Goal: Task Accomplishment & Management: Manage account settings

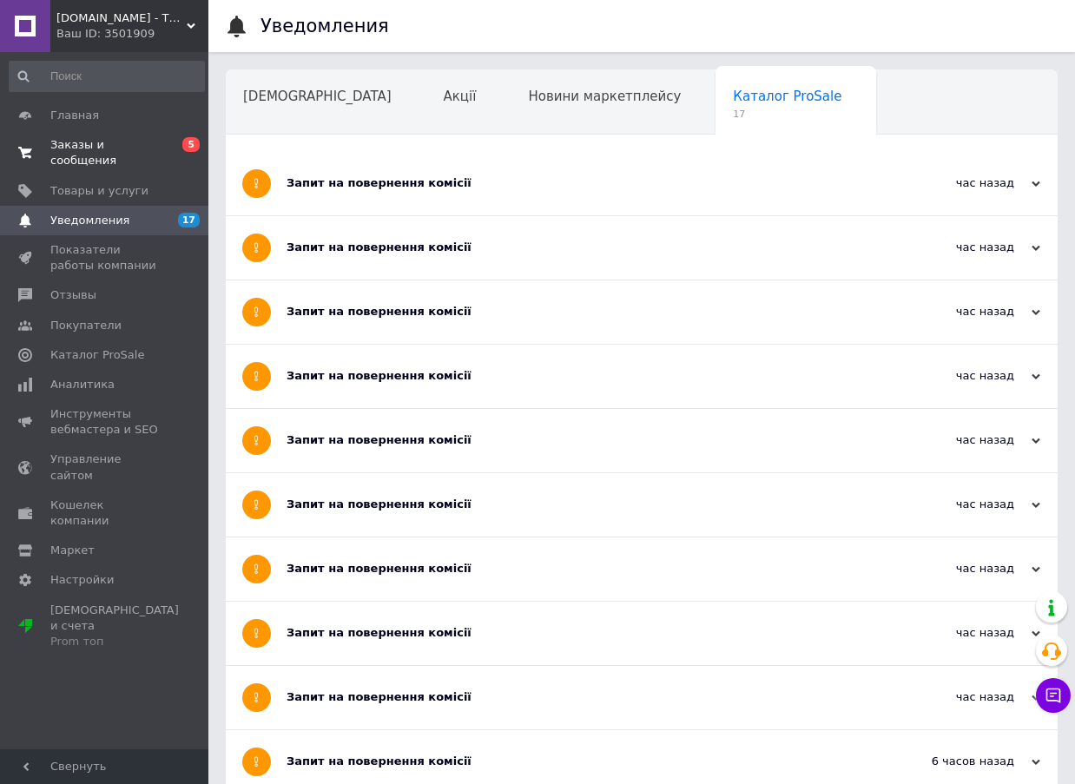
click at [102, 148] on span "Заказы и сообщения" at bounding box center [105, 152] width 110 height 31
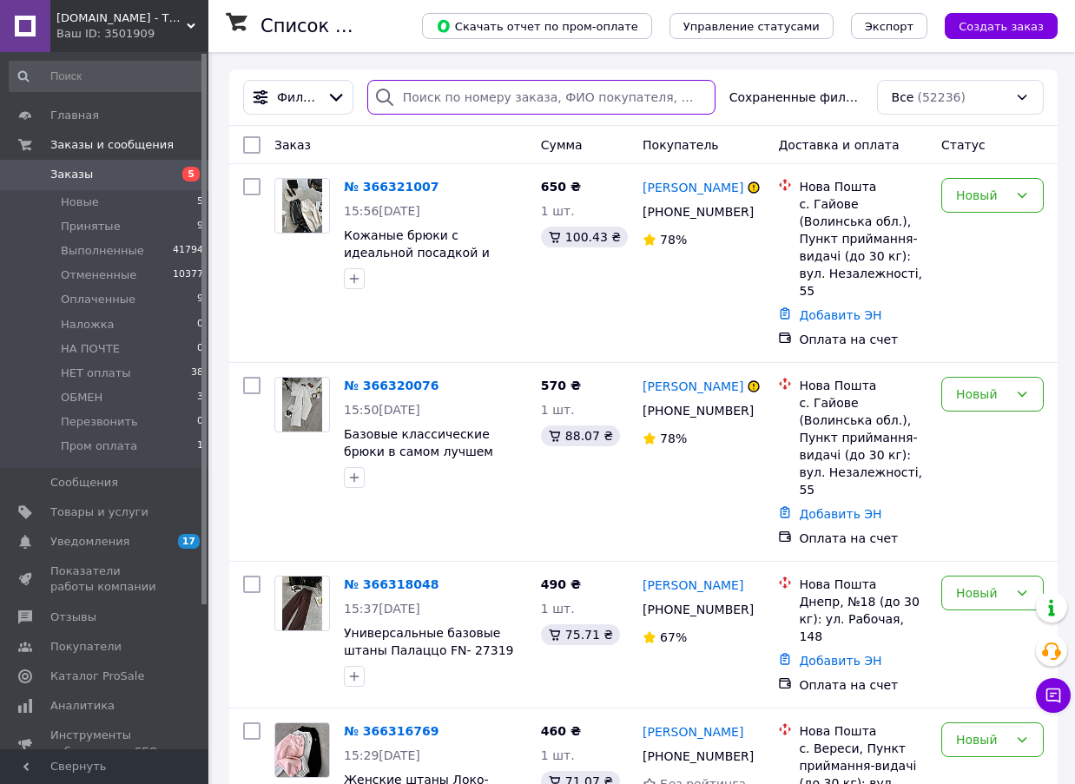
click at [508, 91] on input "search" at bounding box center [541, 97] width 348 height 35
type input "0951987494"
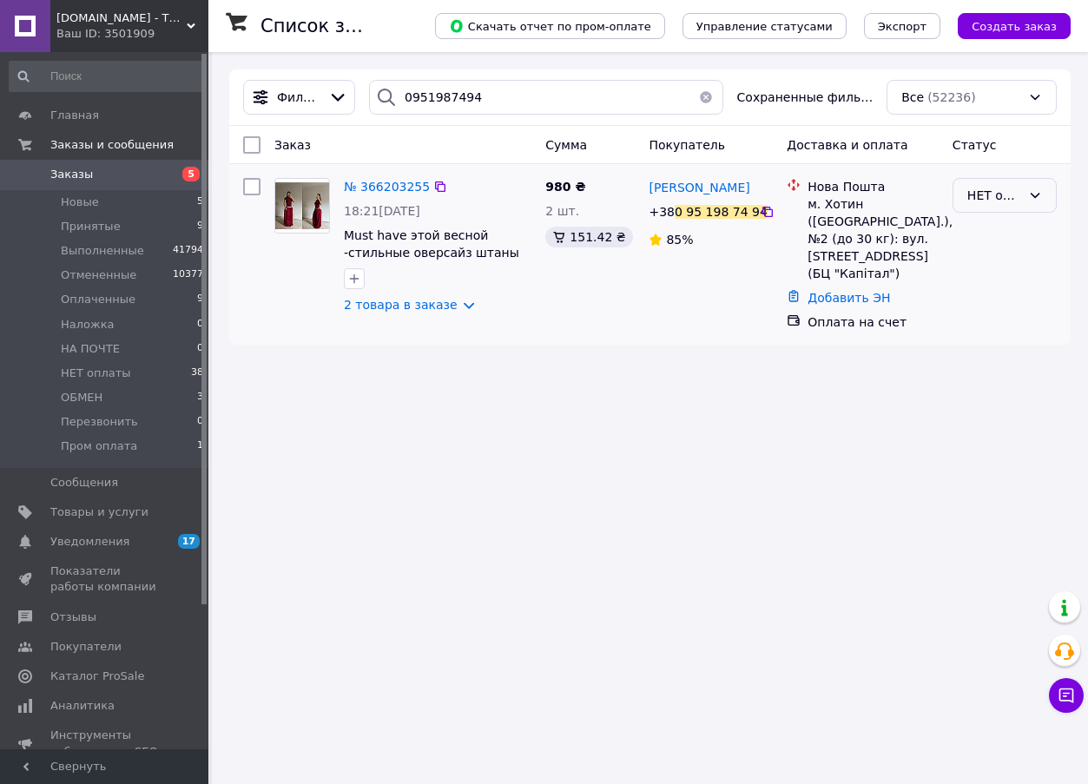
click at [1008, 197] on div "НЕТ оплаты" at bounding box center [995, 195] width 54 height 19
click at [1023, 293] on li "Отменен" at bounding box center [1005, 296] width 102 height 31
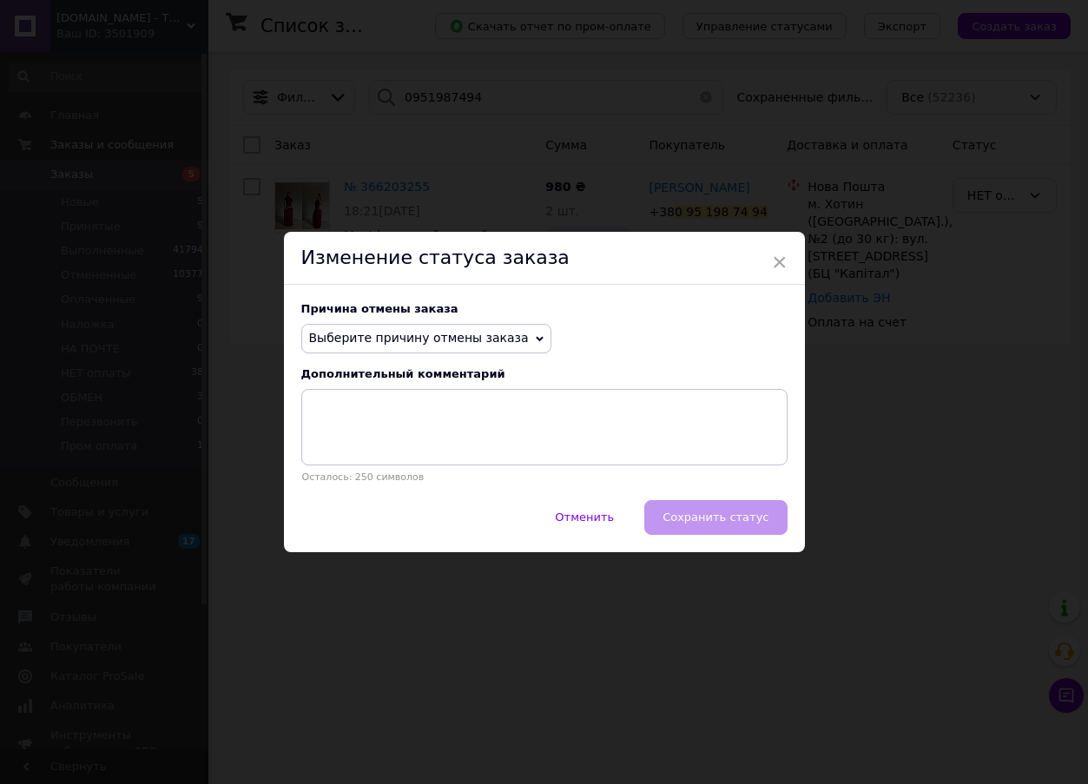
click at [452, 343] on span "Выберите причину отмены заказа" at bounding box center [419, 338] width 220 height 14
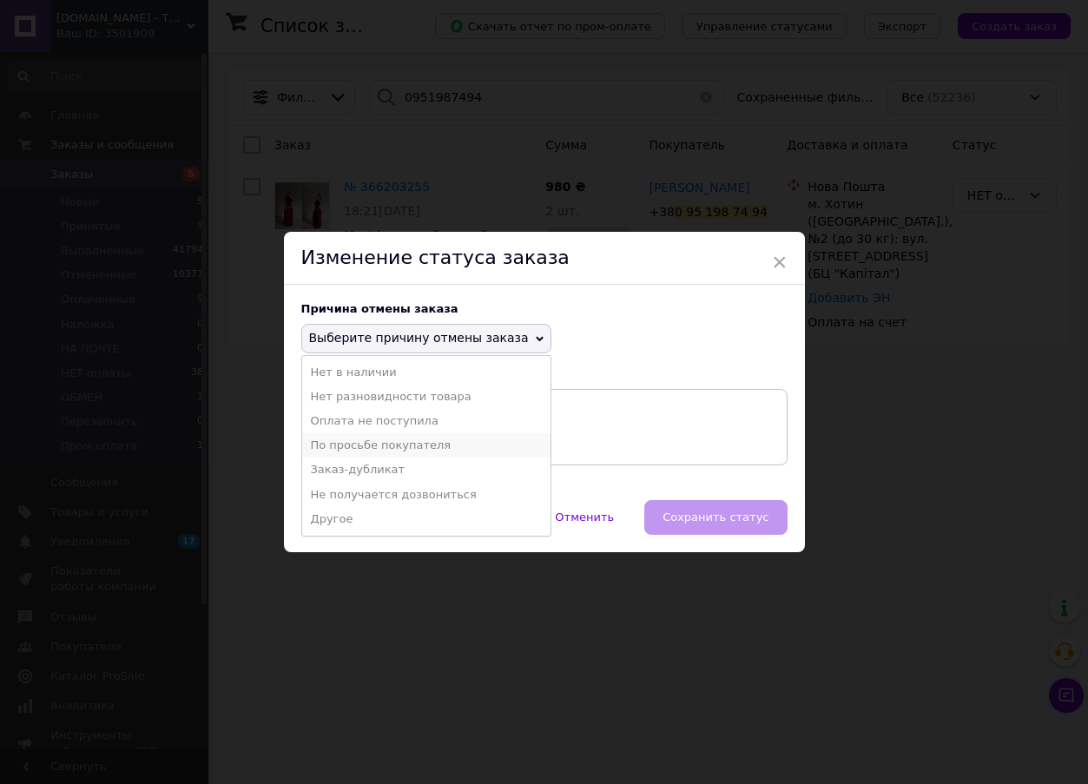
click at [423, 453] on li "По просьбе покупателя" at bounding box center [426, 445] width 248 height 24
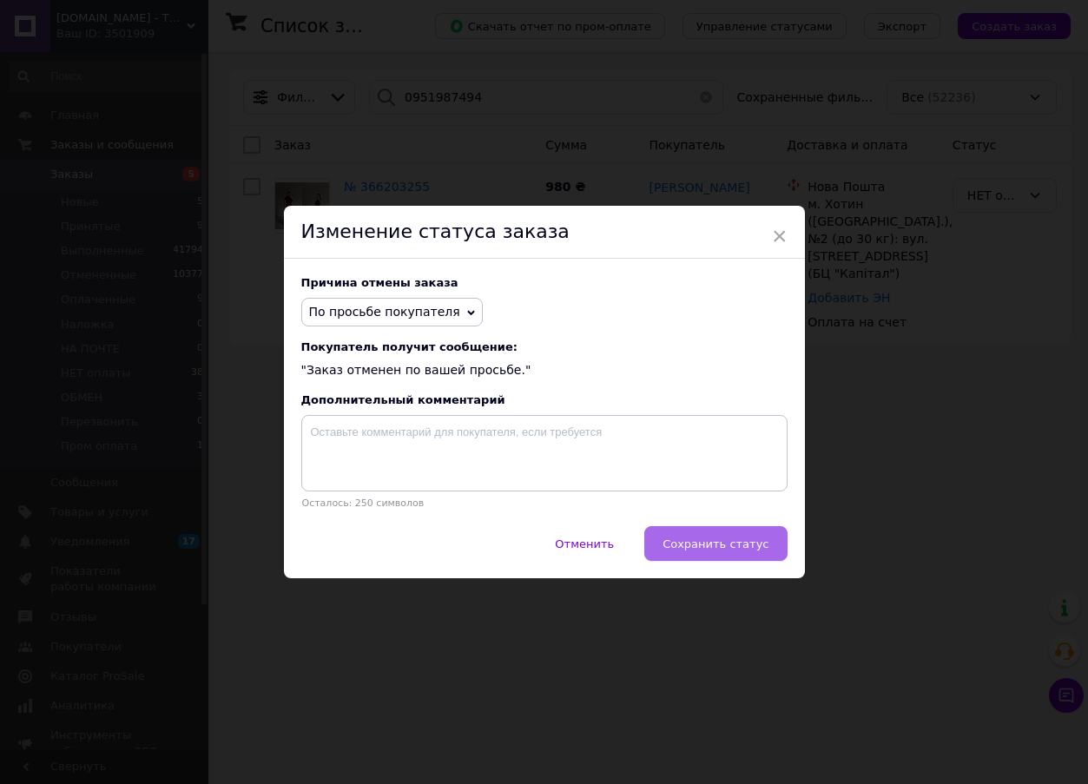
click at [741, 557] on button "Сохранить статус" at bounding box center [716, 543] width 142 height 35
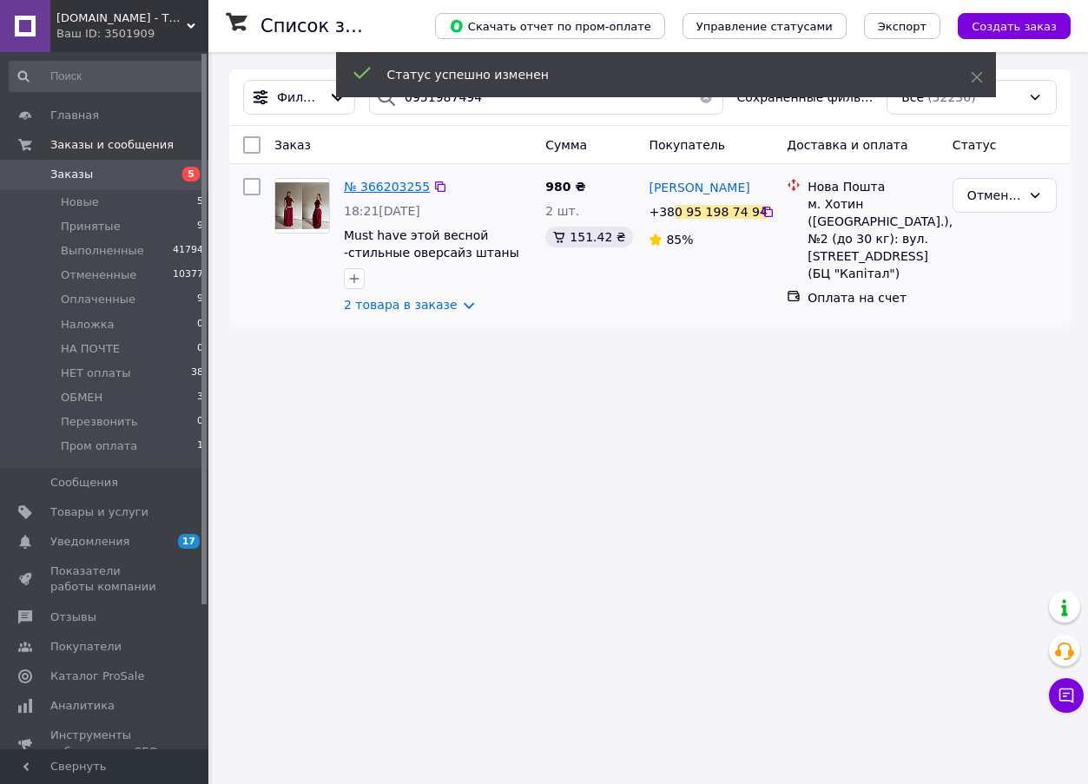
click at [380, 185] on span "№ 366203255" at bounding box center [387, 187] width 86 height 14
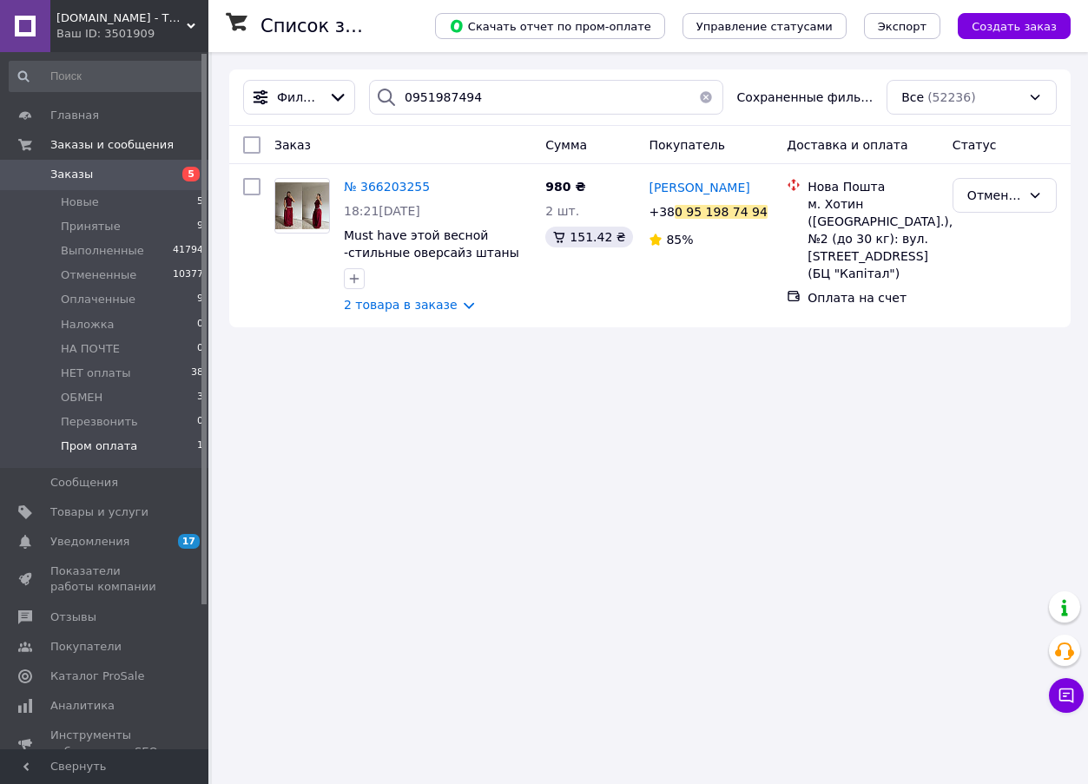
click at [132, 434] on li "Пром оплата 1" at bounding box center [107, 450] width 214 height 33
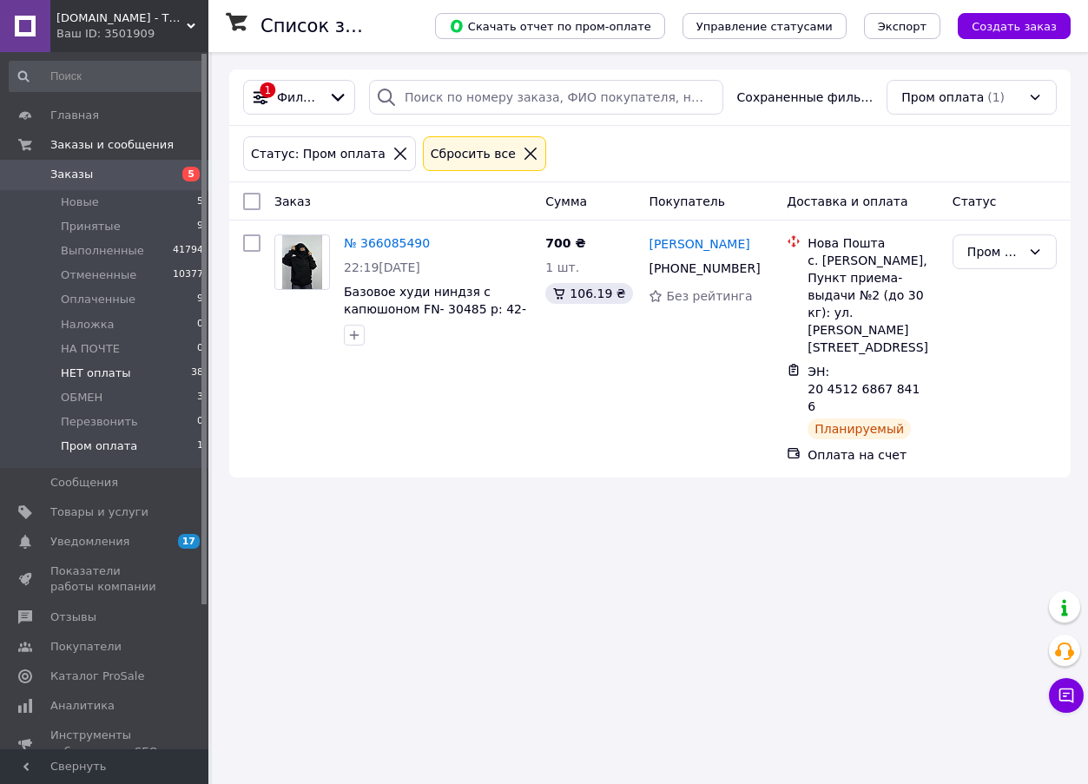
click at [180, 375] on li "НЕТ оплаты 38" at bounding box center [107, 373] width 214 height 24
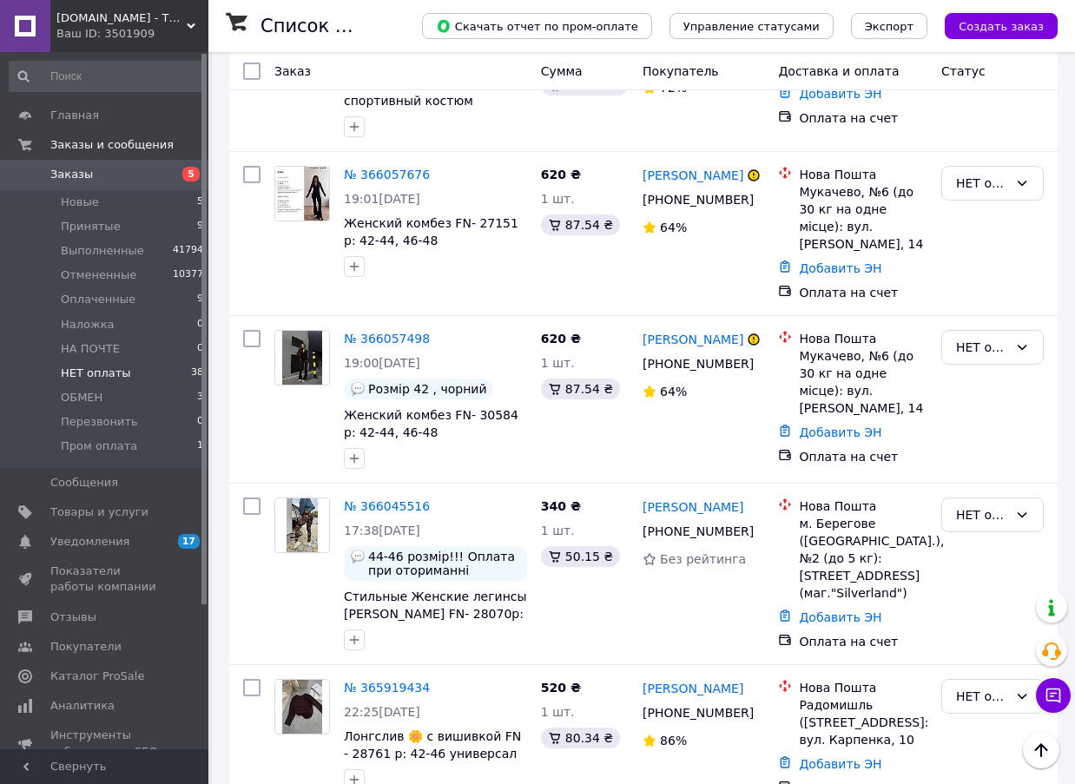
scroll to position [4343, 0]
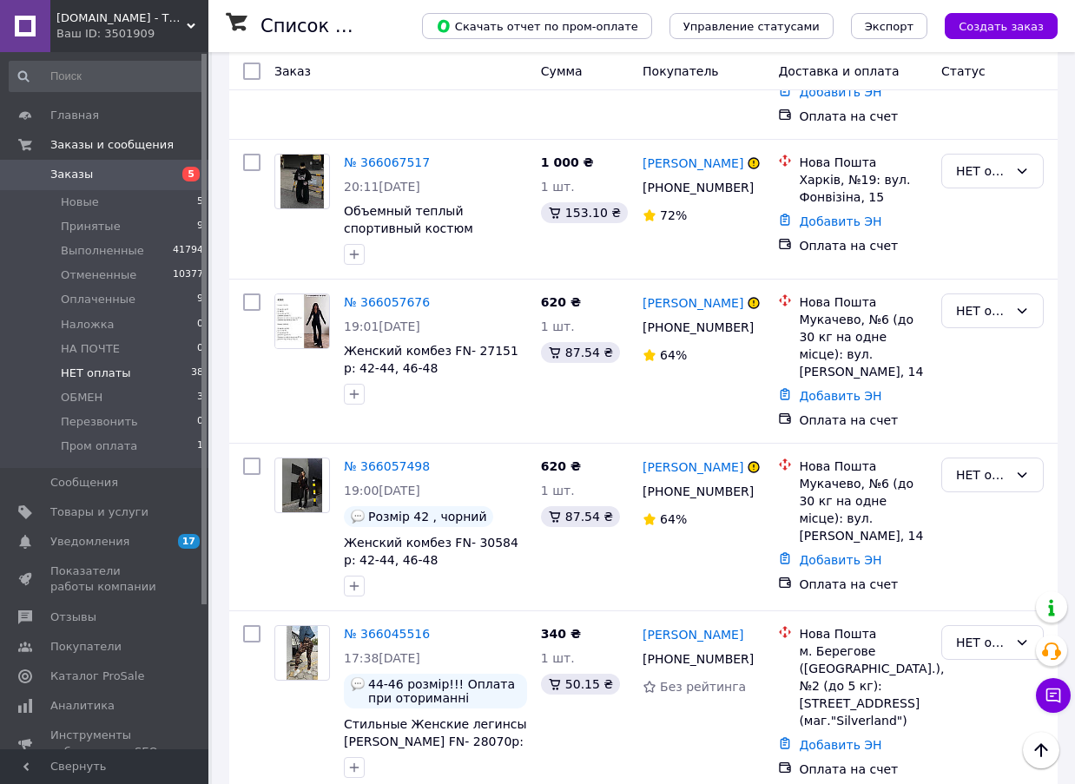
checkbox input "true"
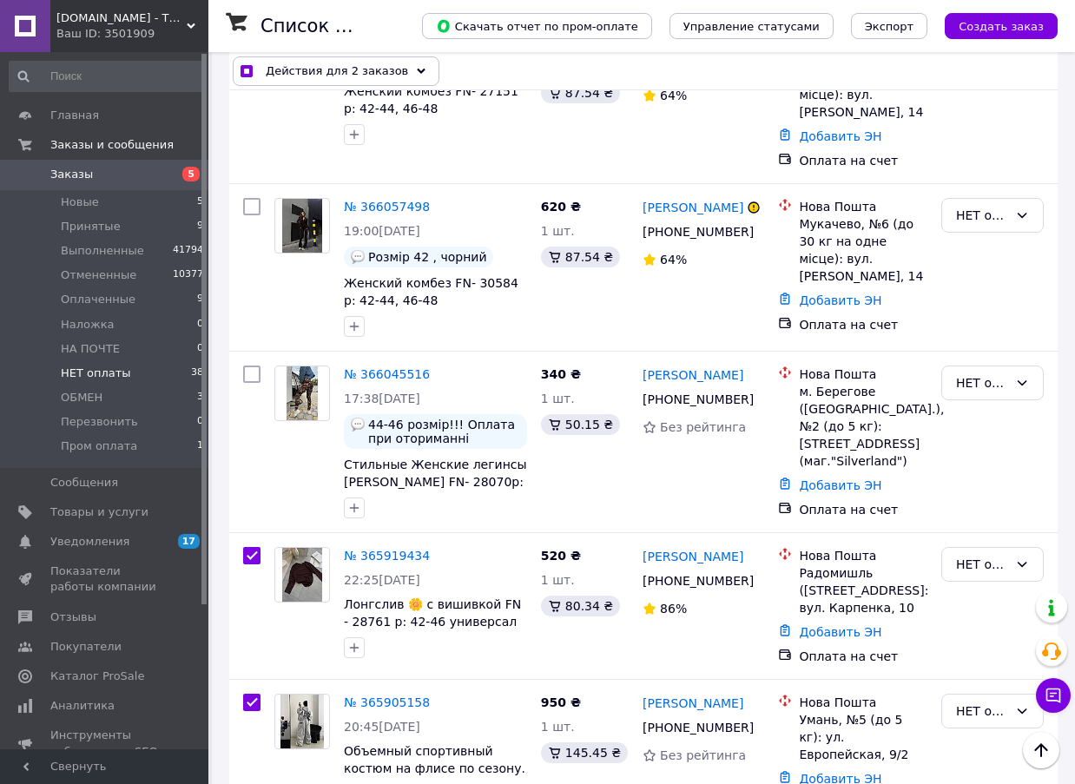
scroll to position [4604, 0]
checkbox input "true"
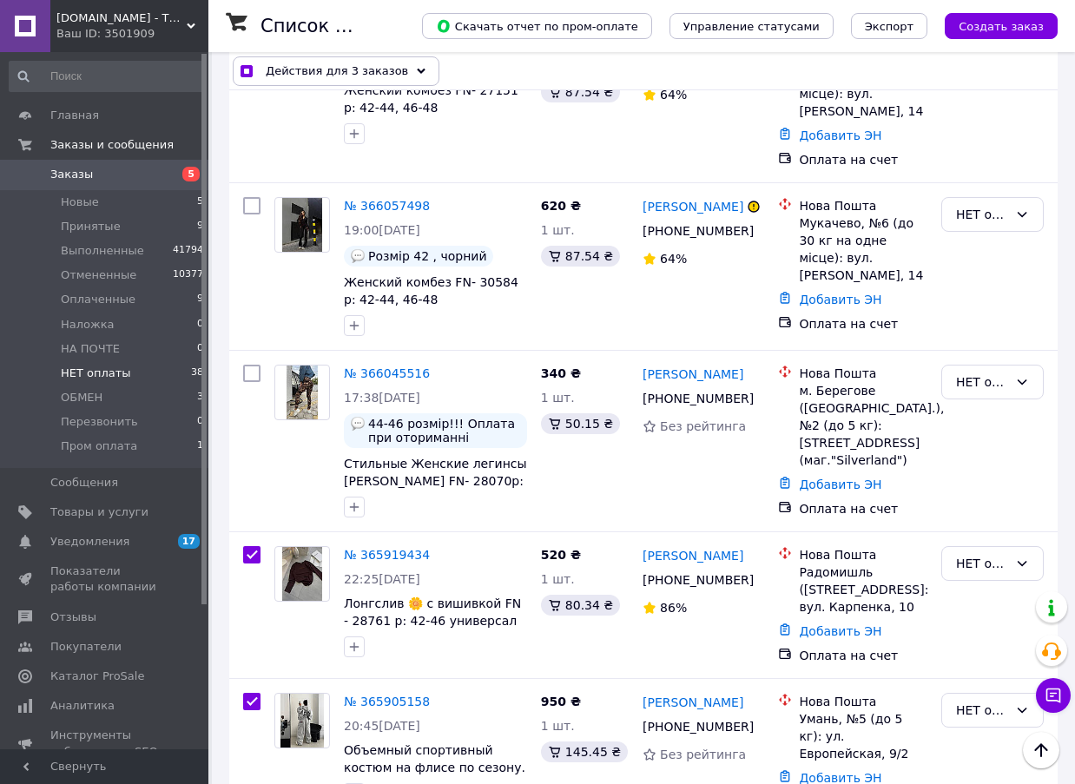
checkbox input "true"
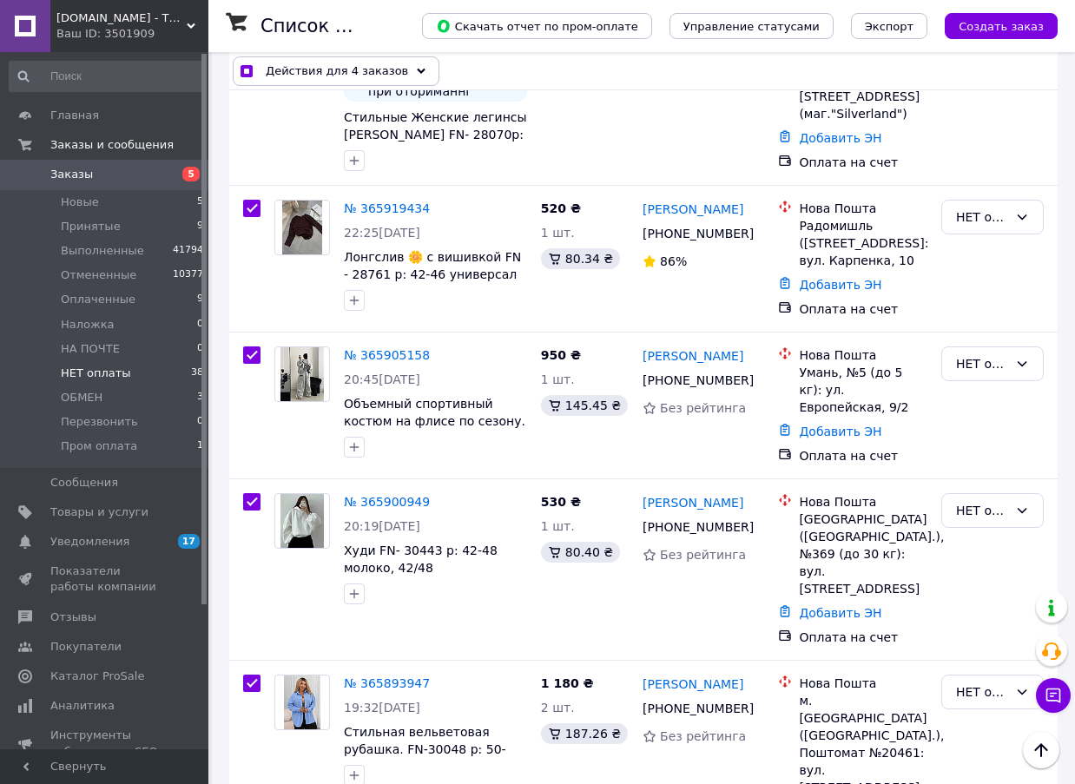
scroll to position [4951, 0]
checkbox input "true"
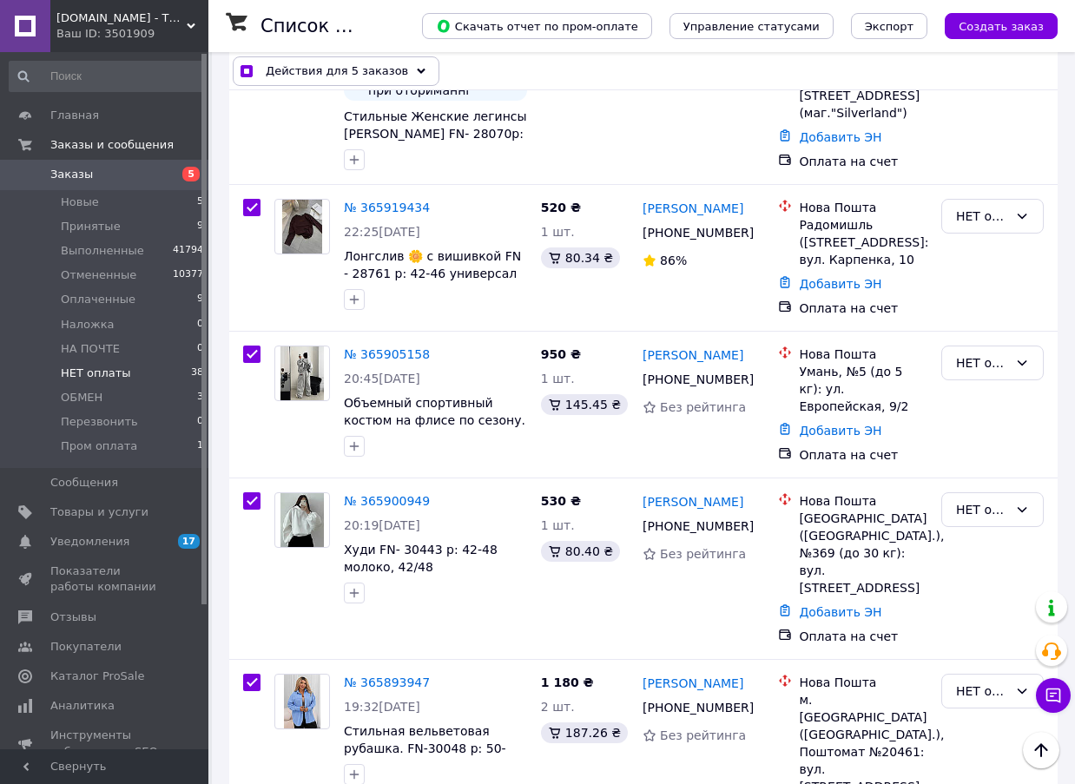
checkbox input "true"
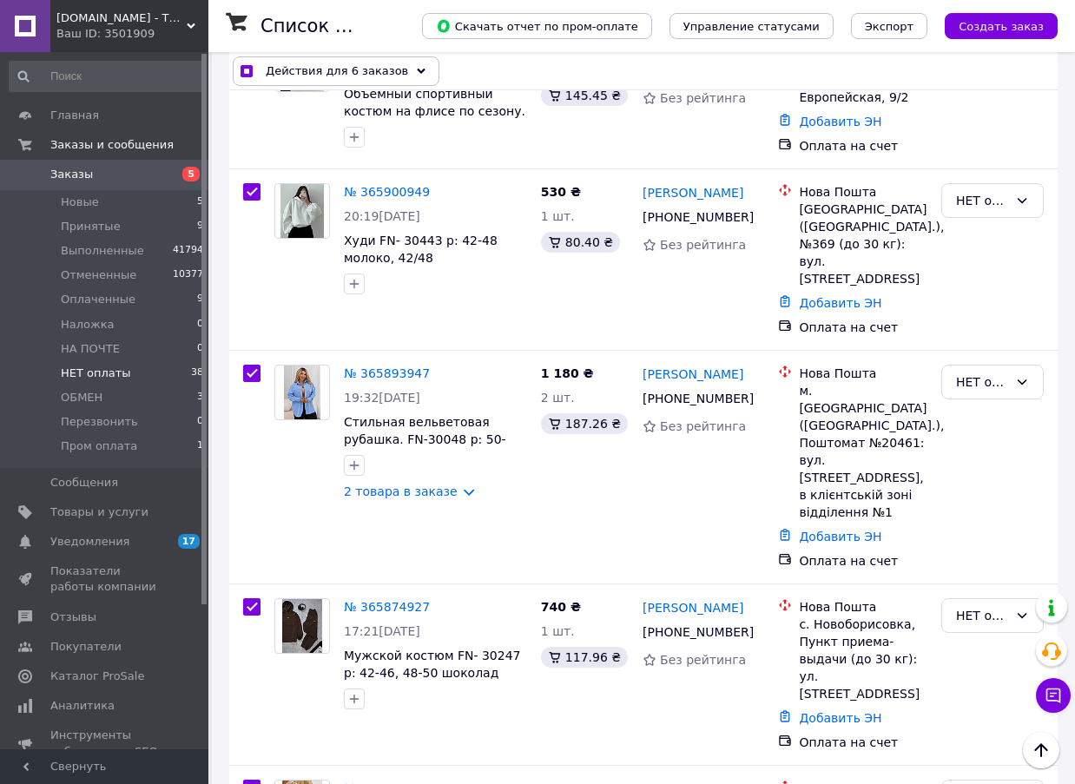
scroll to position [5299, 0]
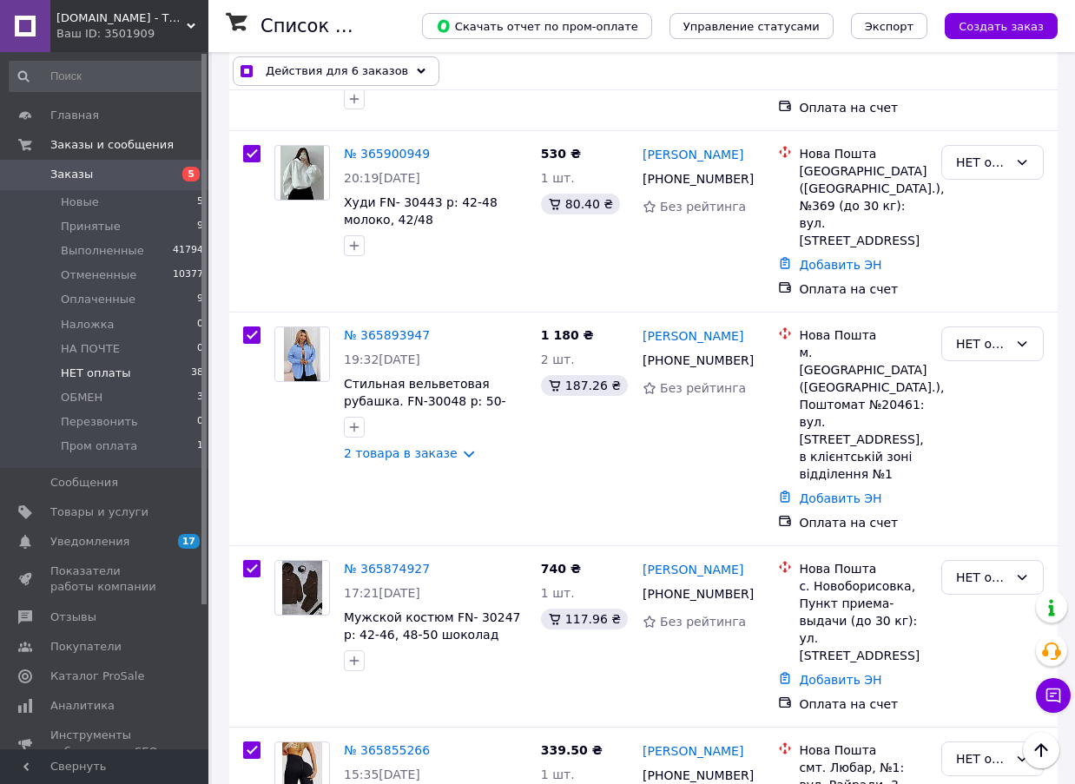
checkbox input "true"
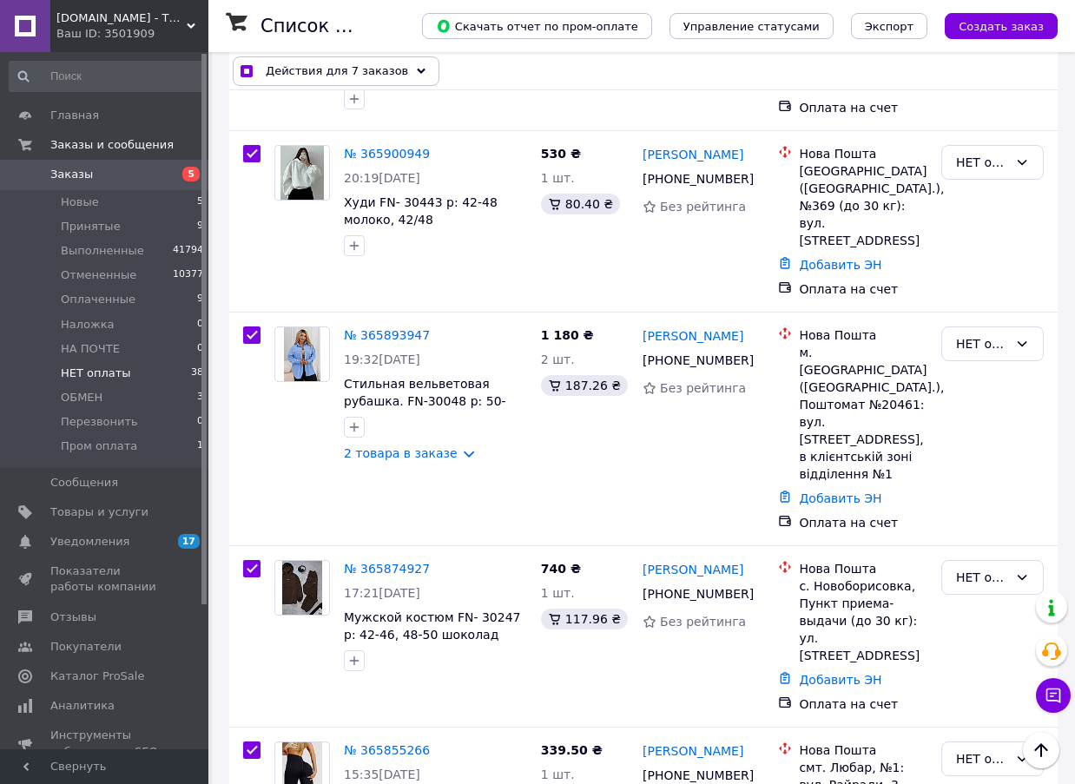
checkbox input "true"
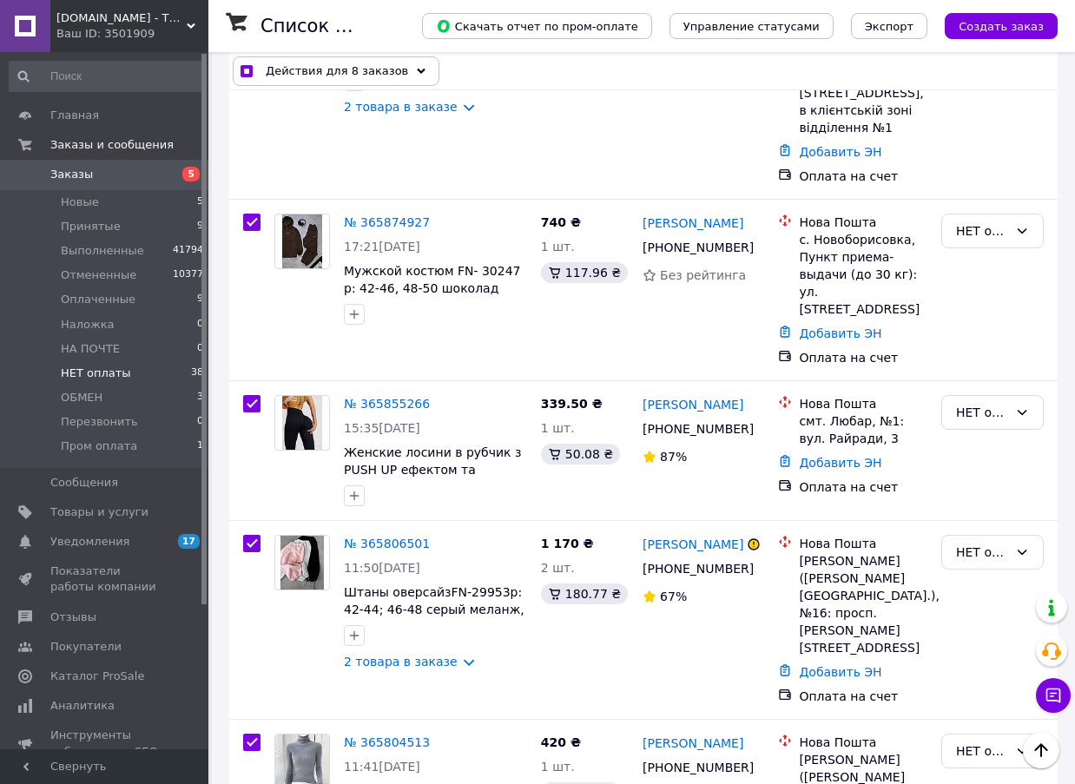
scroll to position [5646, 0]
checkbox input "true"
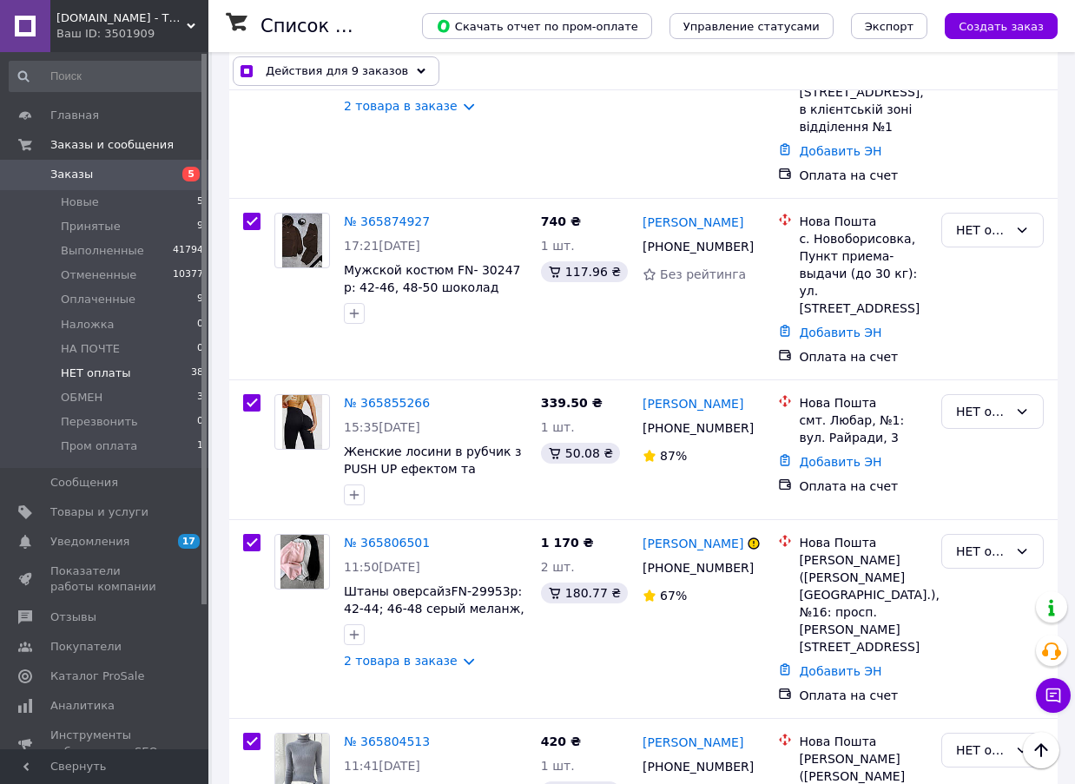
checkbox input "true"
click at [1041, 751] on icon "Наверх" at bounding box center [1041, 751] width 13 height 14
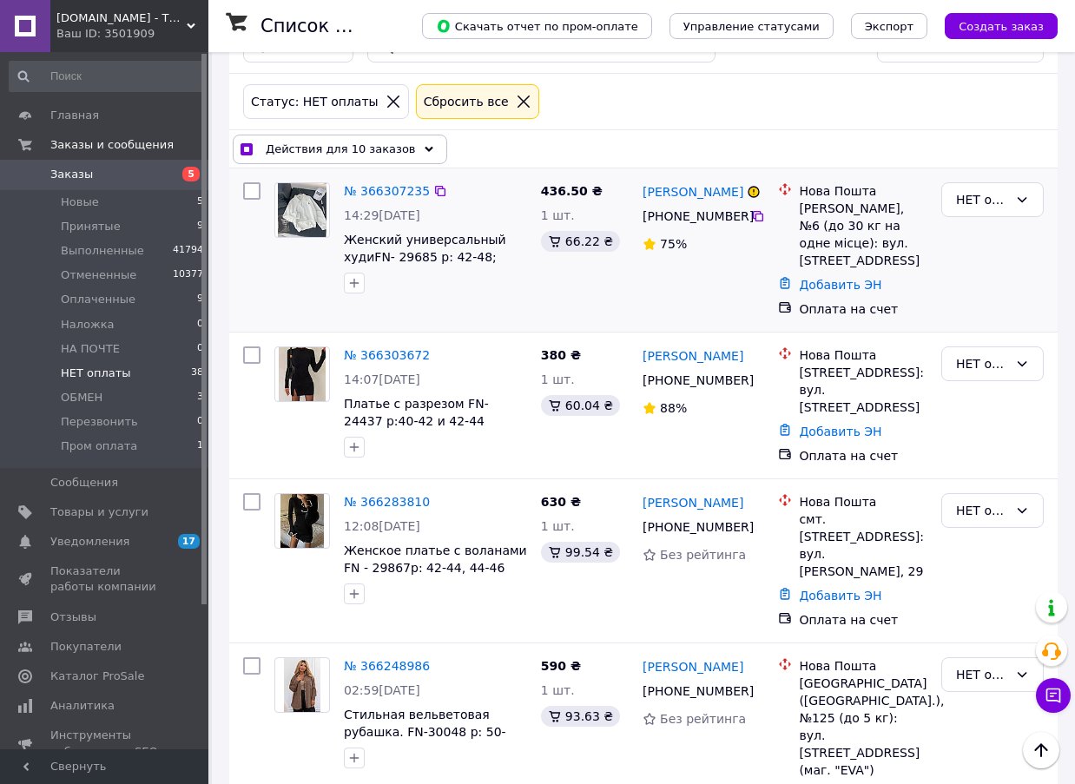
scroll to position [0, 0]
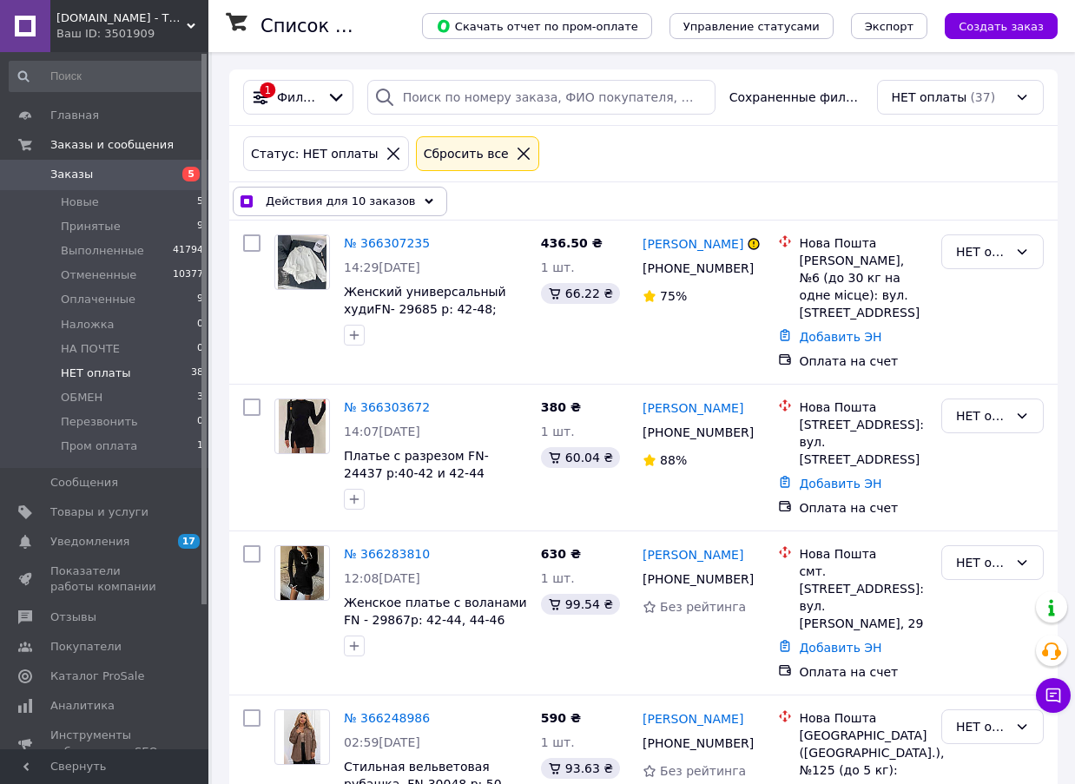
click at [395, 211] on div "Действия для 10 заказов" at bounding box center [340, 202] width 215 height 30
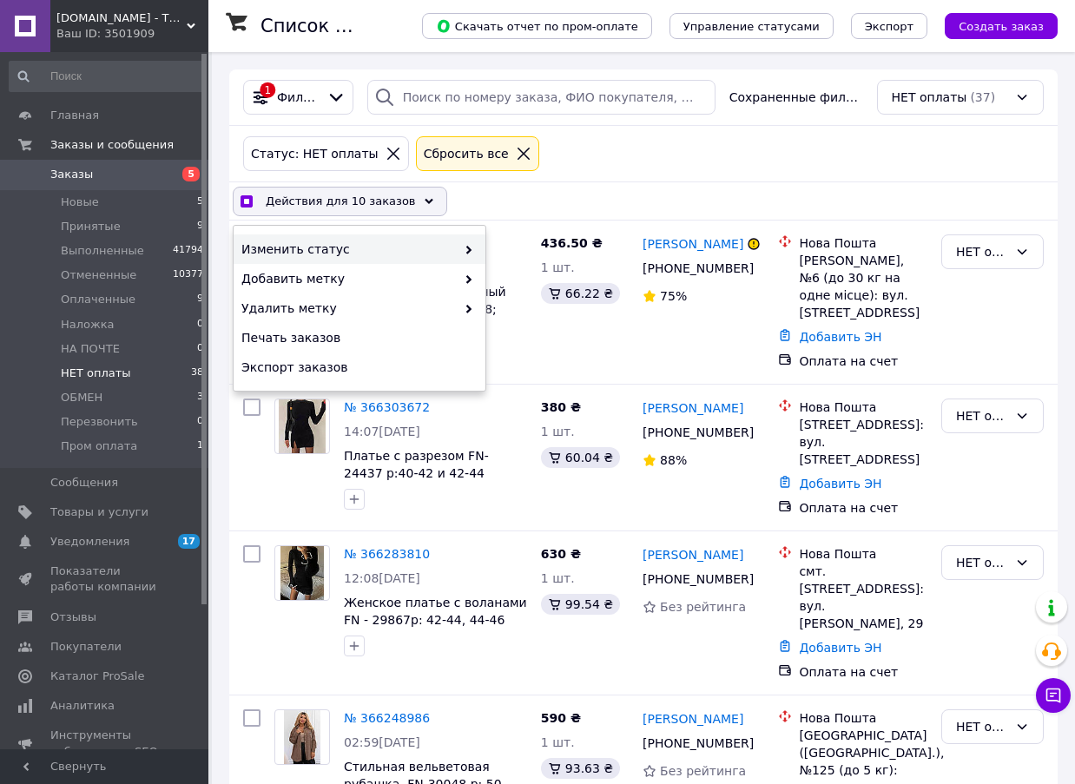
click at [468, 253] on use at bounding box center [468, 250] width 5 height 9
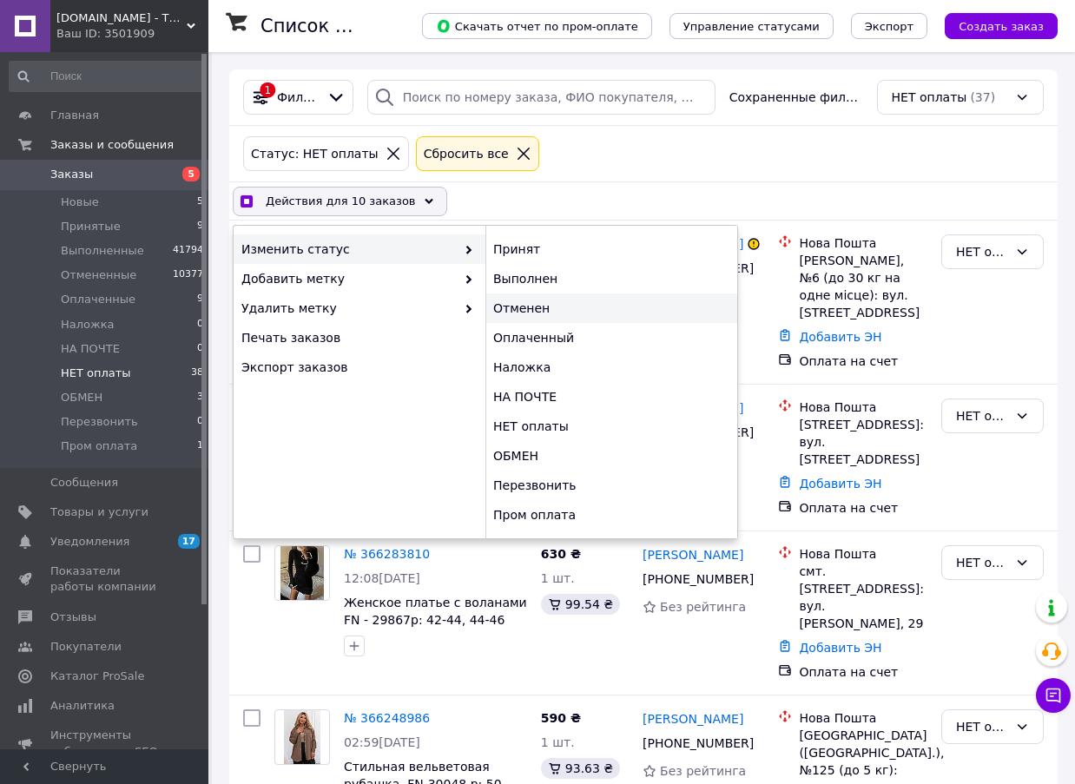
click at [536, 302] on div "Отменен" at bounding box center [612, 309] width 252 height 30
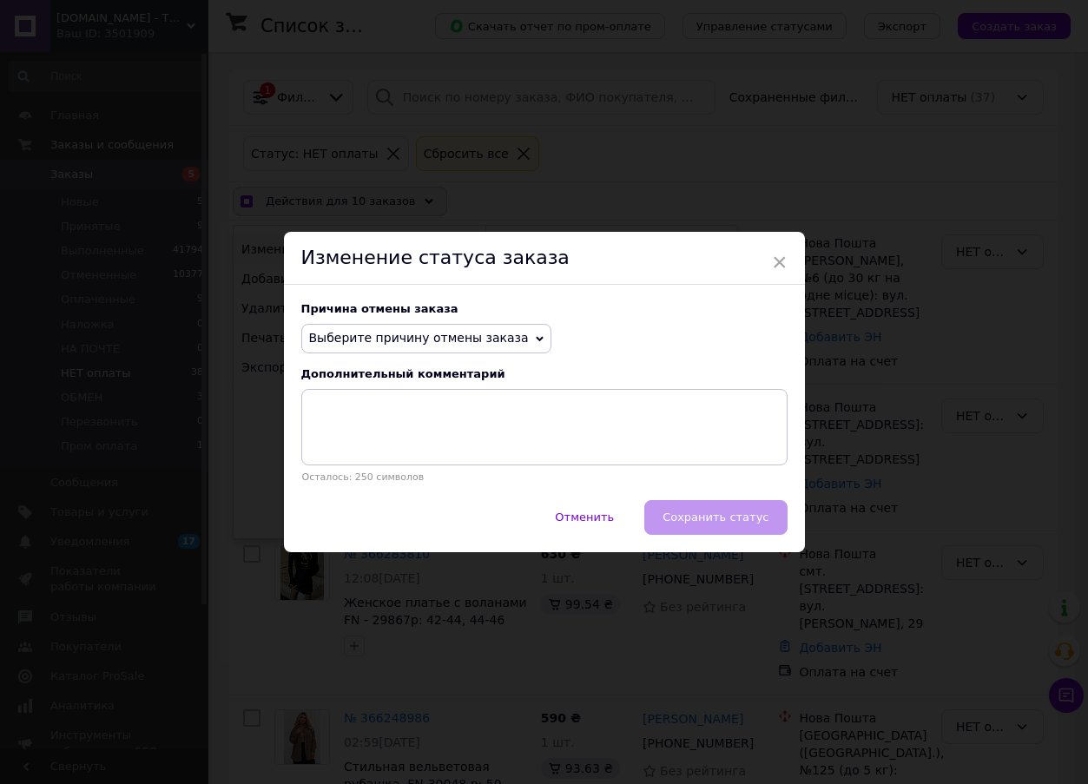
click at [438, 341] on span "Выберите причину отмены заказа" at bounding box center [419, 338] width 220 height 14
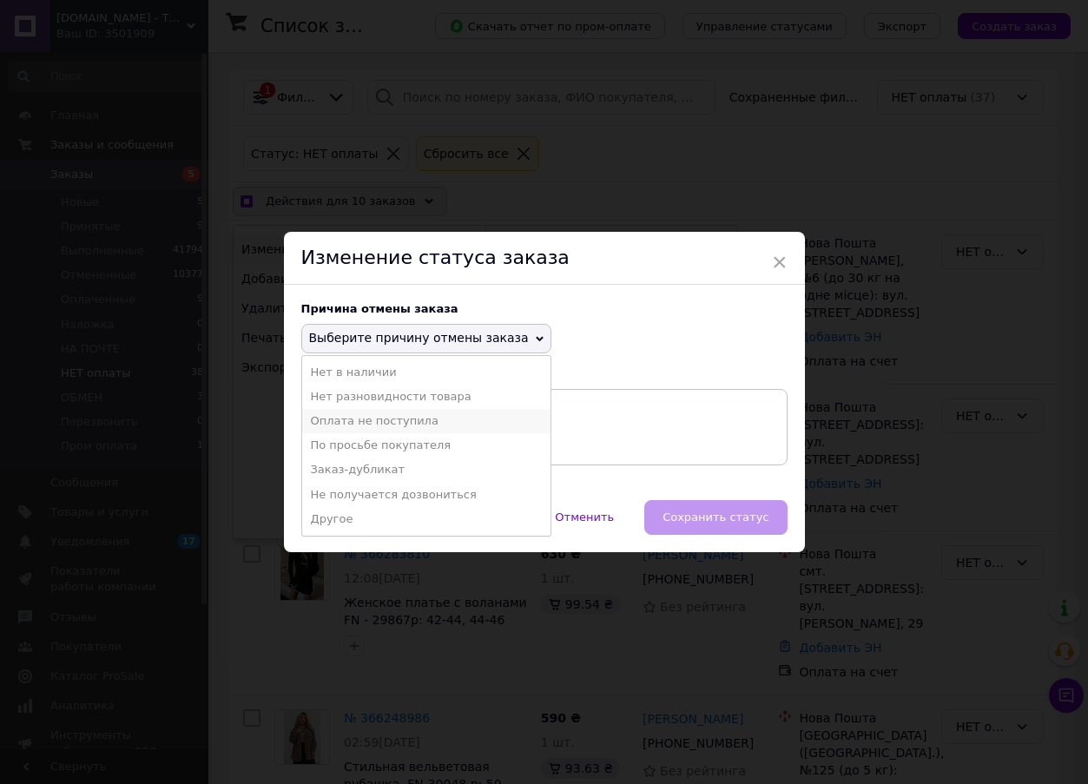
click at [396, 417] on li "Оплата не поступила" at bounding box center [426, 421] width 248 height 24
checkbox input "true"
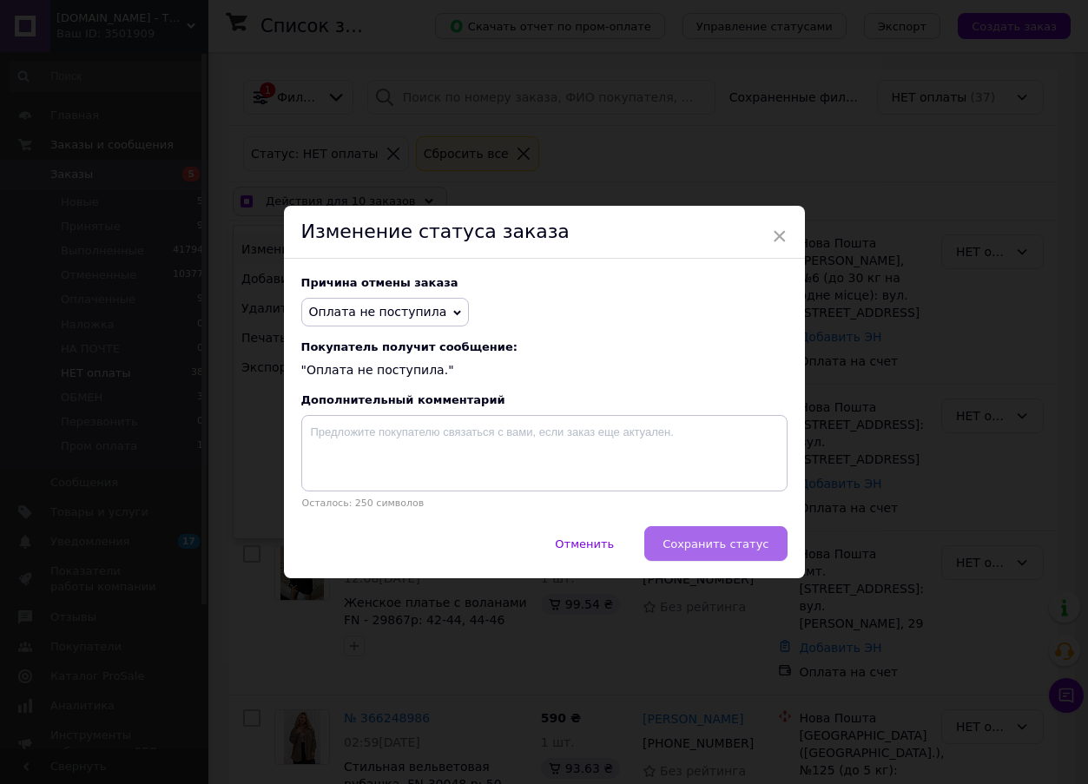
click at [726, 551] on span "Сохранить статус" at bounding box center [716, 544] width 106 height 13
checkbox input "false"
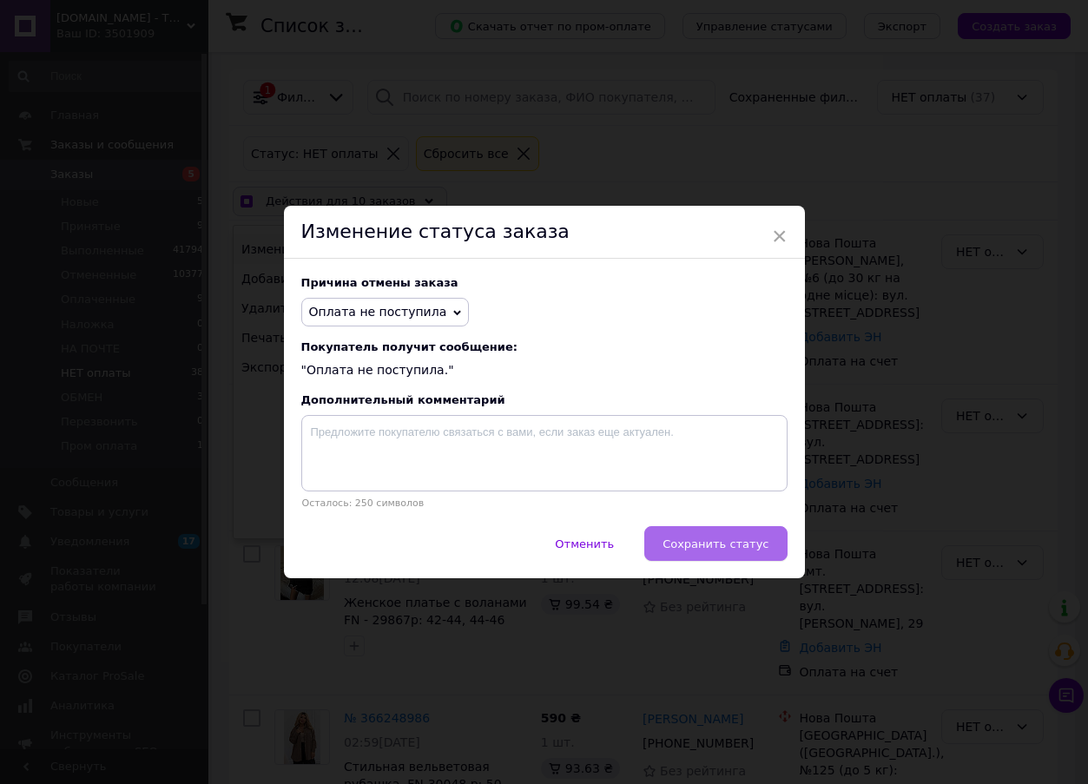
checkbox input "false"
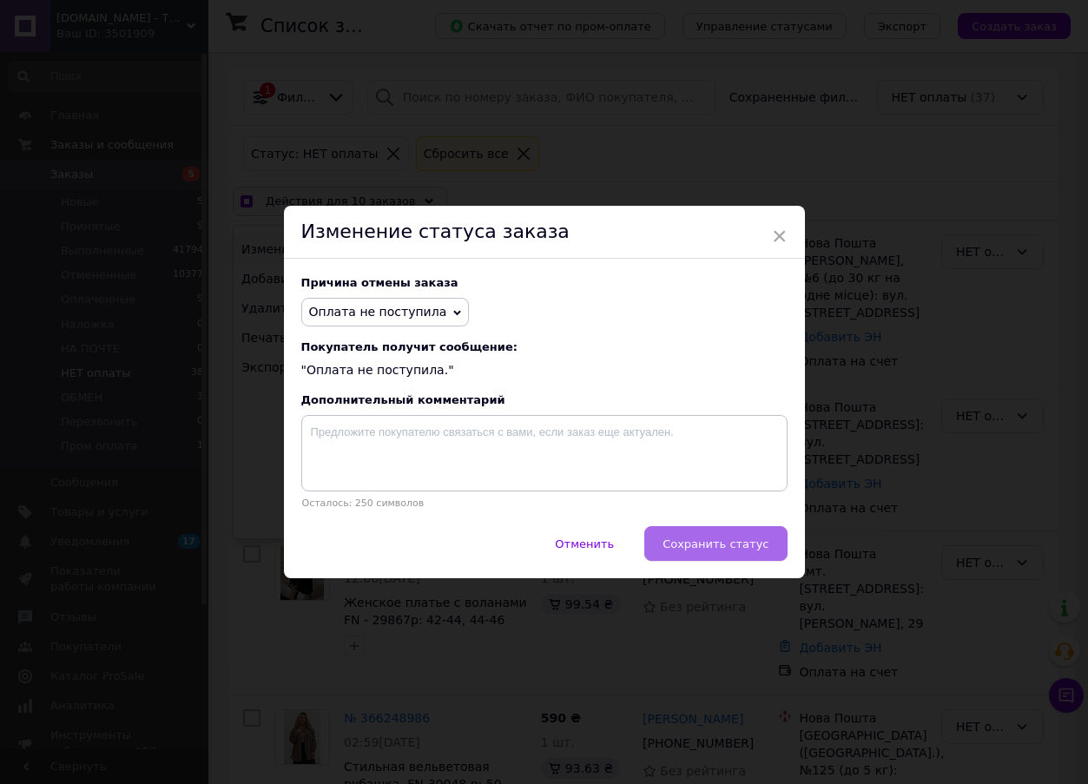
checkbox input "false"
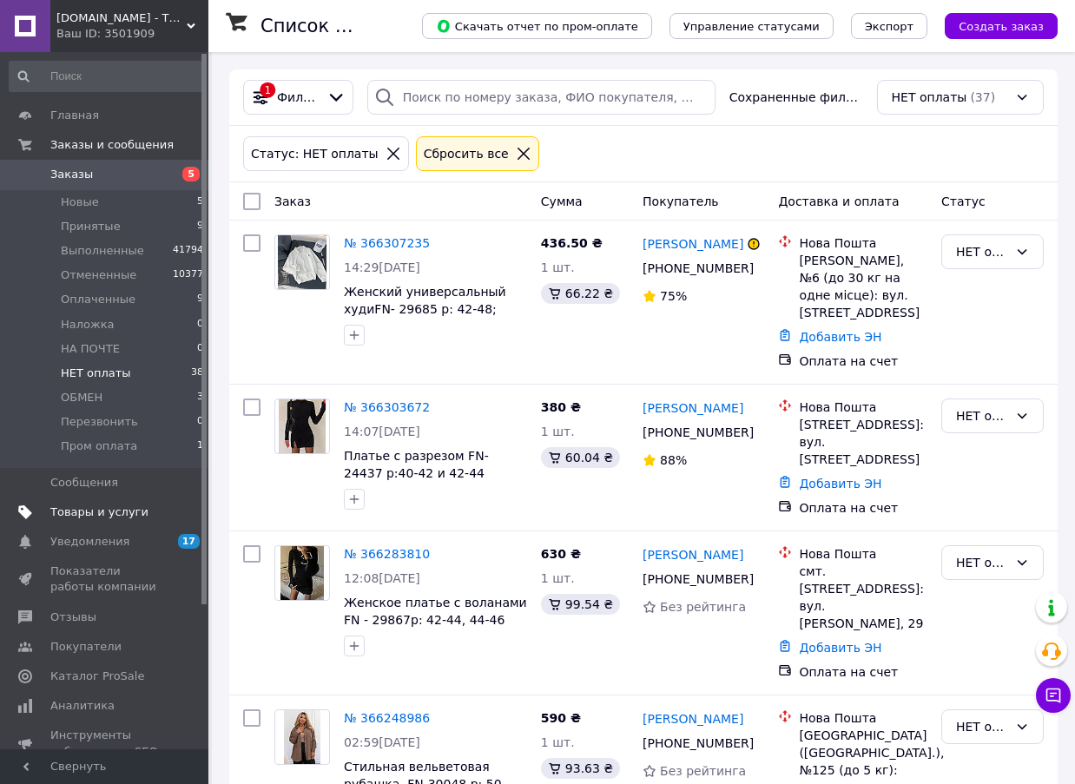
click at [111, 508] on span "Товары и услуги" at bounding box center [99, 513] width 98 height 16
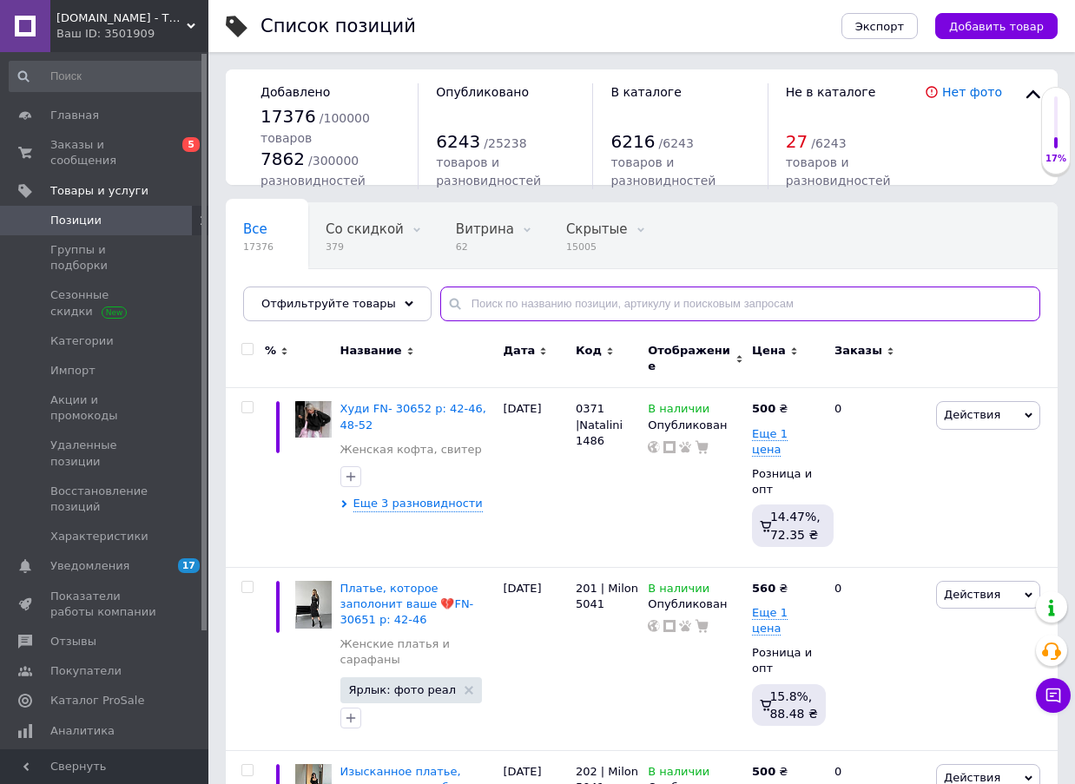
click at [617, 306] on input "text" at bounding box center [740, 304] width 600 height 35
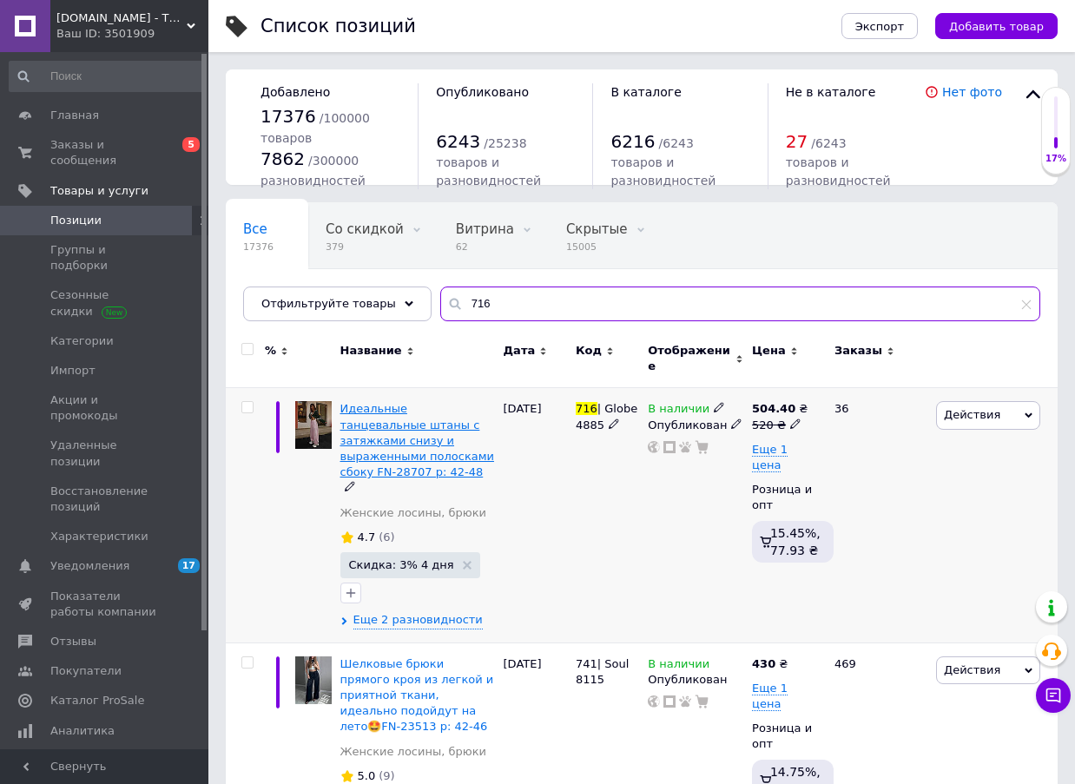
type input "716"
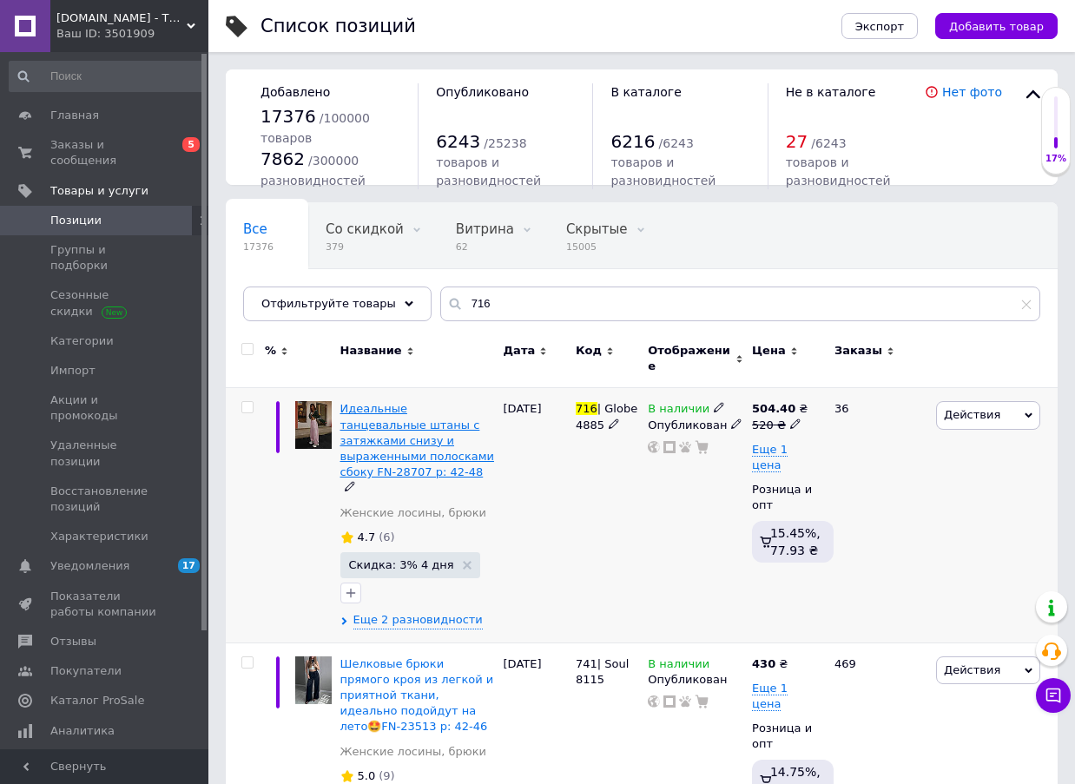
click at [411, 425] on span "Идеальные танцевальные штаны с затяжками снизу и выраженными полосками сбоку FN…" at bounding box center [417, 440] width 154 height 76
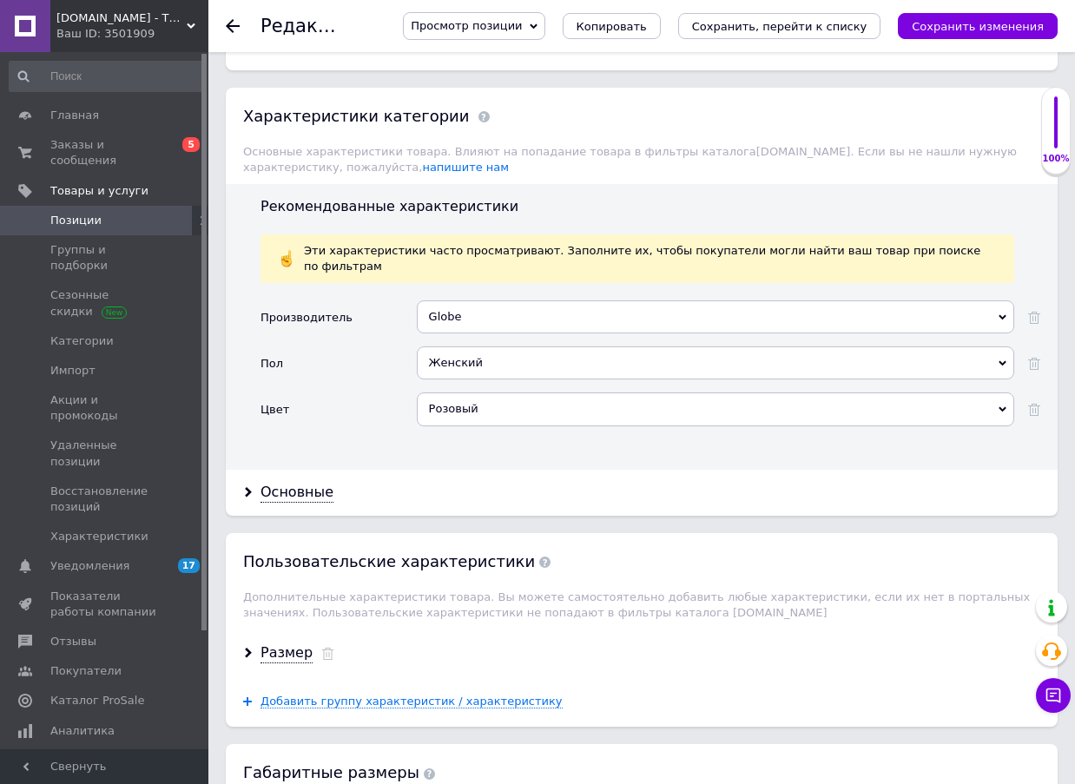
scroll to position [1998, 0]
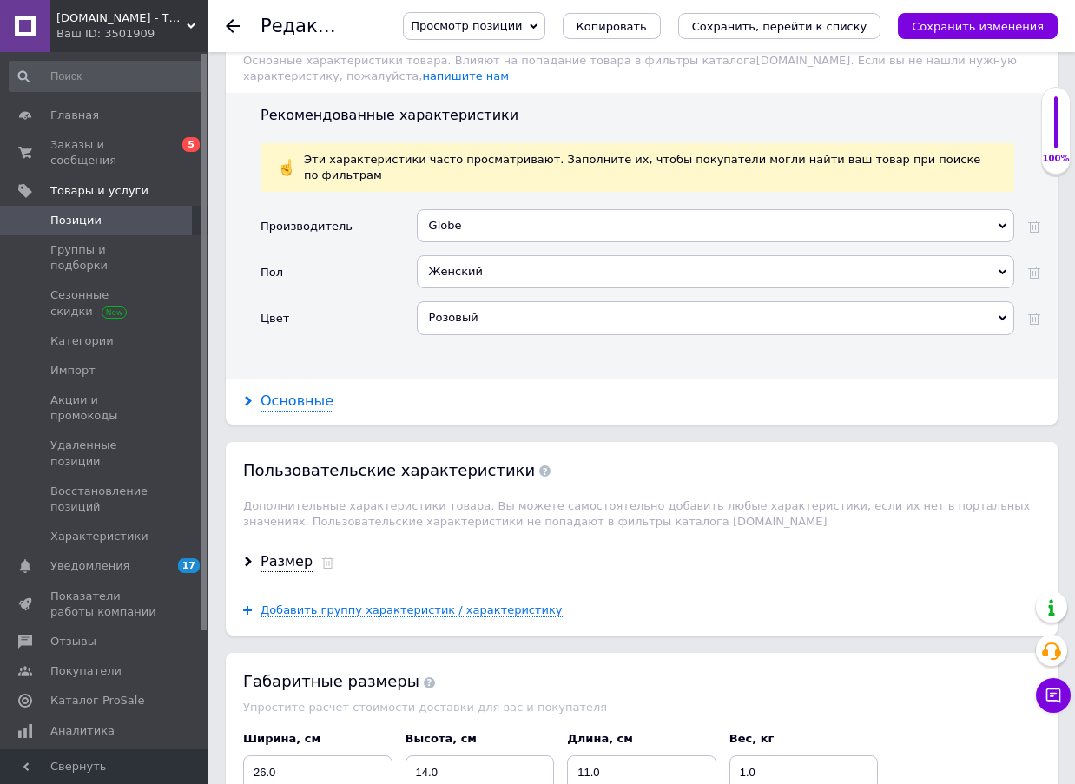
click at [314, 392] on div "Основные" at bounding box center [297, 402] width 73 height 20
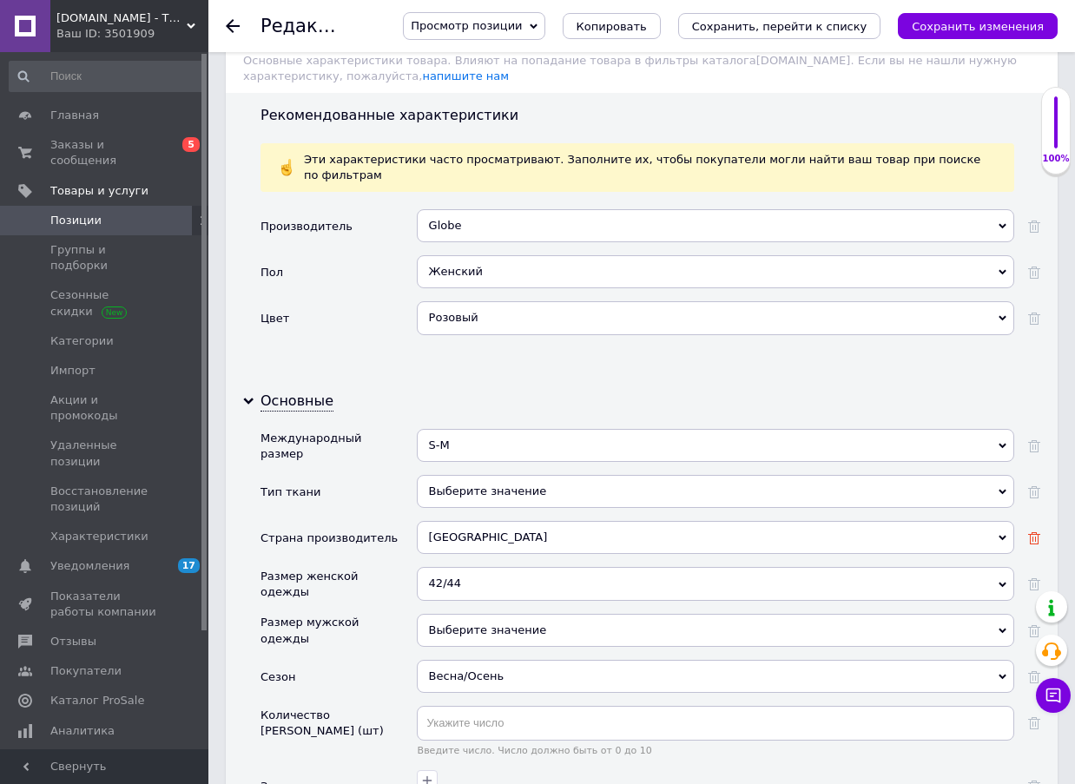
click at [1033, 531] on div at bounding box center [1034, 539] width 12 height 16
click at [493, 567] on div "42/44" at bounding box center [716, 583] width 598 height 33
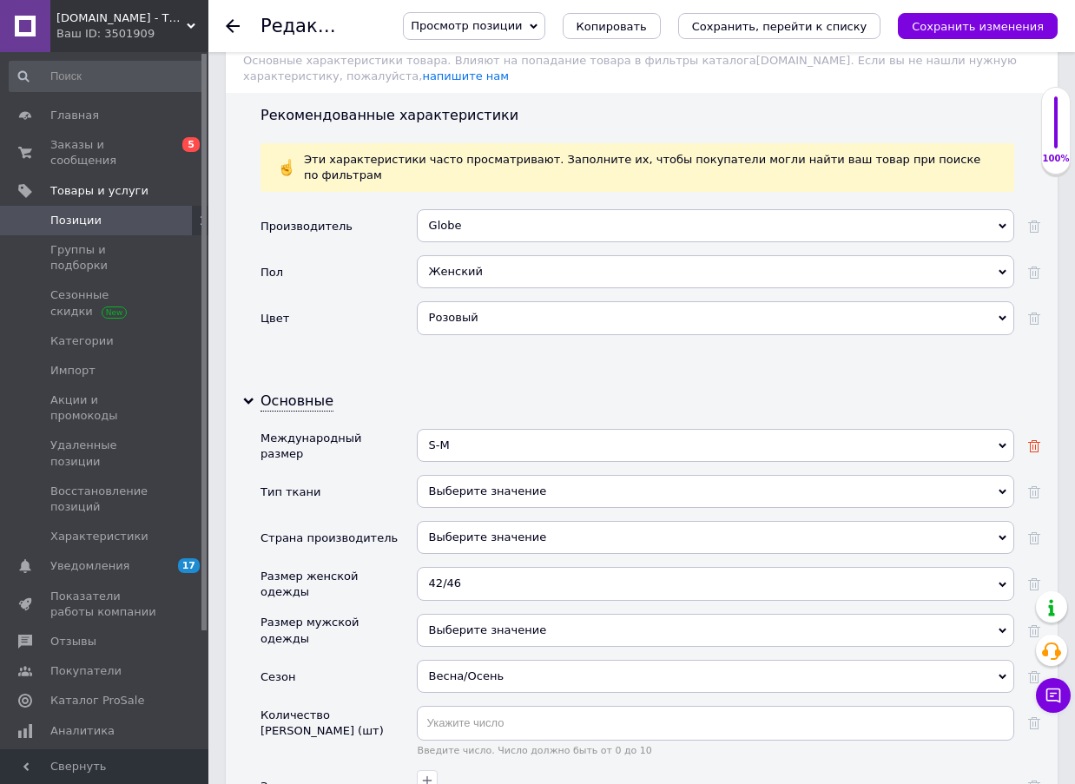
click at [1031, 440] on use at bounding box center [1034, 446] width 12 height 12
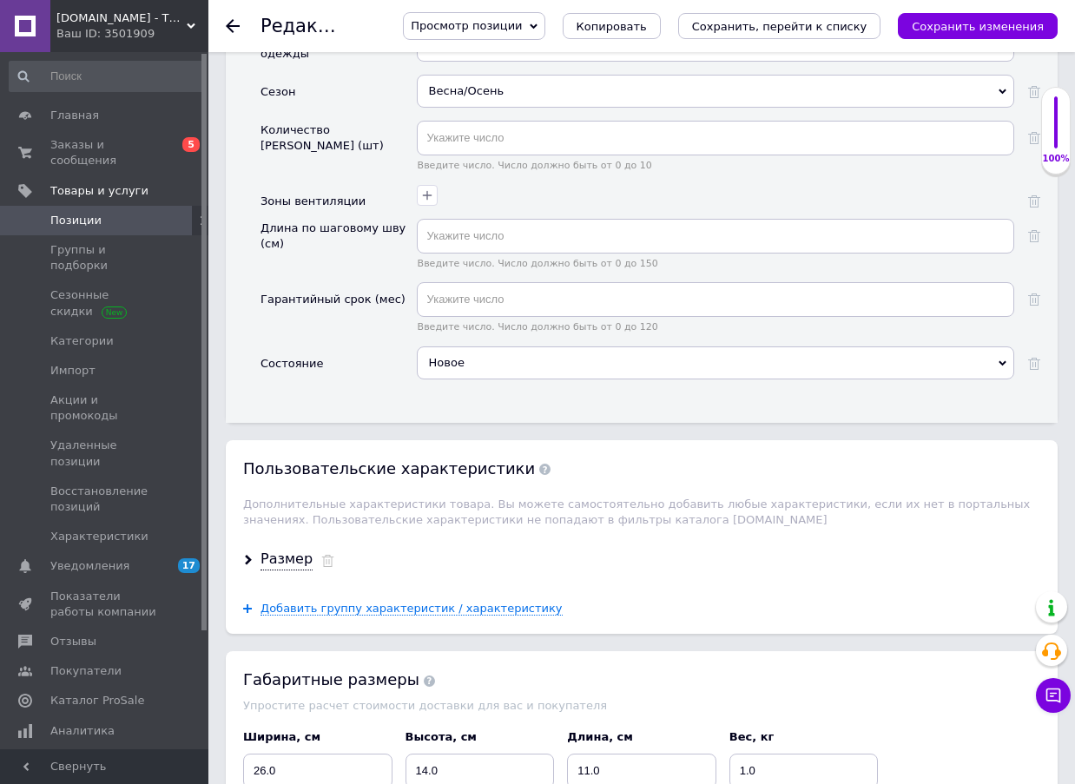
scroll to position [2693, 0]
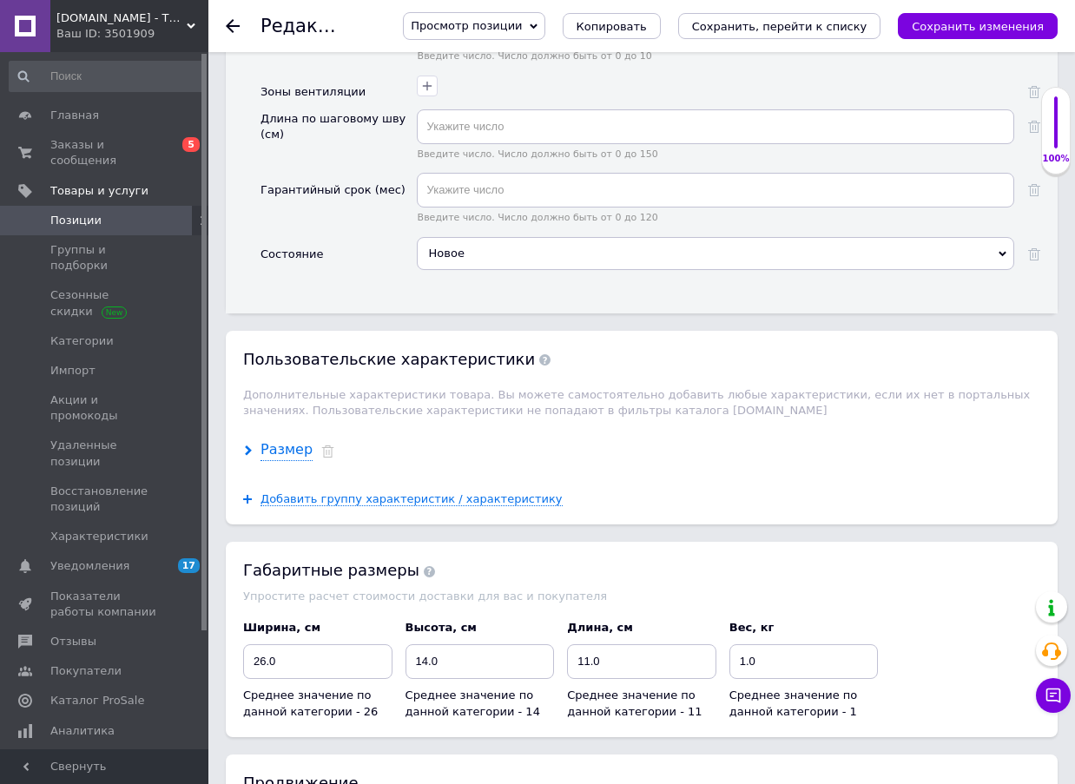
click at [294, 440] on div "Размер" at bounding box center [287, 450] width 52 height 20
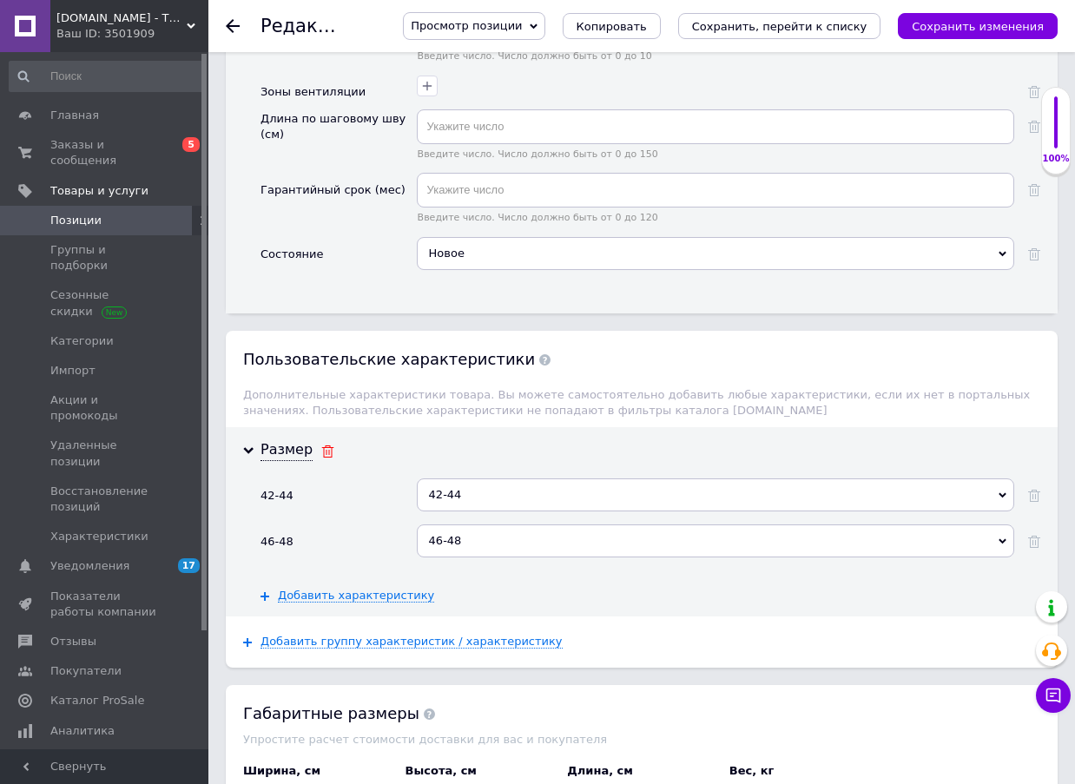
click at [321, 446] on icon at bounding box center [327, 452] width 13 height 12
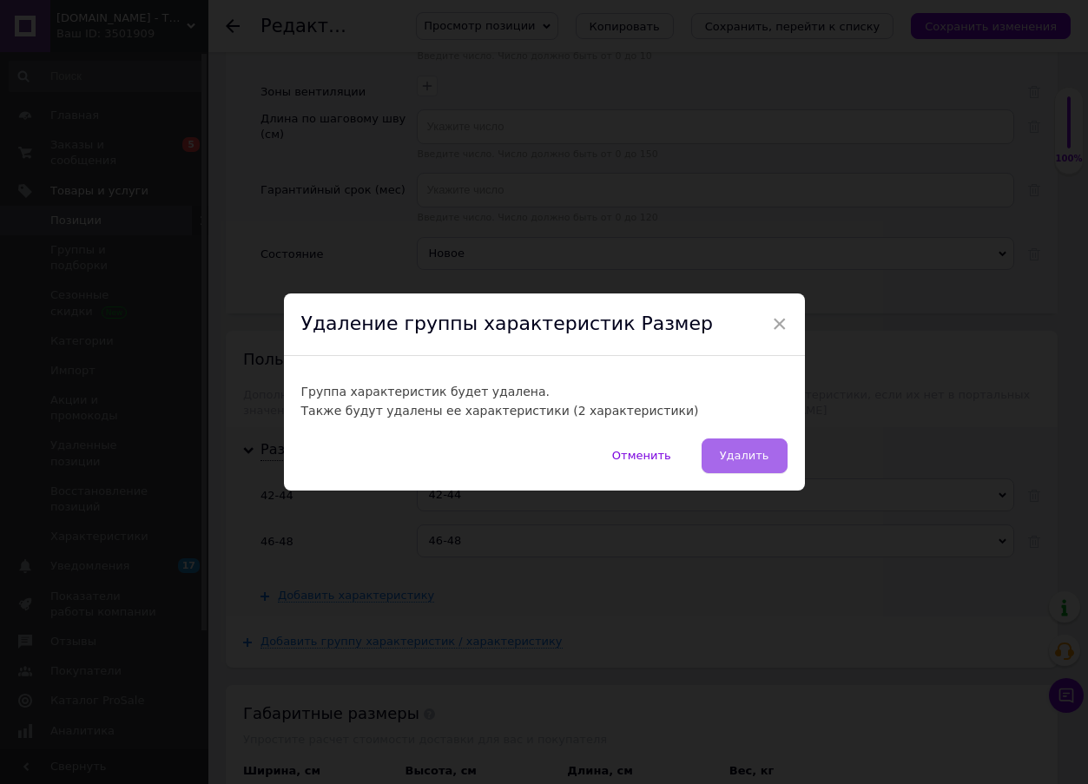
click at [729, 443] on button "Удалить" at bounding box center [745, 456] width 86 height 35
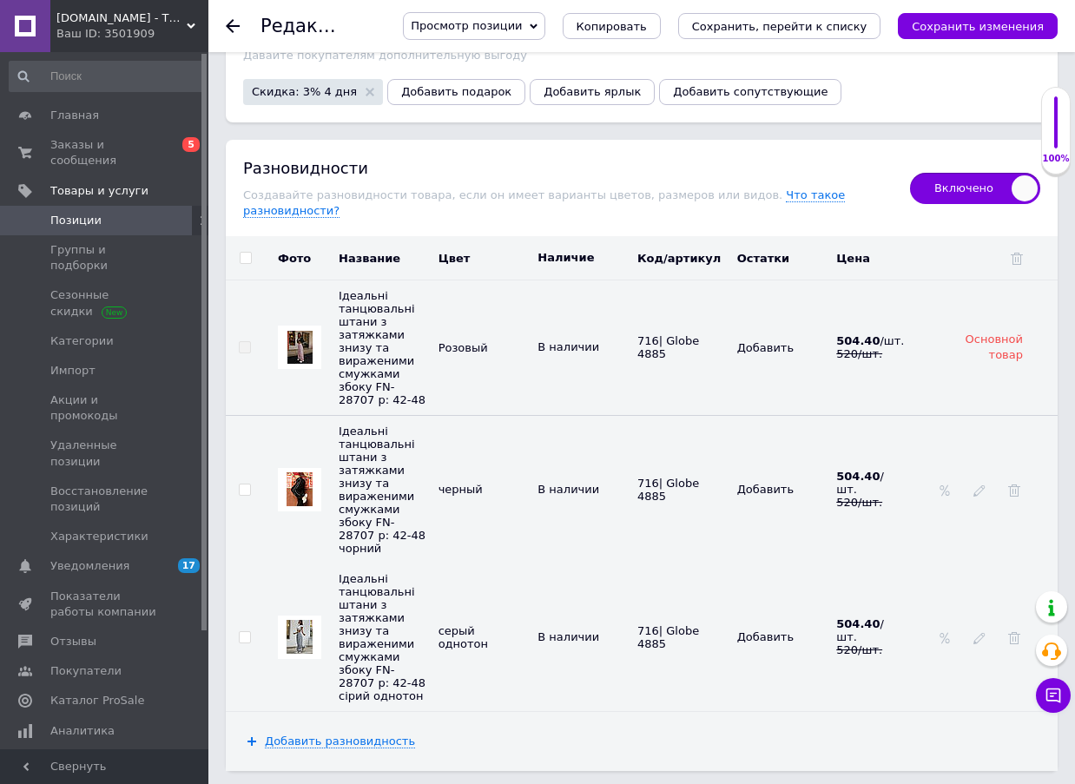
scroll to position [3474, 0]
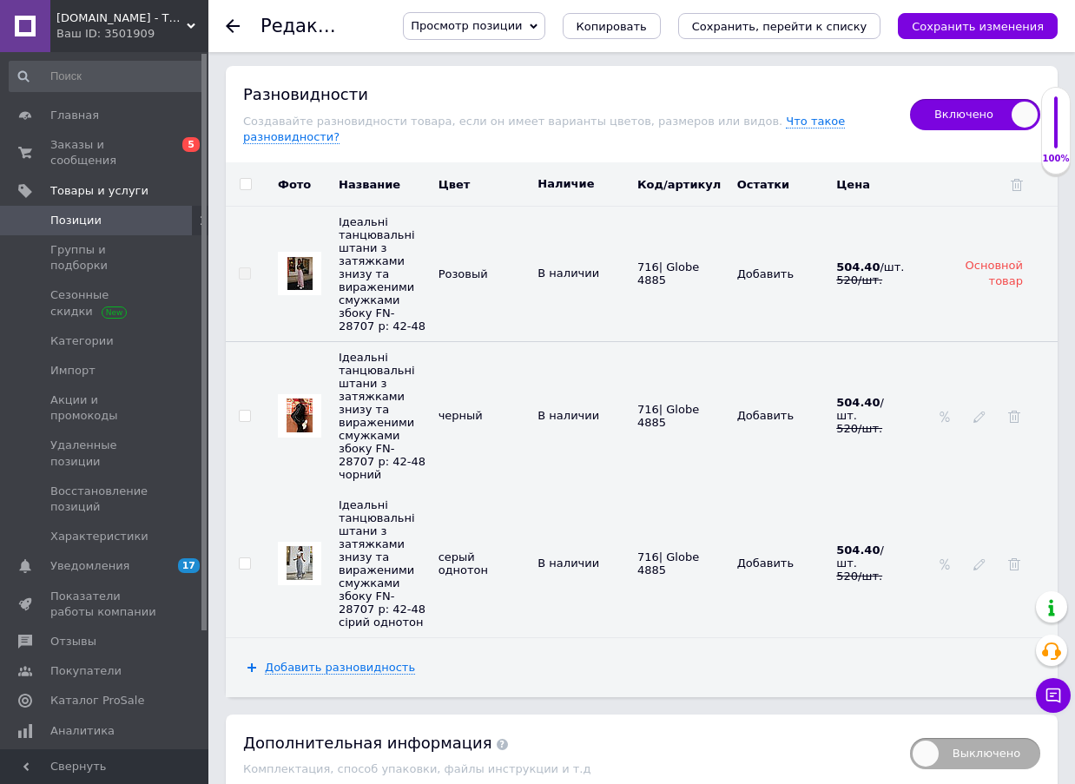
drag, startPoint x: 730, startPoint y: 439, endPoint x: 684, endPoint y: 385, distance: 70.3
click at [684, 490] on td "716| Globe 4885" at bounding box center [683, 564] width 100 height 148
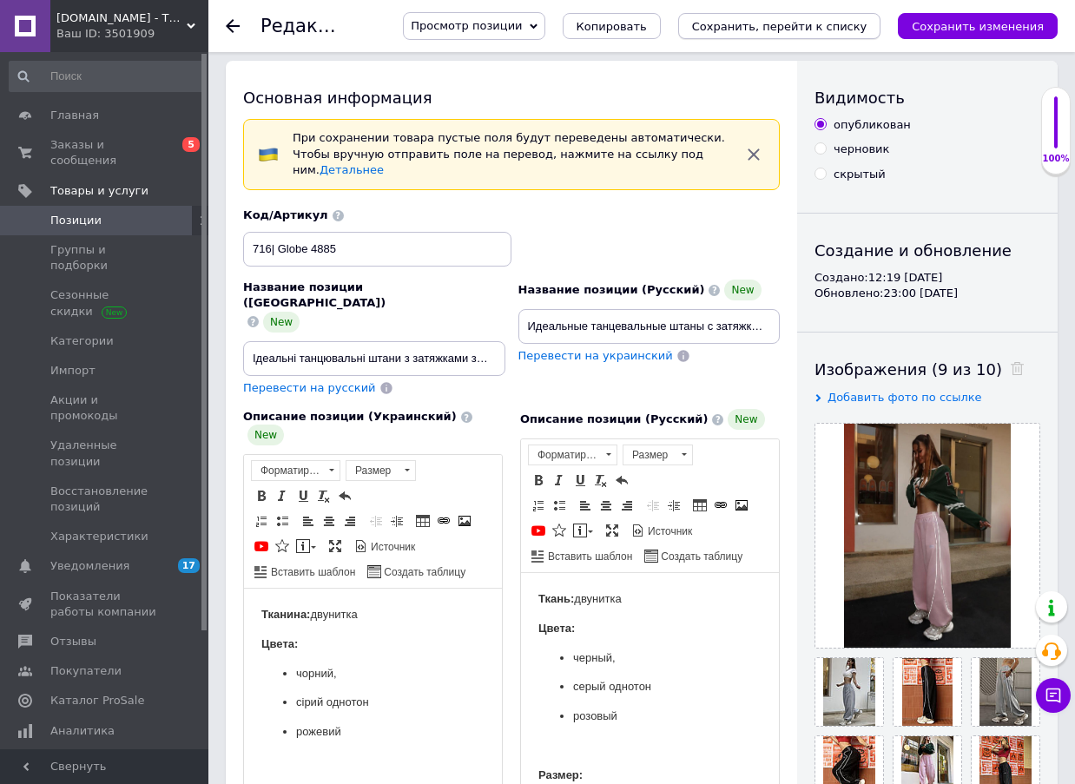
scroll to position [0, 0]
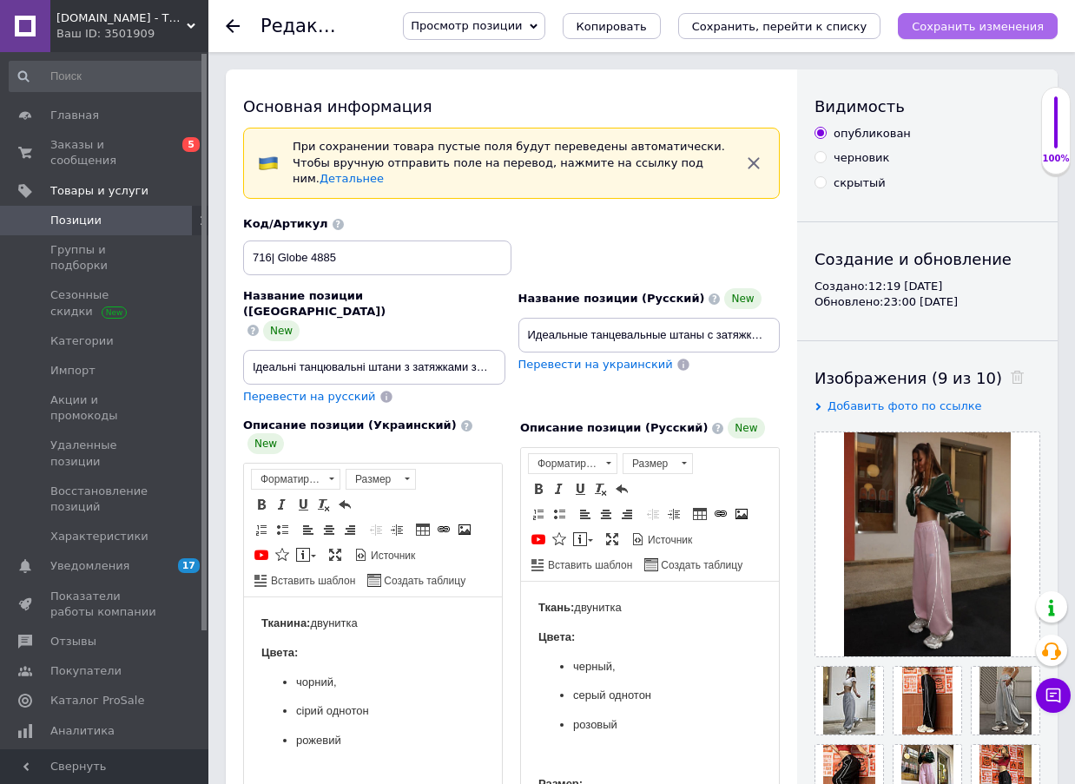
click at [991, 25] on icon "Сохранить изменения" at bounding box center [978, 26] width 132 height 13
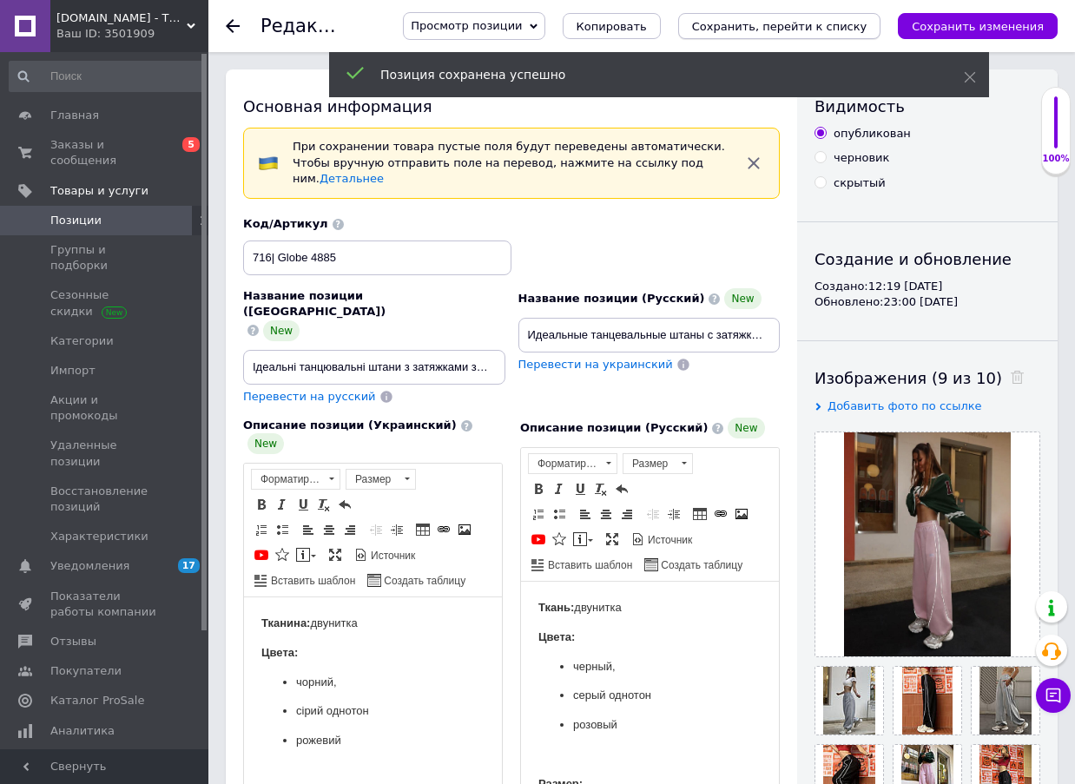
click at [808, 24] on icon "Сохранить, перейти к списку" at bounding box center [779, 26] width 175 height 13
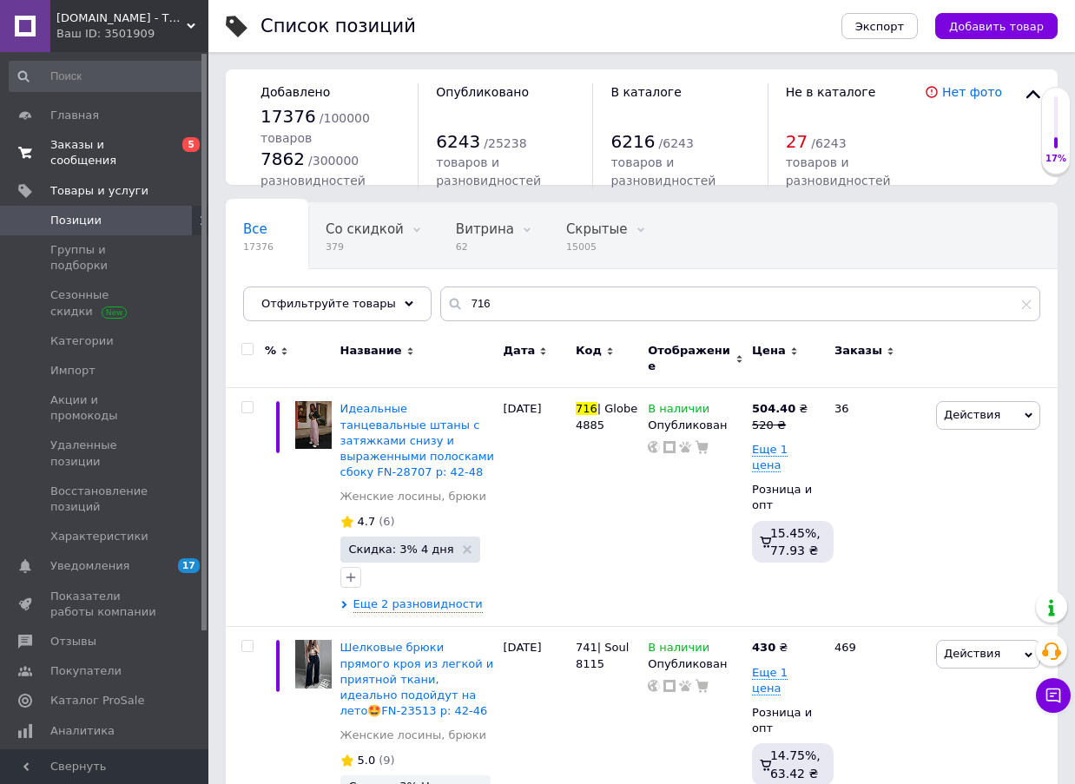
click at [96, 136] on link "Заказы и сообщения 0 5" at bounding box center [107, 152] width 214 height 45
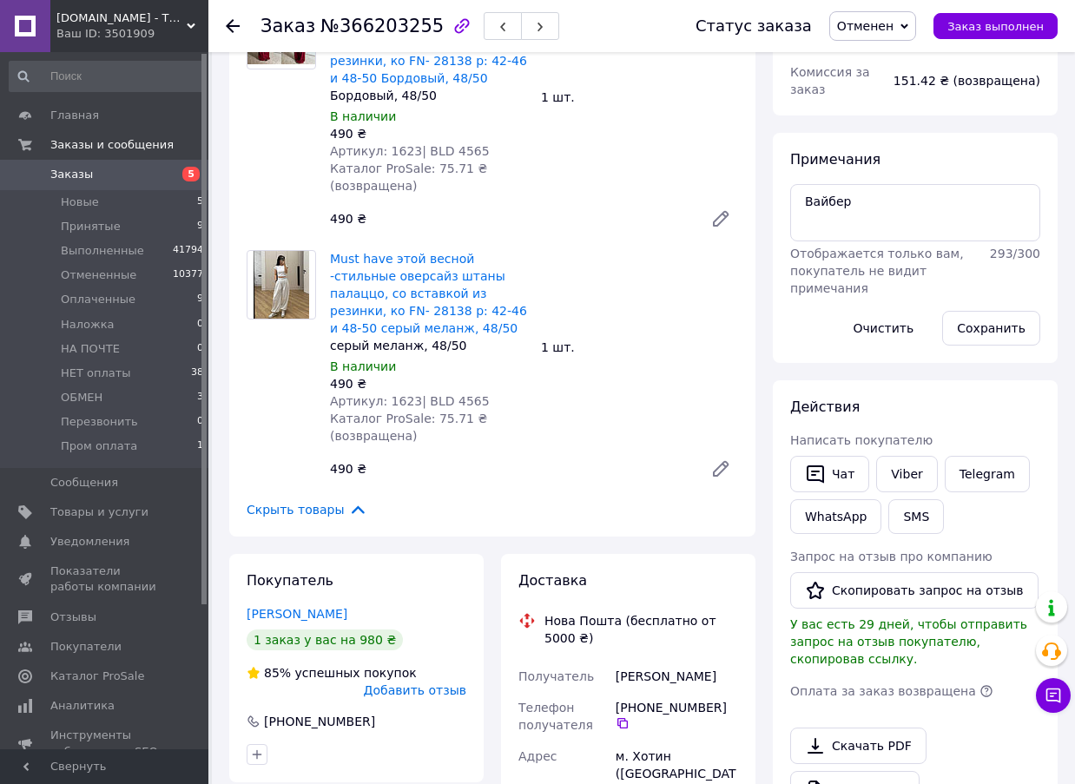
scroll to position [434, 0]
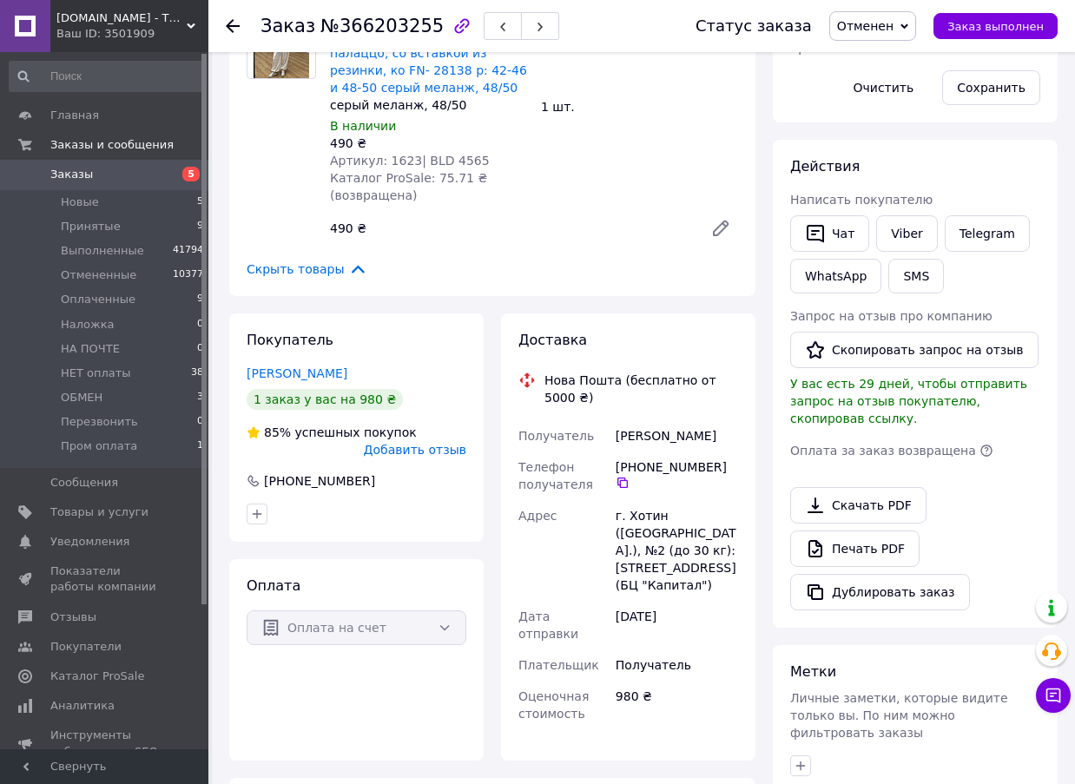
click at [422, 443] on span "Добавить отзыв" at bounding box center [415, 450] width 102 height 14
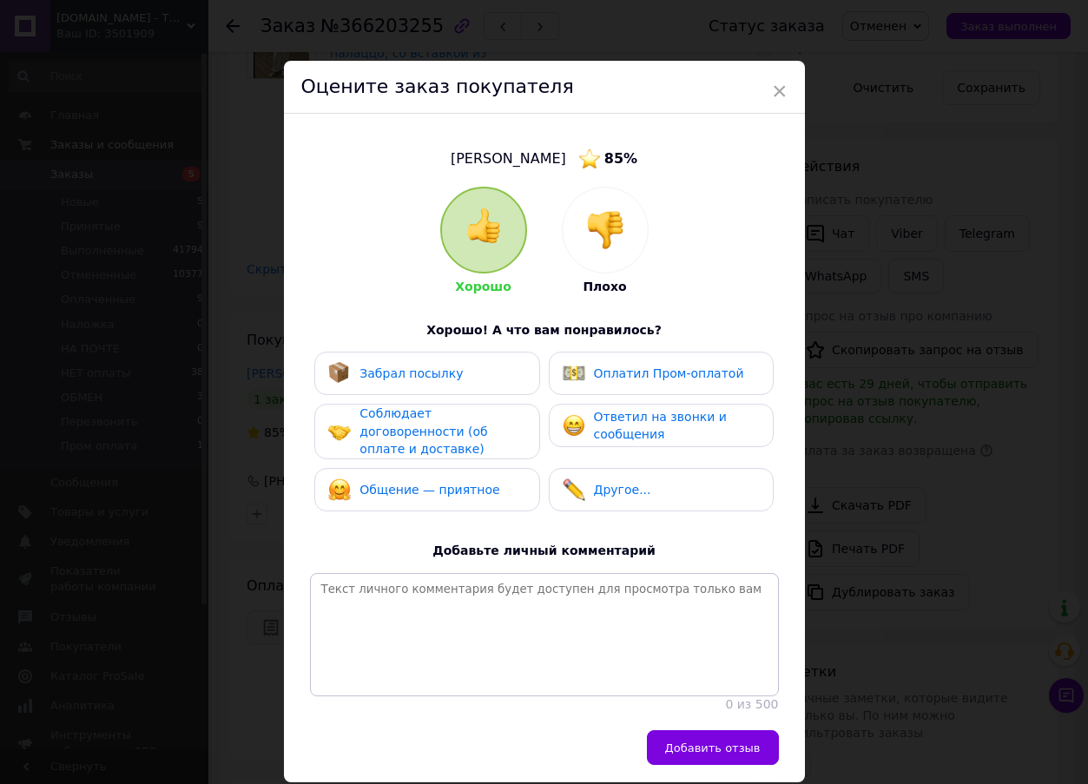
click at [598, 247] on img at bounding box center [605, 230] width 38 height 38
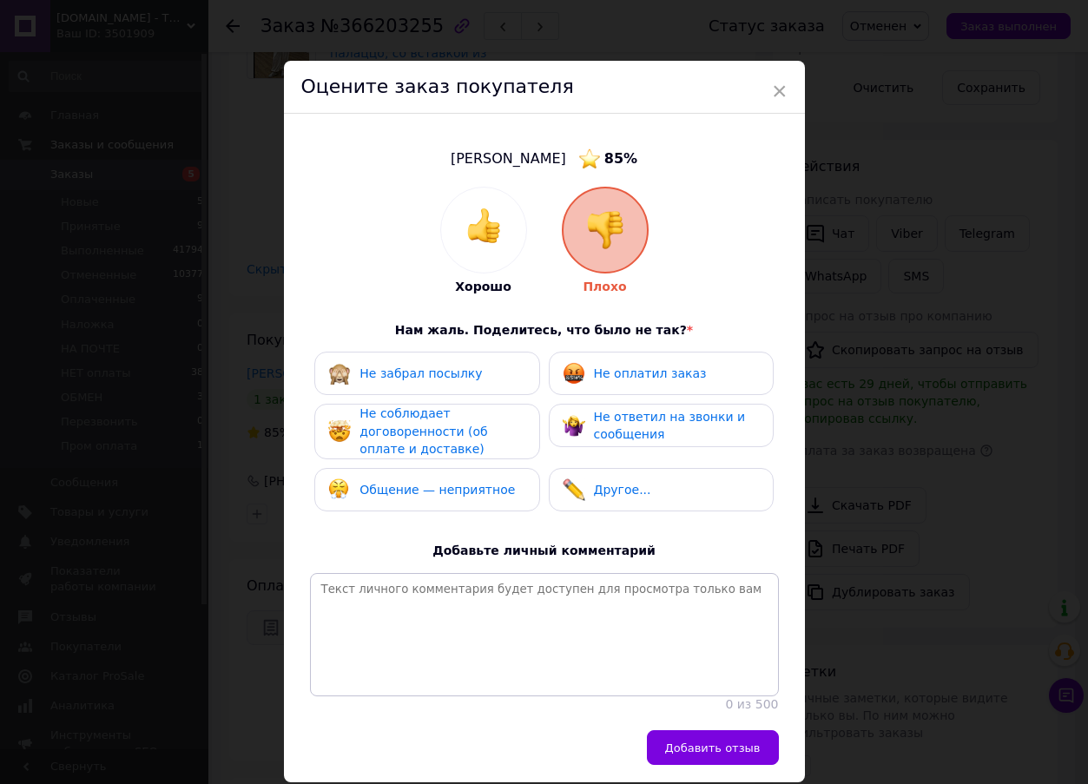
click at [584, 380] on div "Не оплатил заказ" at bounding box center [635, 373] width 144 height 23
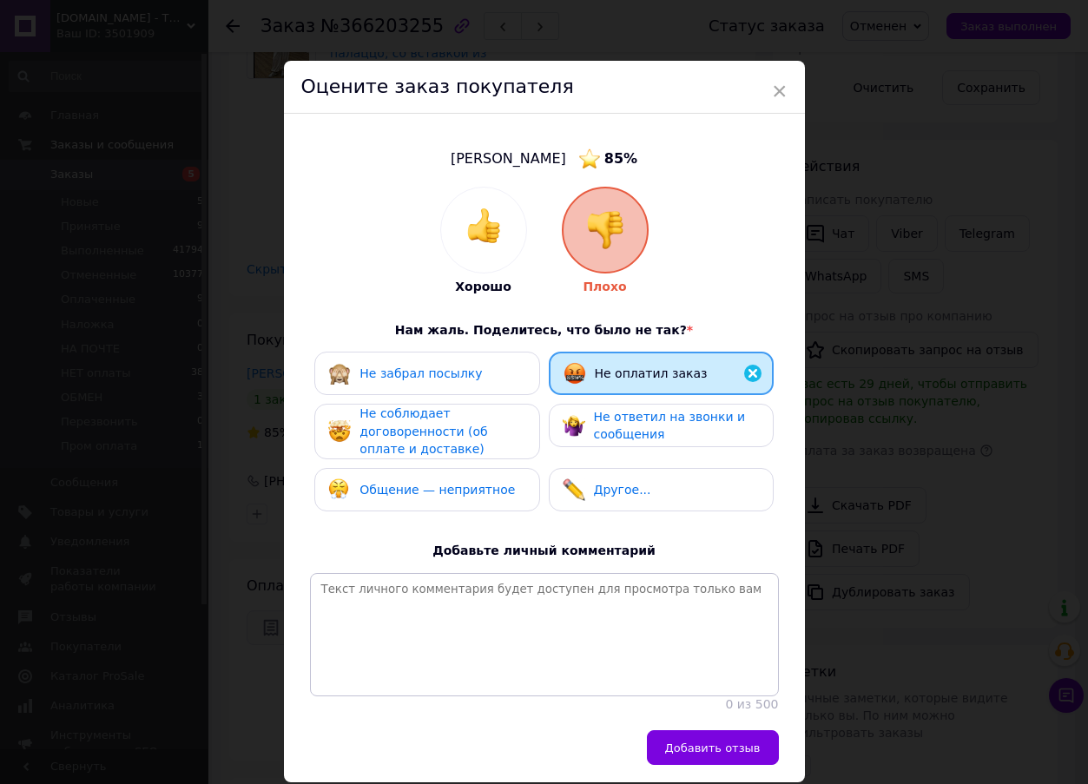
click at [502, 486] on div "Общение — неприятное" at bounding box center [426, 490] width 197 height 23
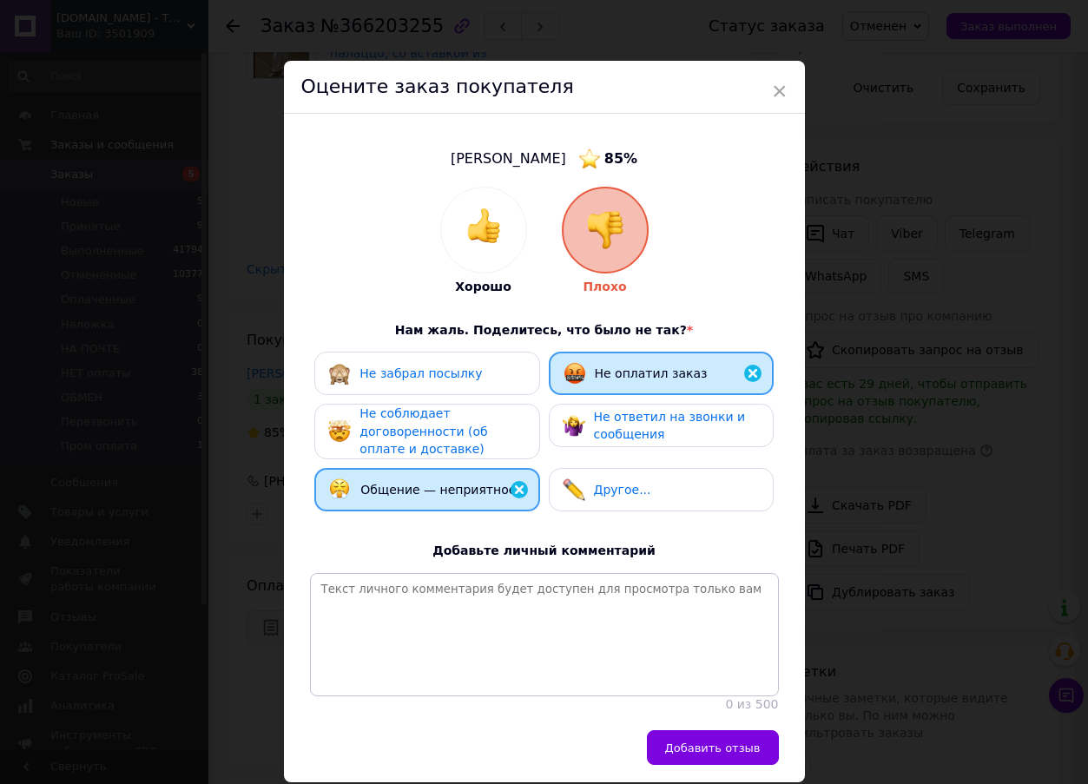
click at [664, 499] on div "Другое..." at bounding box center [661, 489] width 225 height 43
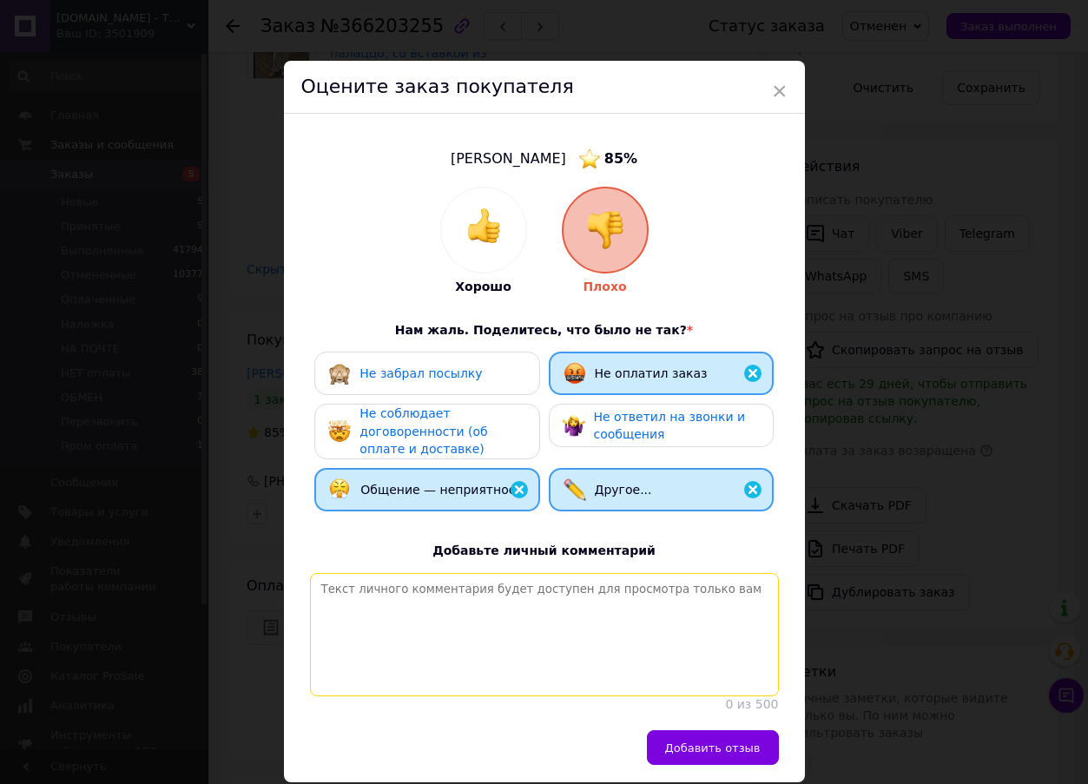
click at [579, 608] on textarea at bounding box center [544, 634] width 469 height 123
click at [532, 592] on textarea "Очень странная покупательница. Хочетполную оплату потом пишет чтоб ей не писали…" at bounding box center [544, 634] width 469 height 123
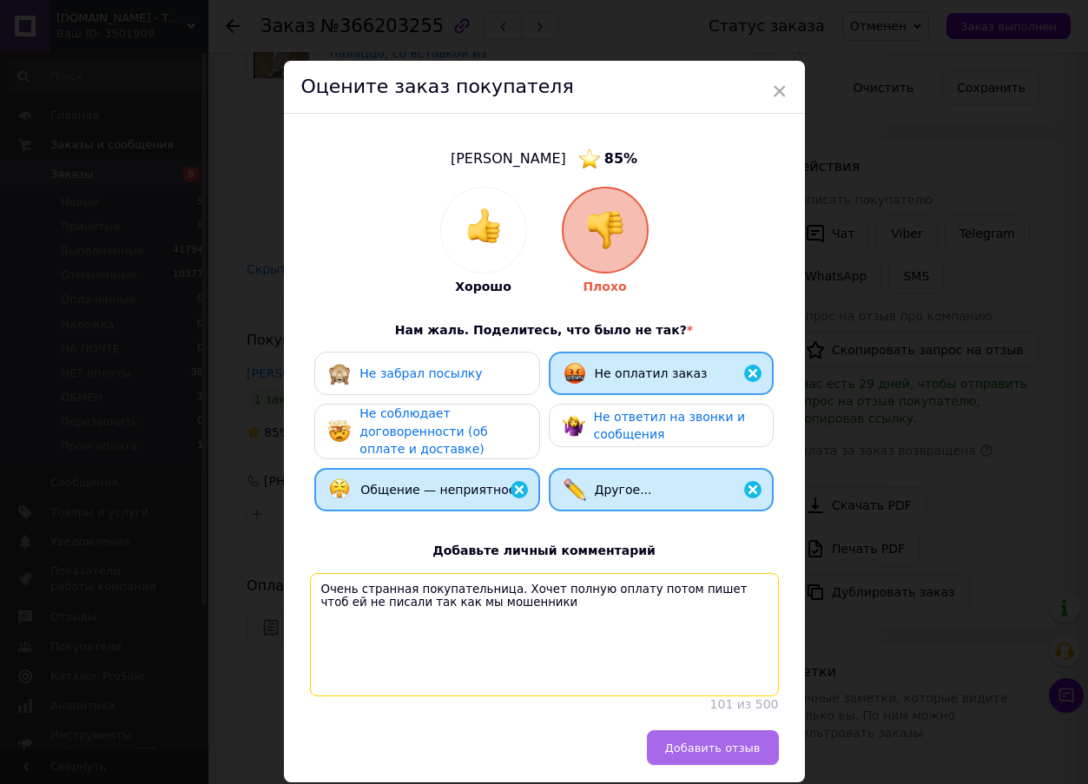
type textarea "Очень странная покупательница. Хочет полную оплату потом пишет чтоб ей не писал…"
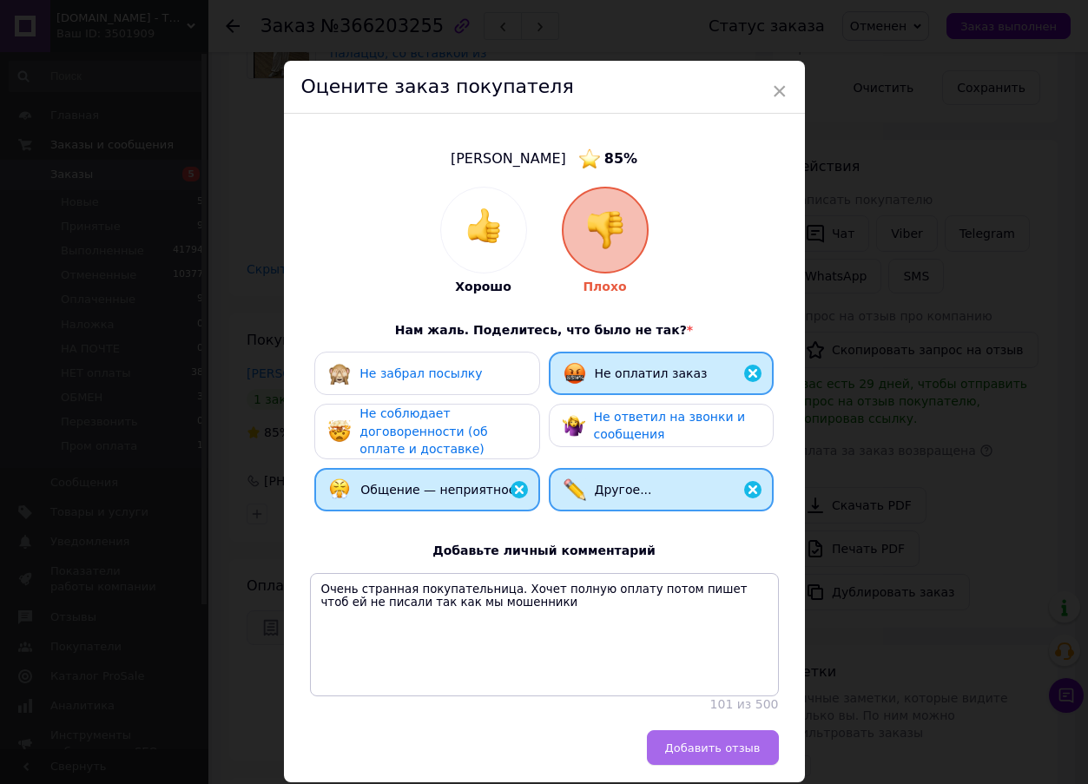
click at [731, 751] on span "Добавить отзыв" at bounding box center [713, 748] width 96 height 13
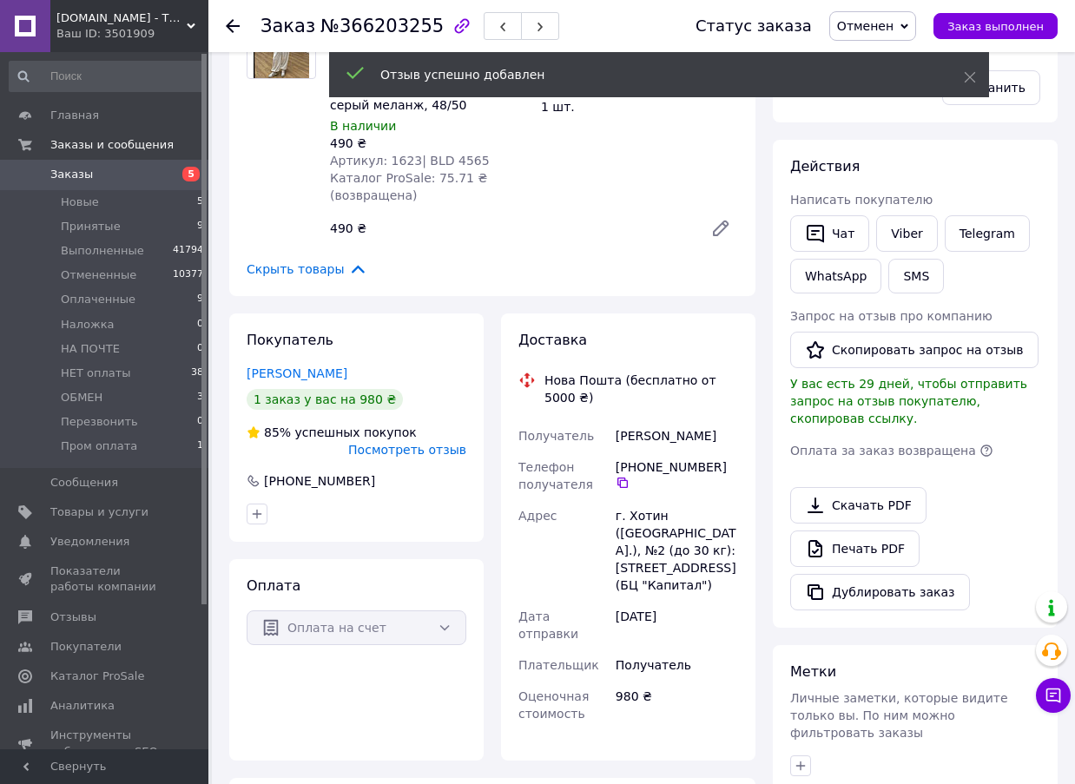
scroll to position [0, 0]
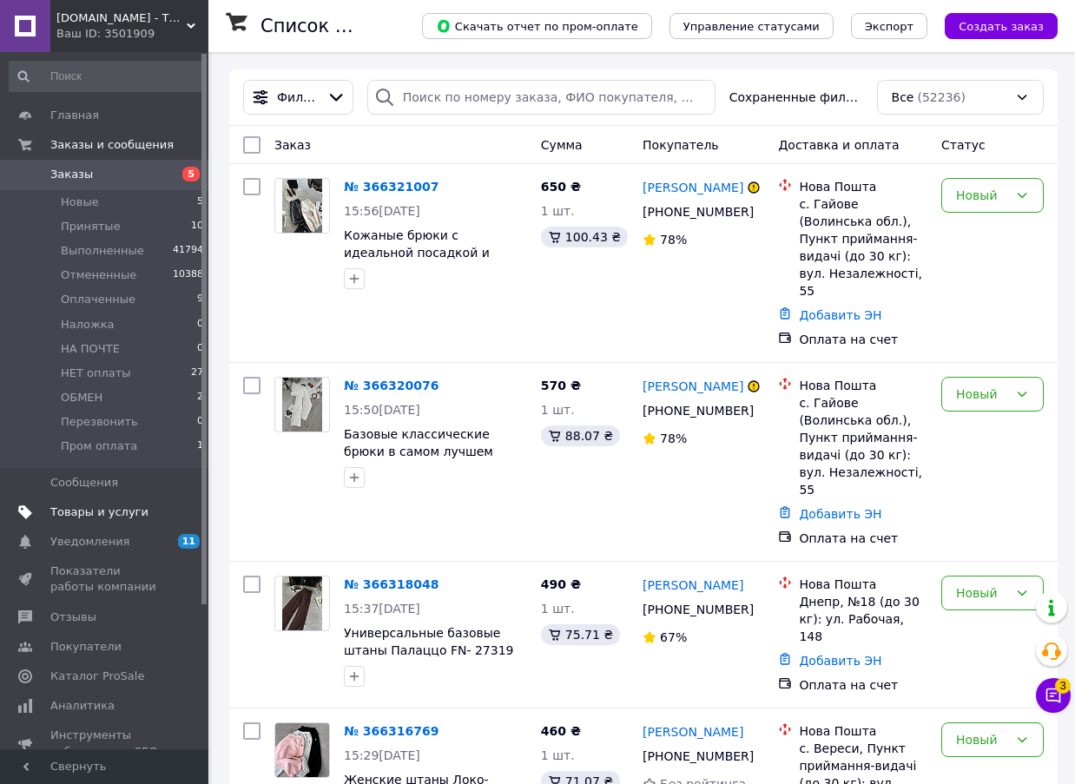
click at [111, 526] on link "Товары и услуги" at bounding box center [107, 513] width 214 height 30
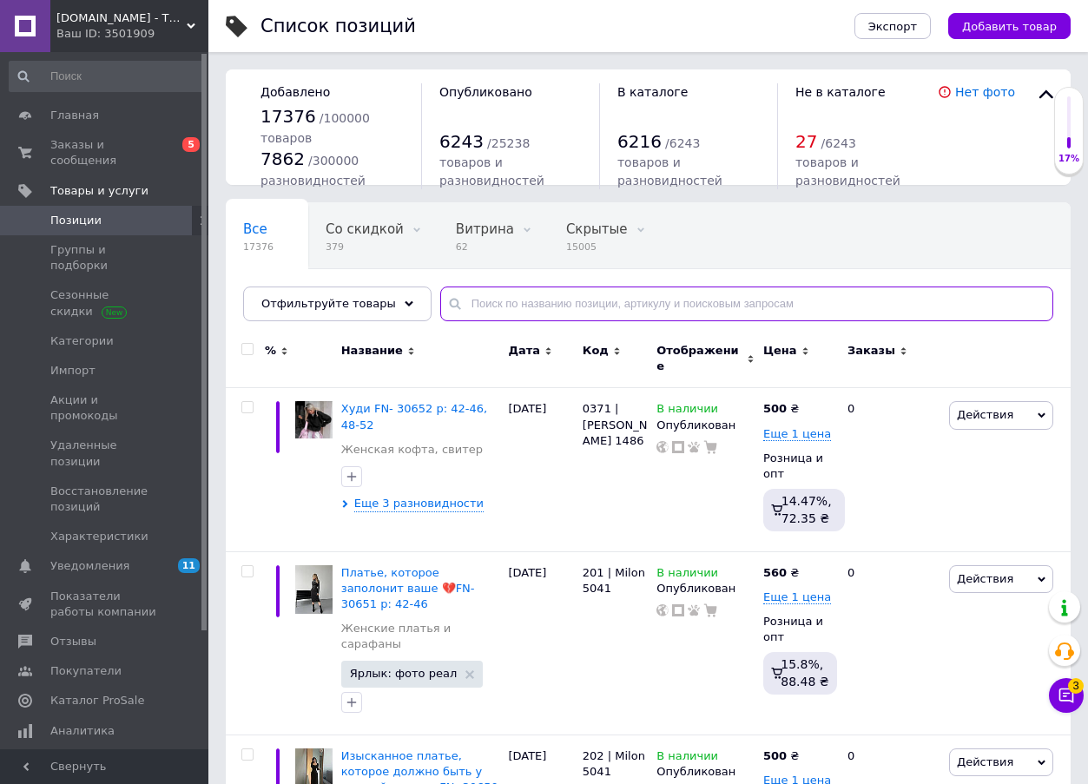
click at [496, 306] on input "text" at bounding box center [746, 304] width 613 height 35
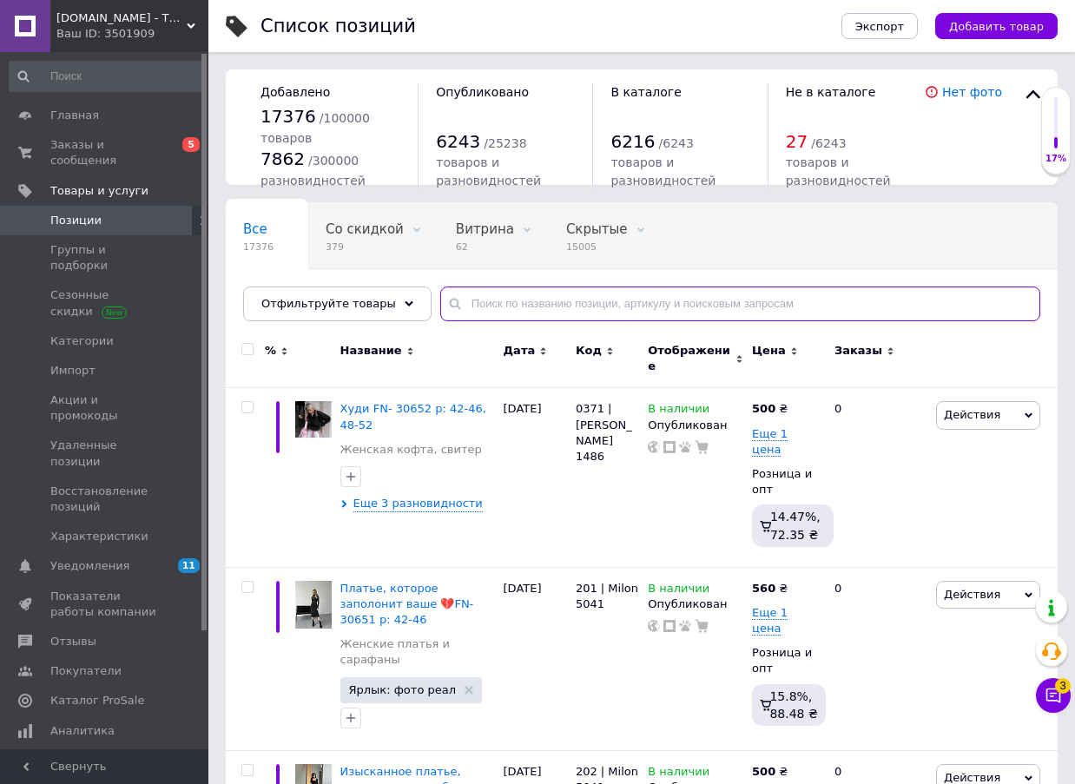
paste input "0283|Pink 7822"
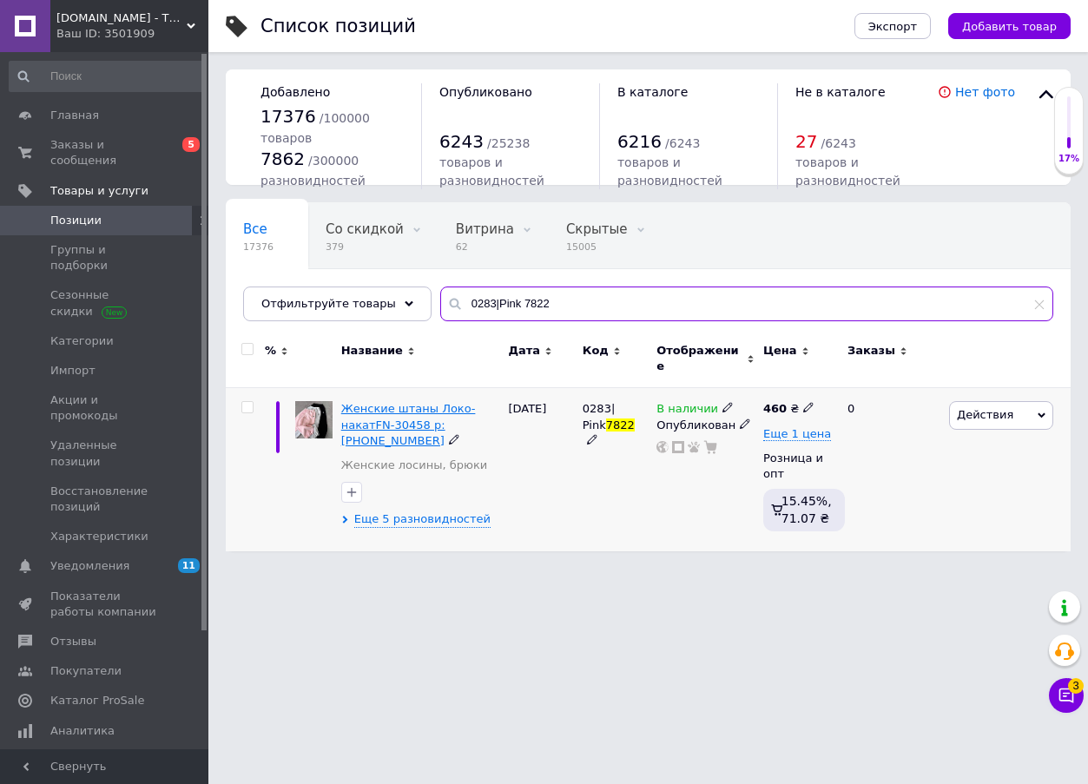
type input "0283|Pink 7822"
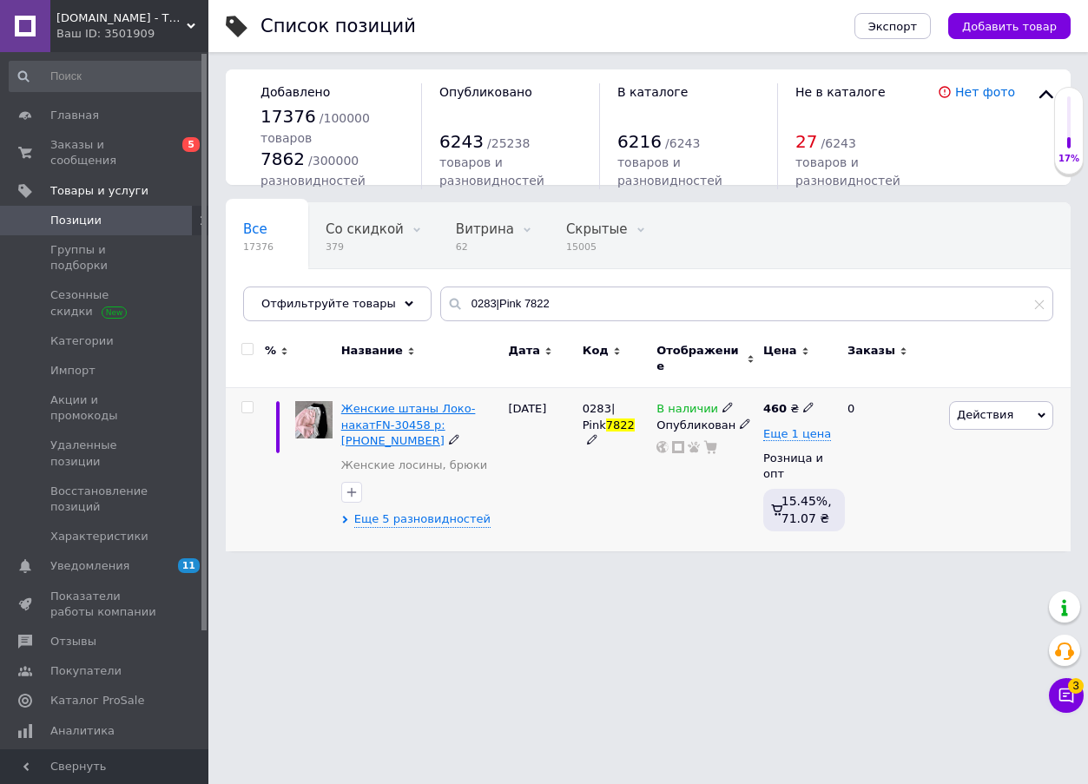
click at [368, 402] on span "Женские штаны Локо-накатFN-30458 р: 42-44 46-48" at bounding box center [408, 424] width 135 height 44
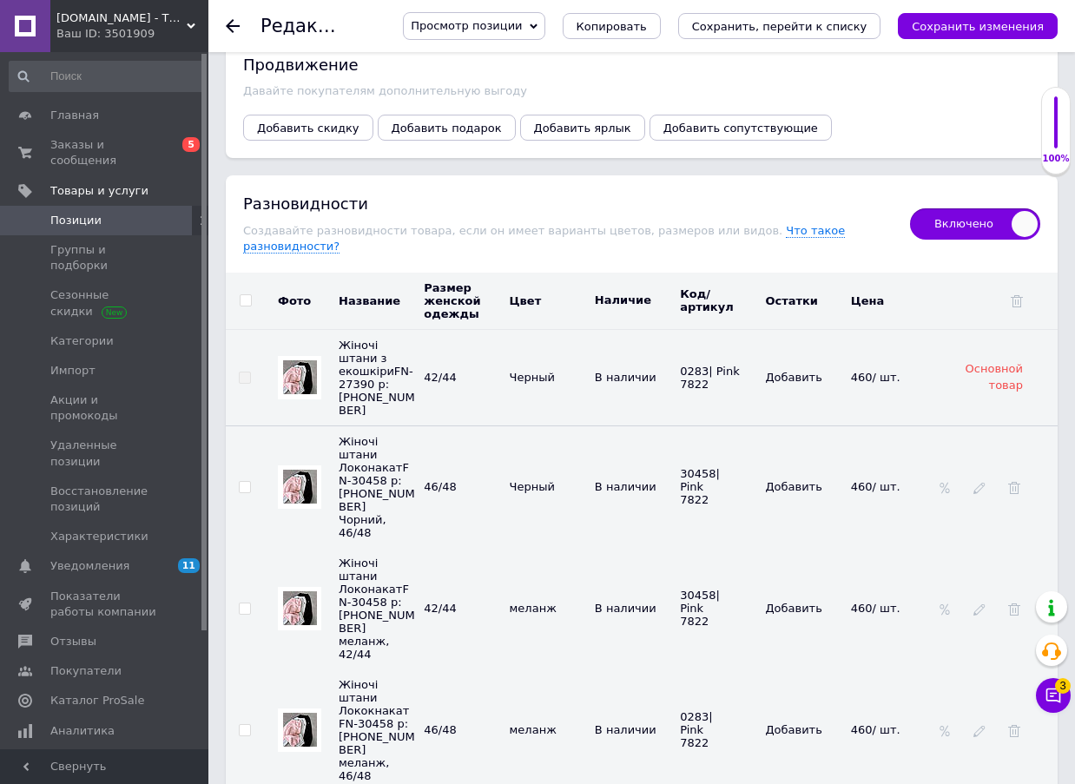
scroll to position [2866, 0]
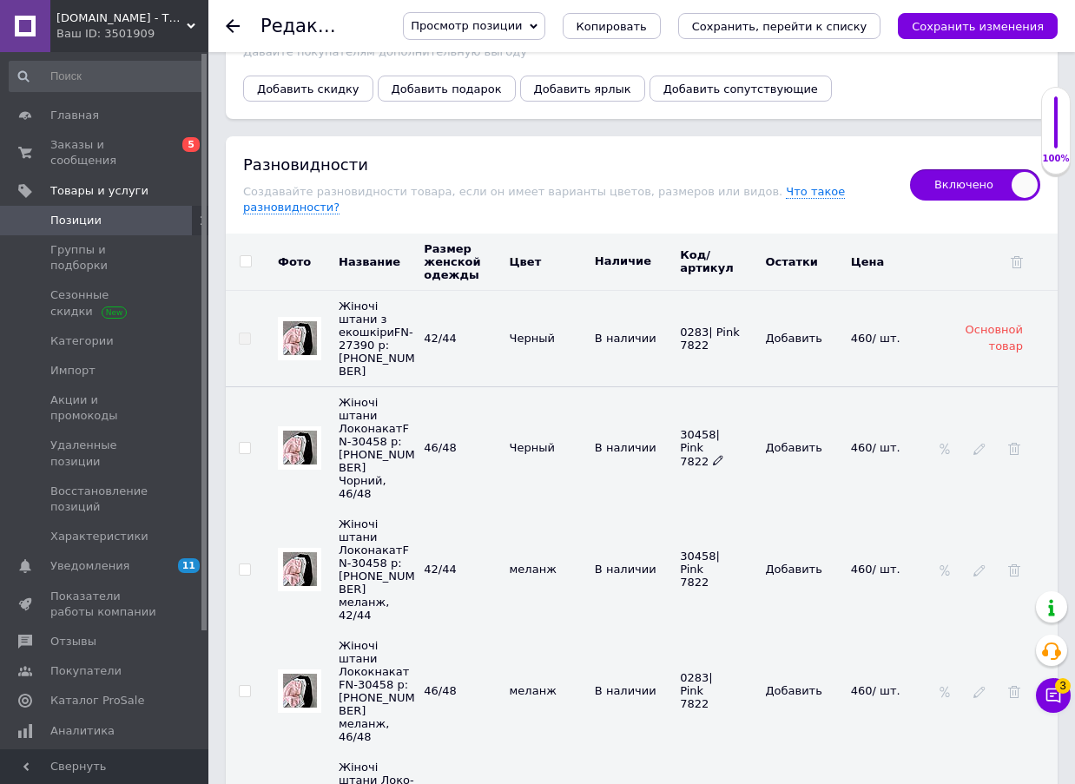
click at [713, 455] on icon at bounding box center [718, 460] width 10 height 10
drag, startPoint x: 741, startPoint y: 311, endPoint x: 640, endPoint y: 307, distance: 100.8
click at [640, 387] on tr "Жіночі штани ЛоконакатFN-30458 р: 42-44 46-48 Чорний, 46/48 46/48 Черный В нали…" at bounding box center [642, 448] width 832 height 122
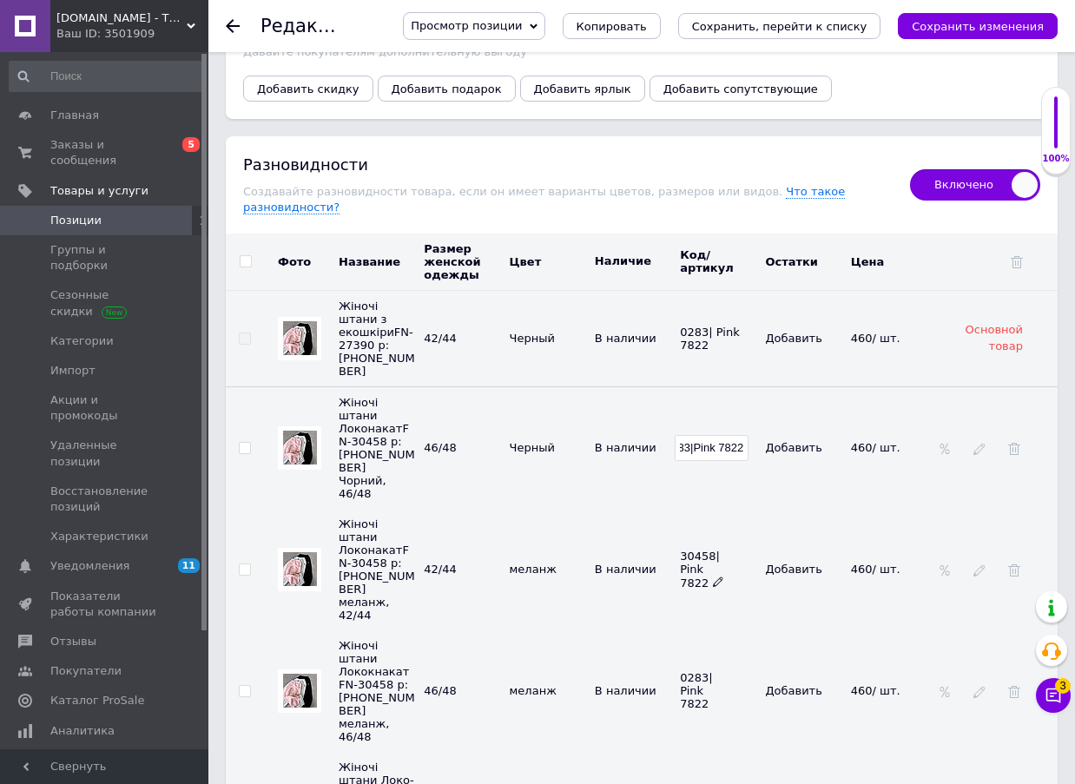
type input "0283|Pink 7822"
click at [713, 577] on use at bounding box center [718, 582] width 10 height 10
click at [713, 577] on icon at bounding box center [718, 582] width 10 height 10
drag, startPoint x: 741, startPoint y: 402, endPoint x: 617, endPoint y: 400, distance: 124.2
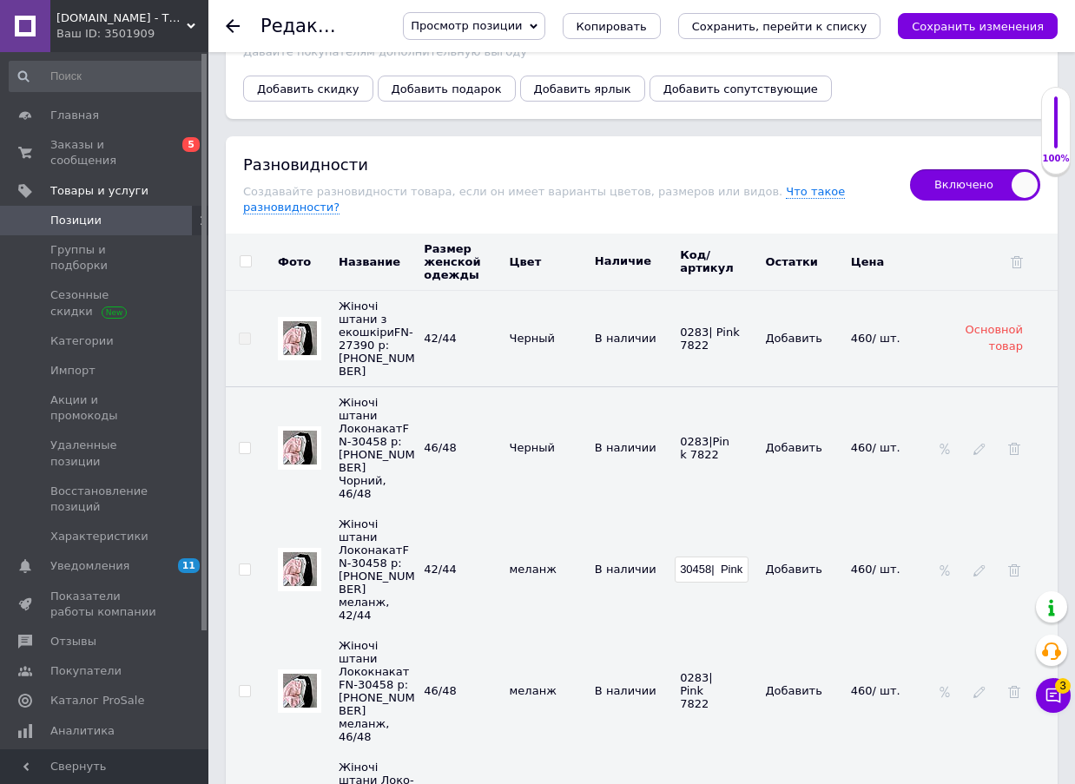
click at [617, 509] on tr "Жіночі штани ЛоконакатFN-30458 р: 42-44 46-48 меланж, 42/44 42/44 меланж В нали…" at bounding box center [642, 570] width 832 height 122
type input "0283|Pink 7822"
click at [737, 509] on td "0283|Pink 7822" at bounding box center [718, 570] width 85 height 122
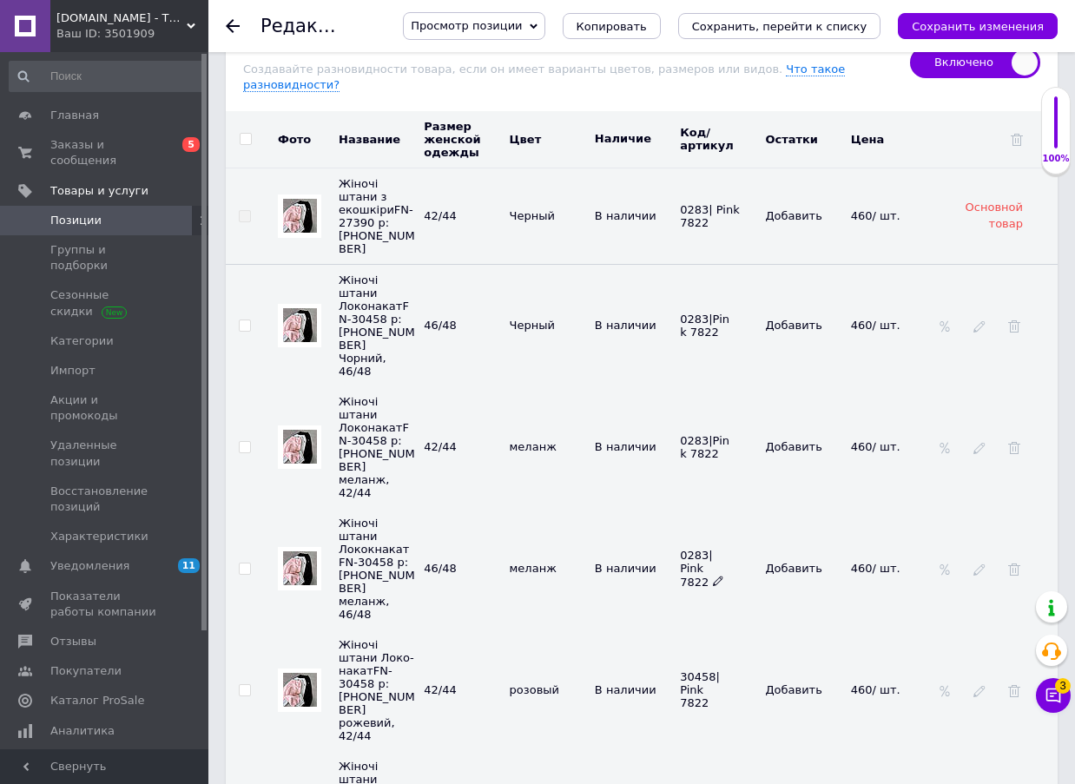
scroll to position [3040, 0]
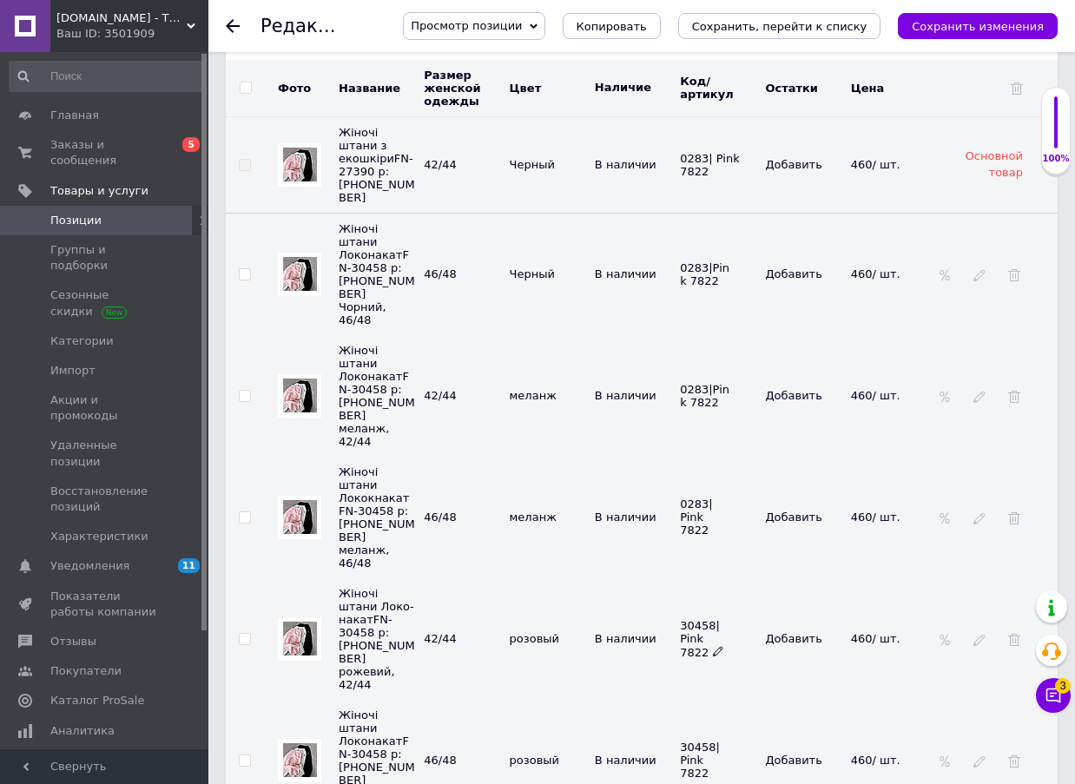
click at [713, 646] on icon at bounding box center [718, 651] width 10 height 10
drag, startPoint x: 743, startPoint y: 428, endPoint x: 647, endPoint y: 428, distance: 95.5
click at [647, 578] on tr "Жіночі штани Локо-накатFN-30458 р: 42-44 46-48 рожевий, 42/44 42/44 розовый В н…" at bounding box center [642, 639] width 832 height 122
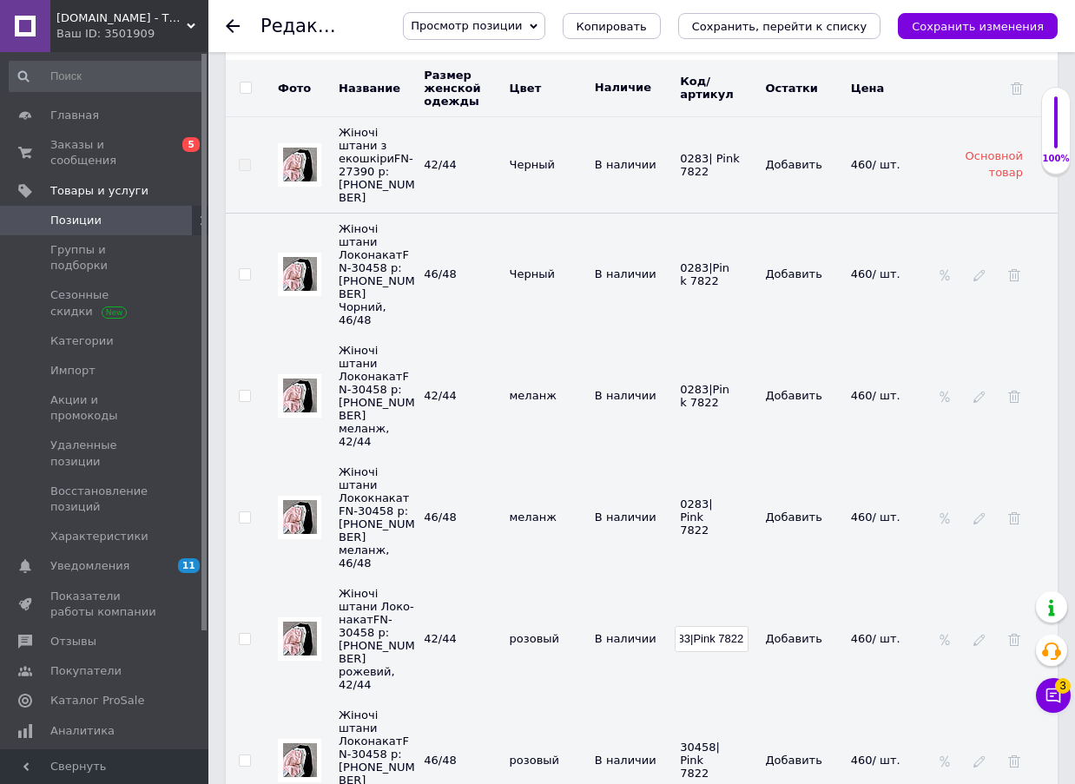
type input "0283|Pink 7822"
click at [724, 578] on td "0283|Pink 7822" at bounding box center [718, 639] width 85 height 122
click at [713, 768] on icon at bounding box center [718, 773] width 10 height 10
drag, startPoint x: 741, startPoint y: 539, endPoint x: 659, endPoint y: 539, distance: 81.7
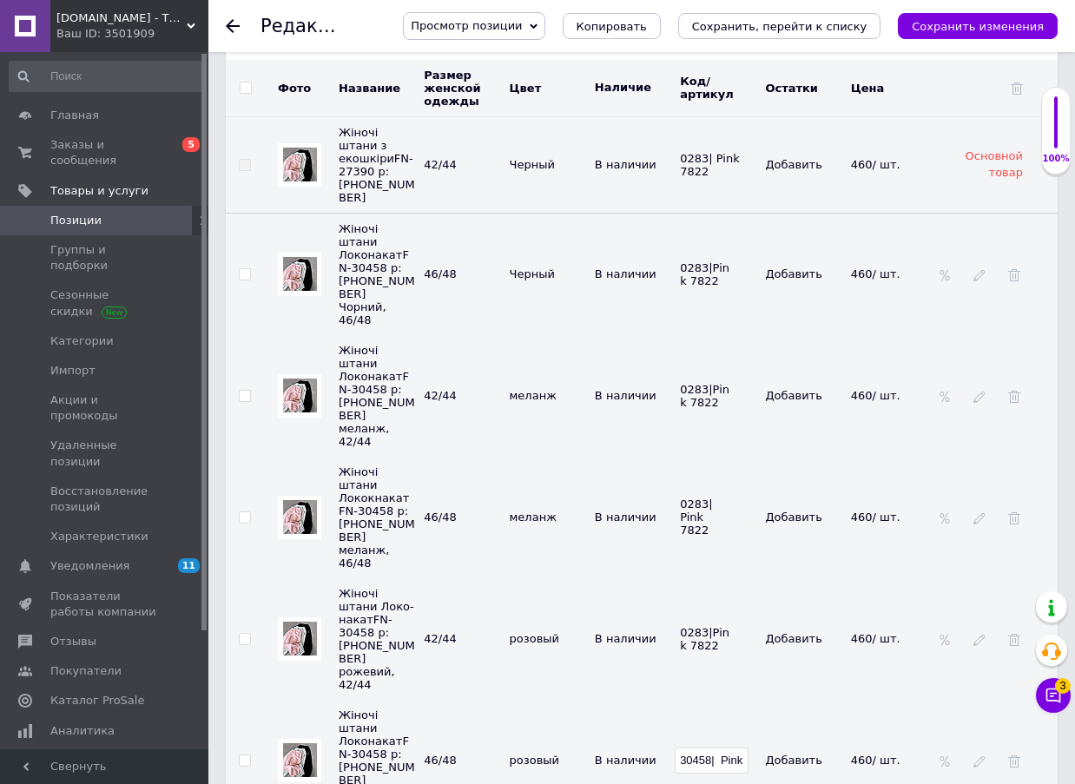
click at [659, 700] on tr "Жіночі штани ЛоконакатFN-30458 р: 42-44 46-48 рожевий, 46/48 46/48 розовый В на…" at bounding box center [642, 761] width 832 height 122
type input "0283|Pink 7822"
click at [675, 700] on td "В наличии" at bounding box center [633, 761] width 85 height 122
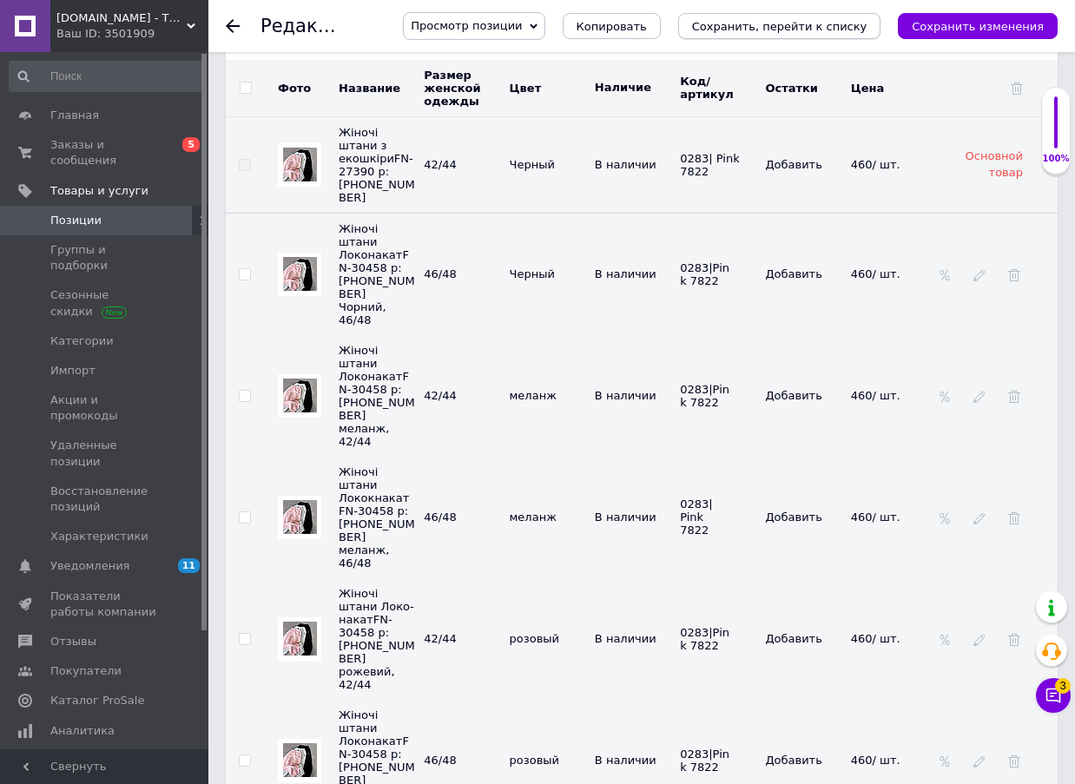
click at [852, 26] on icon "Сохранить, перейти к списку" at bounding box center [779, 26] width 175 height 13
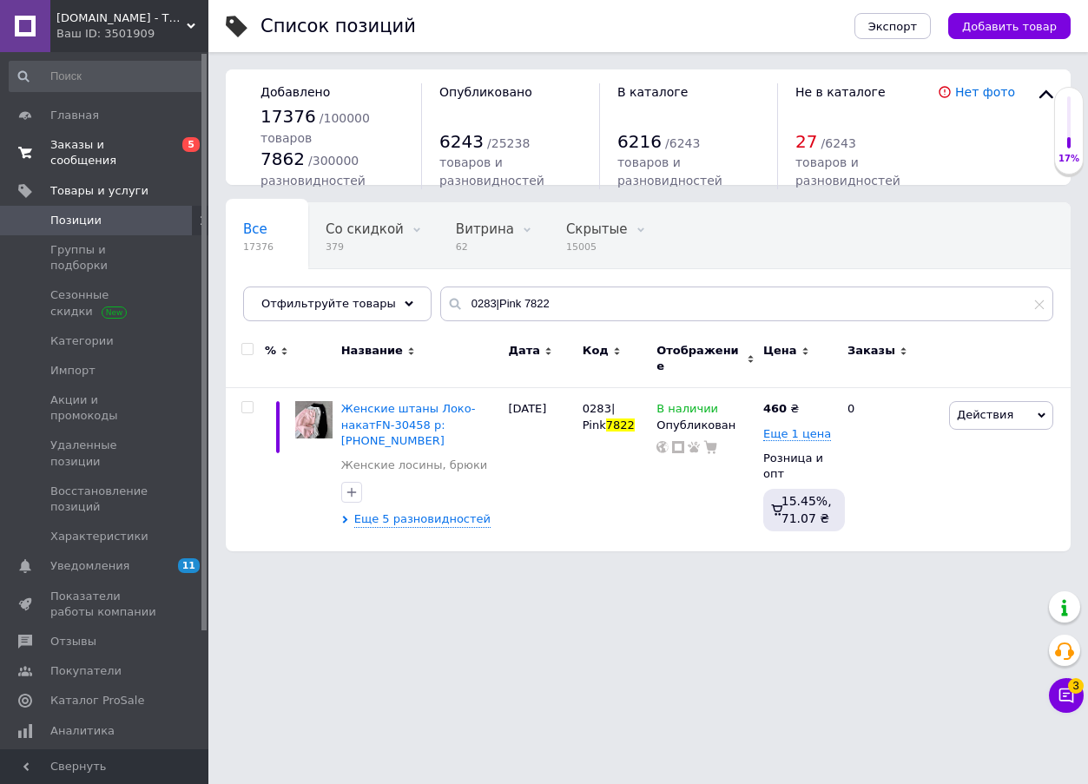
click at [131, 142] on span "Заказы и сообщения" at bounding box center [105, 152] width 110 height 31
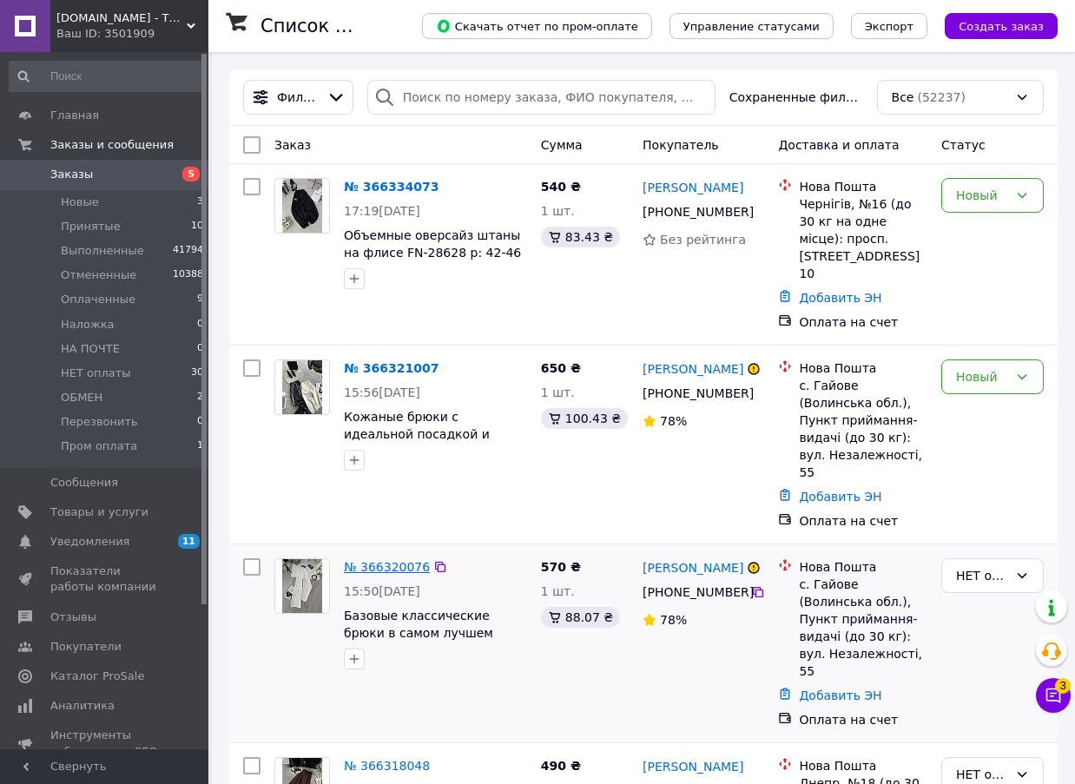
click at [371, 560] on link "№ 366320076" at bounding box center [387, 567] width 86 height 14
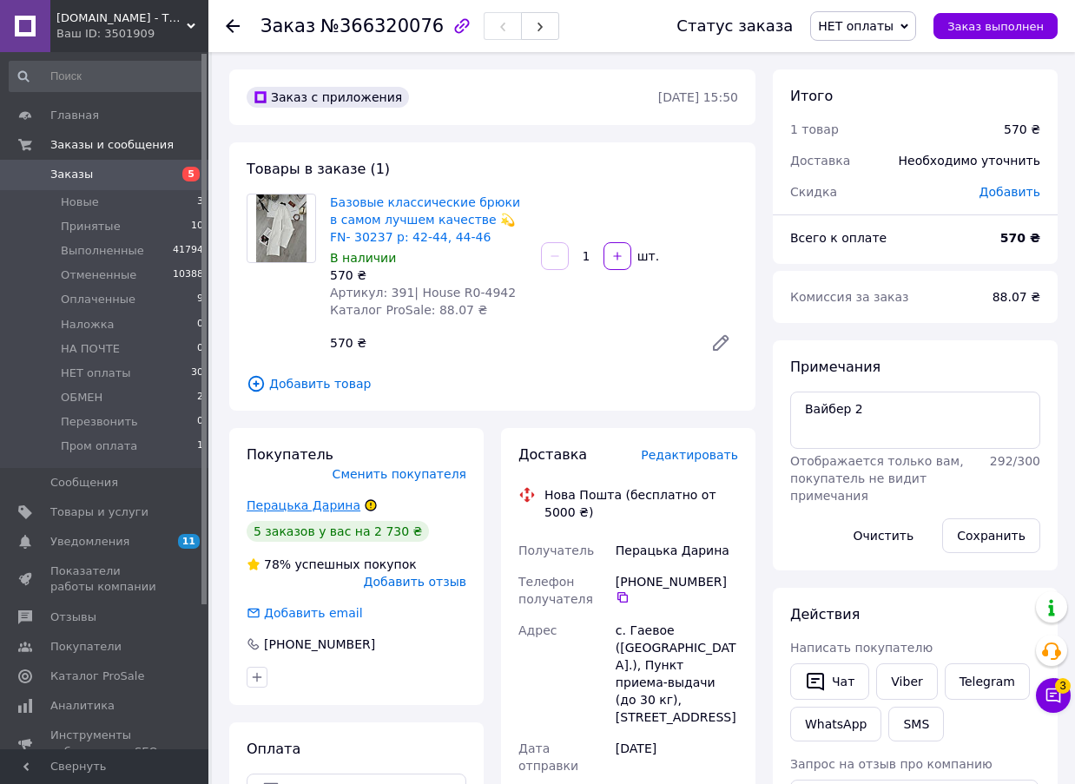
click at [329, 499] on link "Перацька Дарина" at bounding box center [304, 506] width 114 height 14
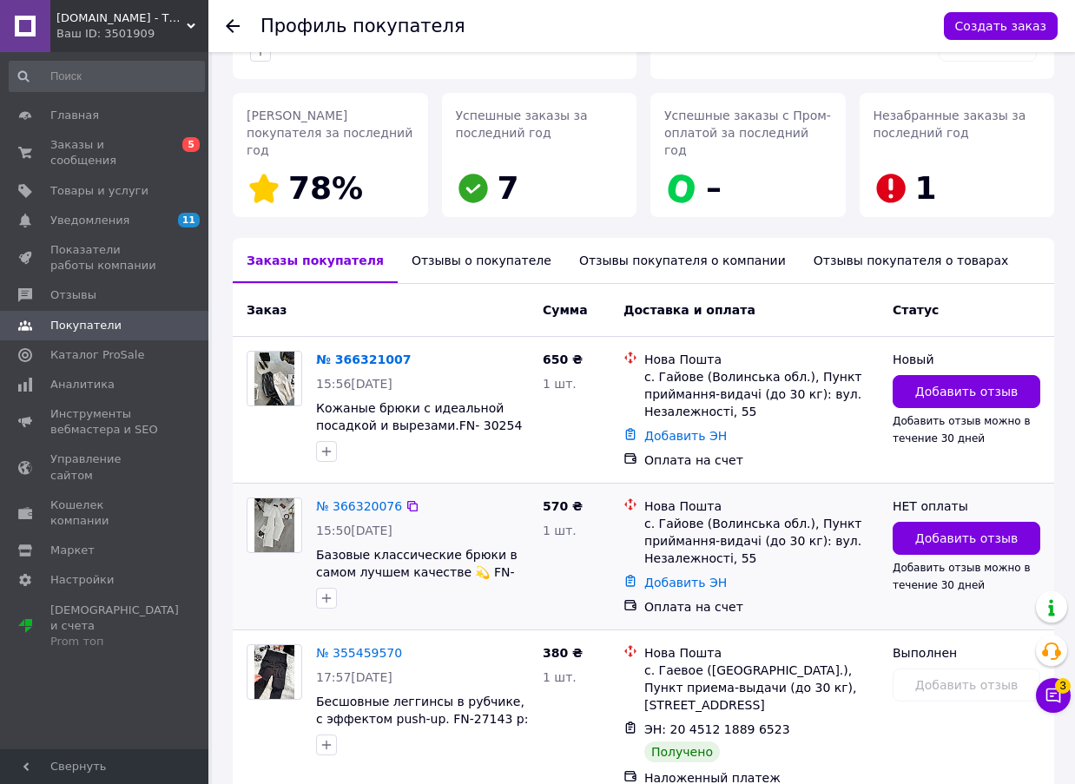
scroll to position [213, 0]
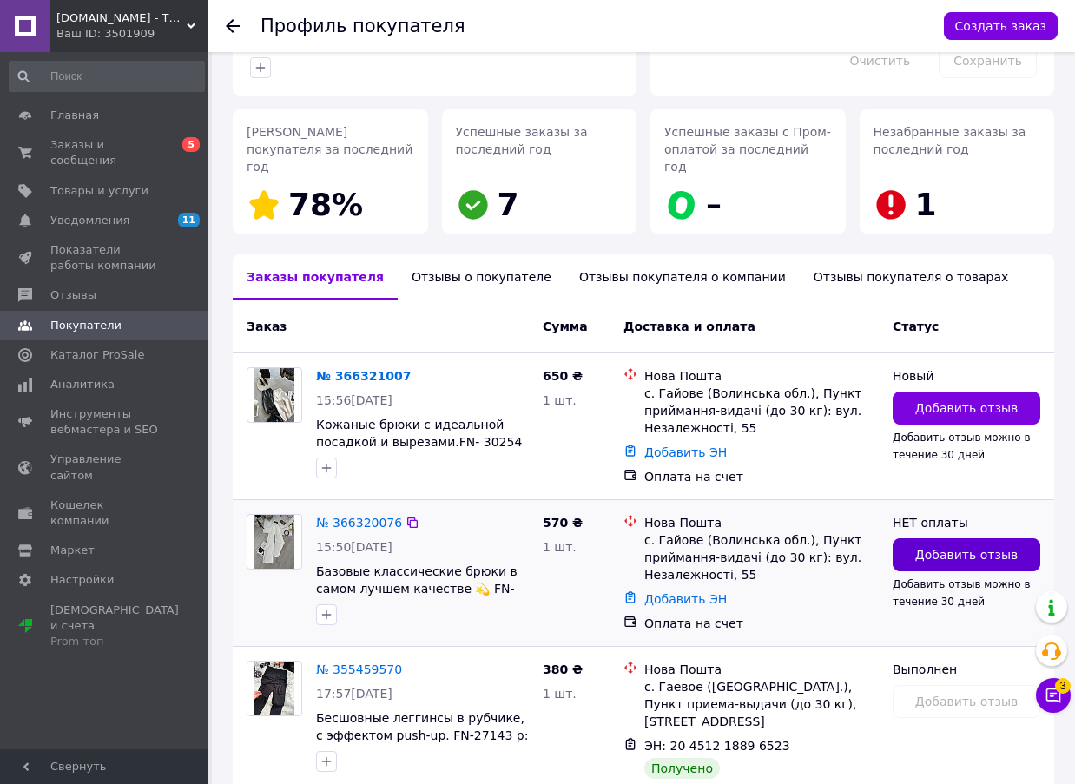
click at [981, 546] on span "Добавить отзыв" at bounding box center [967, 554] width 102 height 17
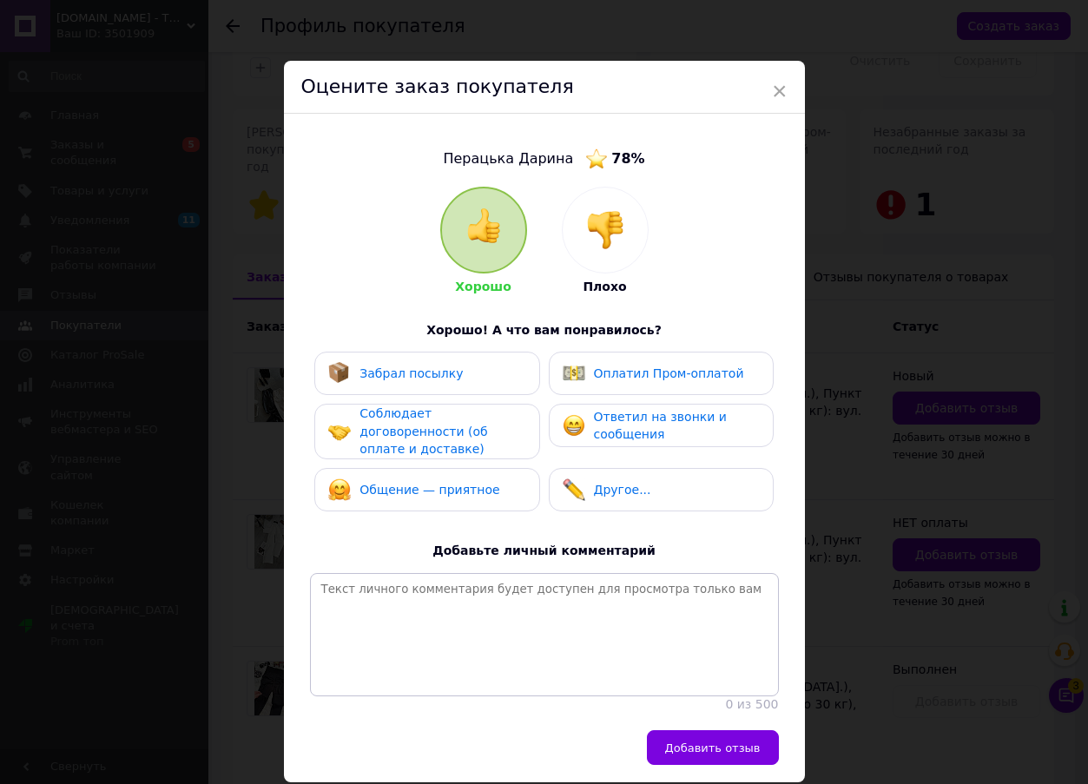
click at [605, 224] on img at bounding box center [605, 230] width 38 height 38
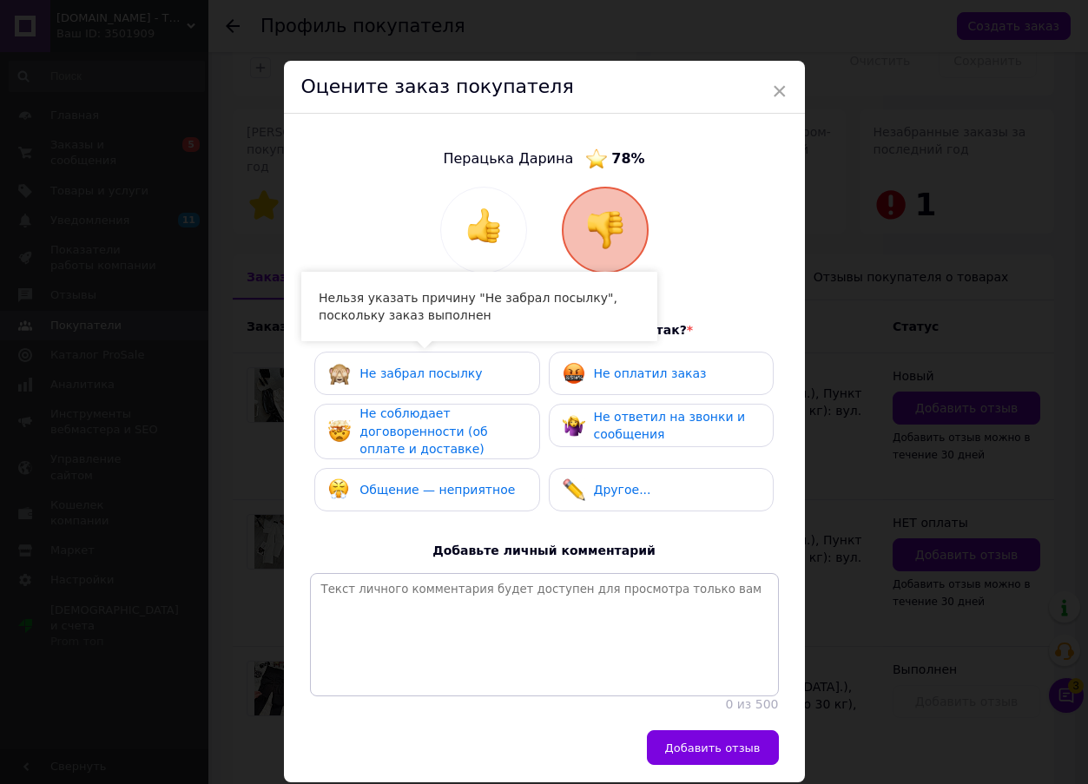
click at [664, 368] on span "Не оплатил заказ" at bounding box center [650, 374] width 113 height 14
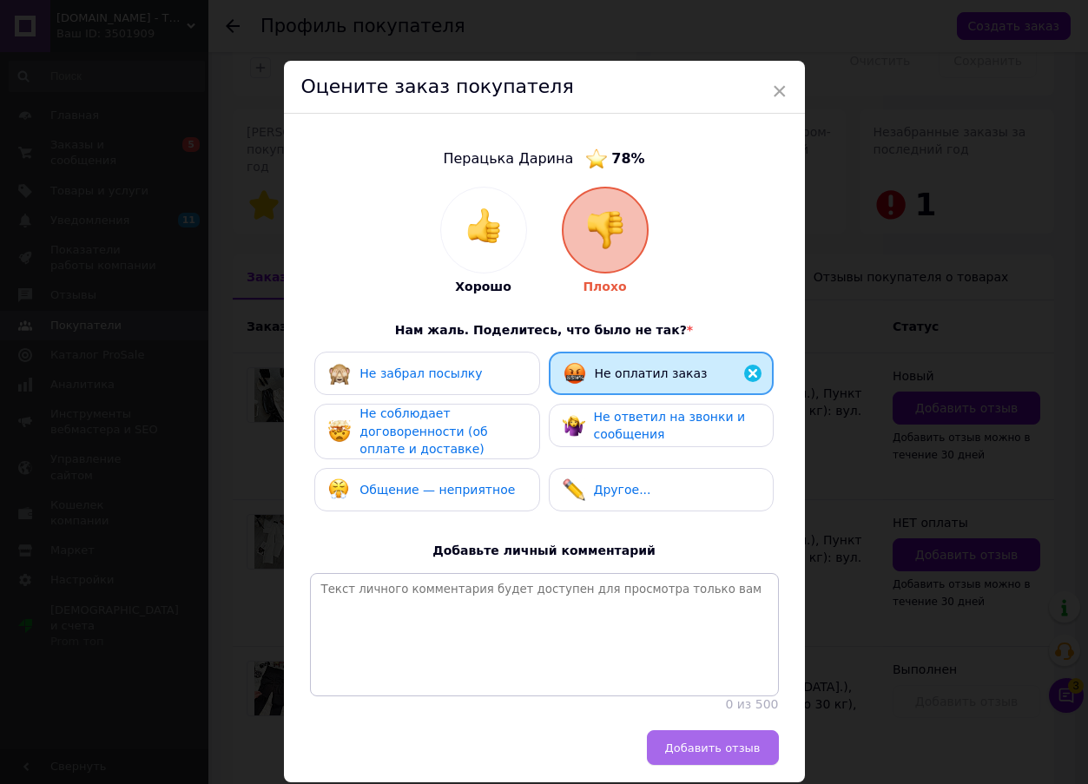
click at [709, 755] on span "Добавить отзыв" at bounding box center [713, 748] width 96 height 13
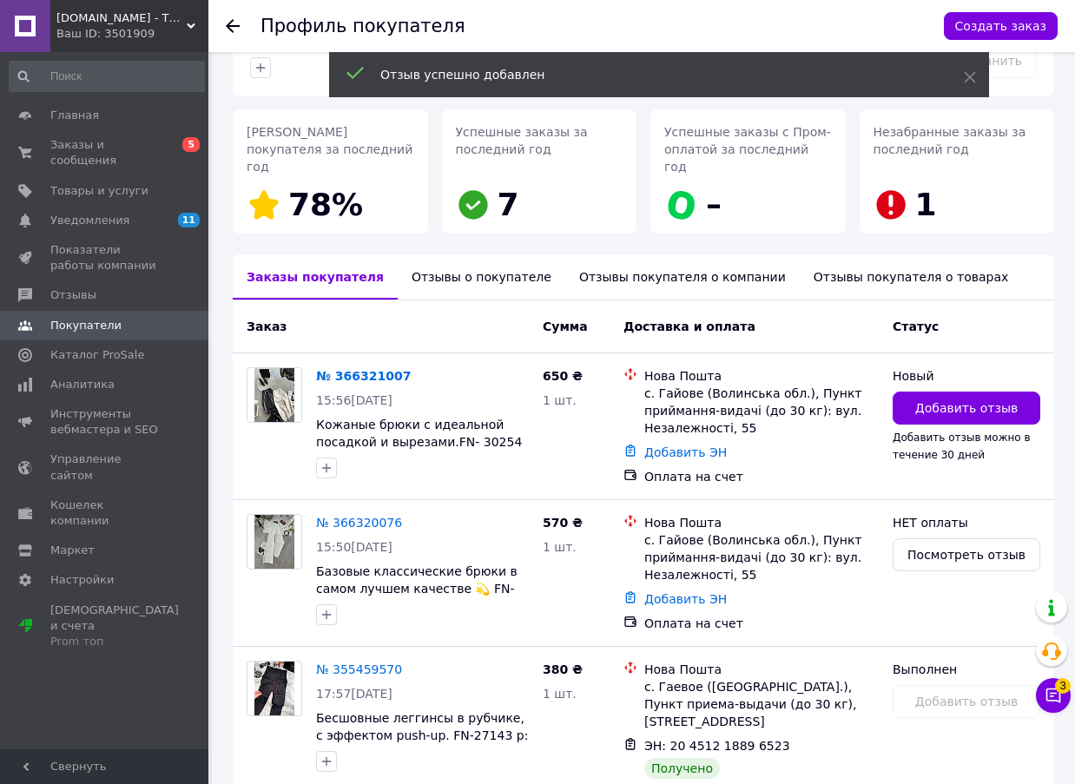
scroll to position [366, 0]
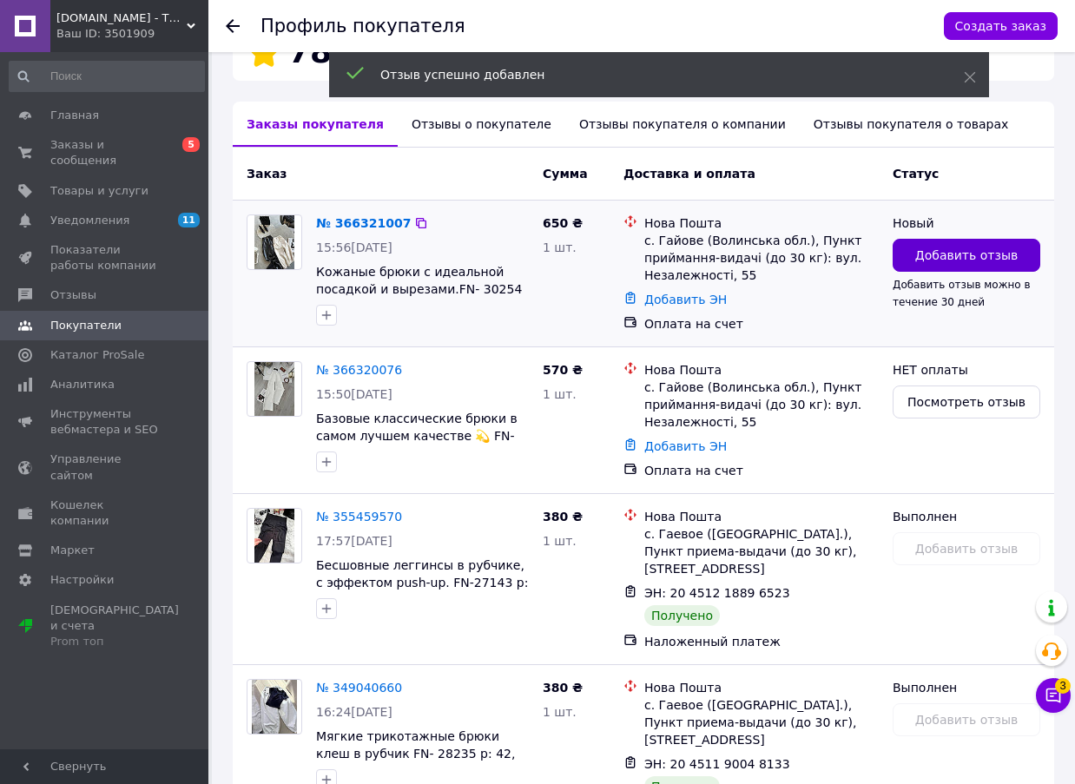
click at [918, 241] on button "Добавить отзыв" at bounding box center [967, 255] width 148 height 33
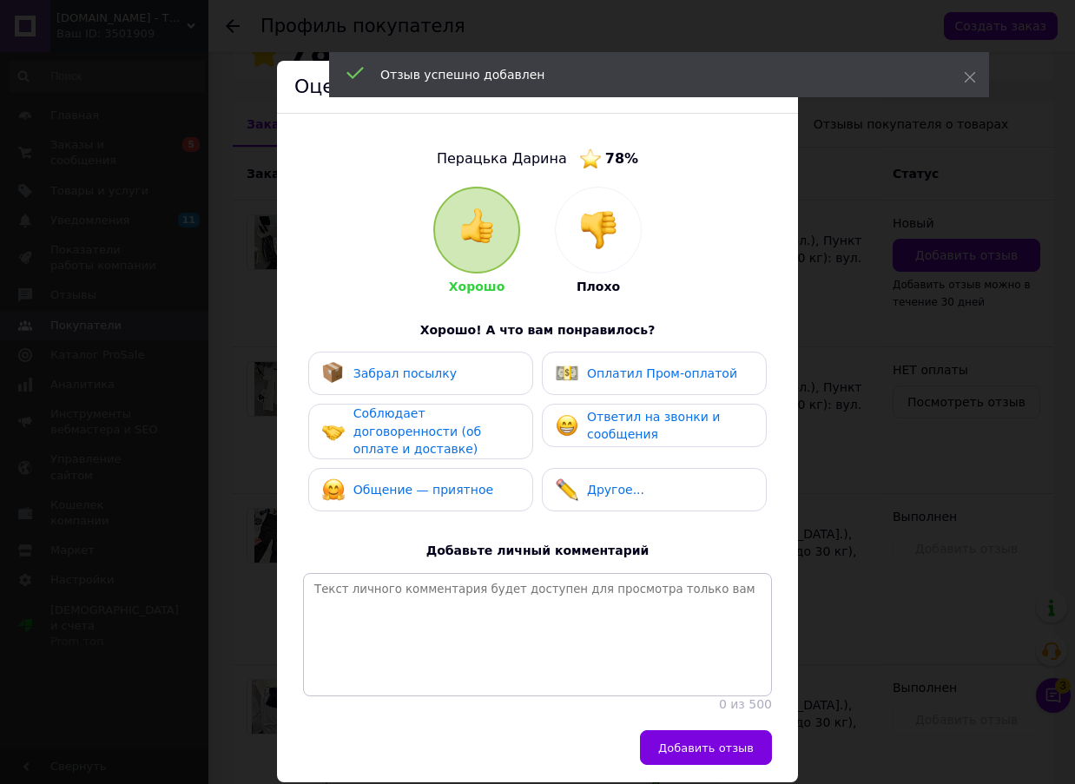
click at [593, 197] on div at bounding box center [598, 230] width 85 height 85
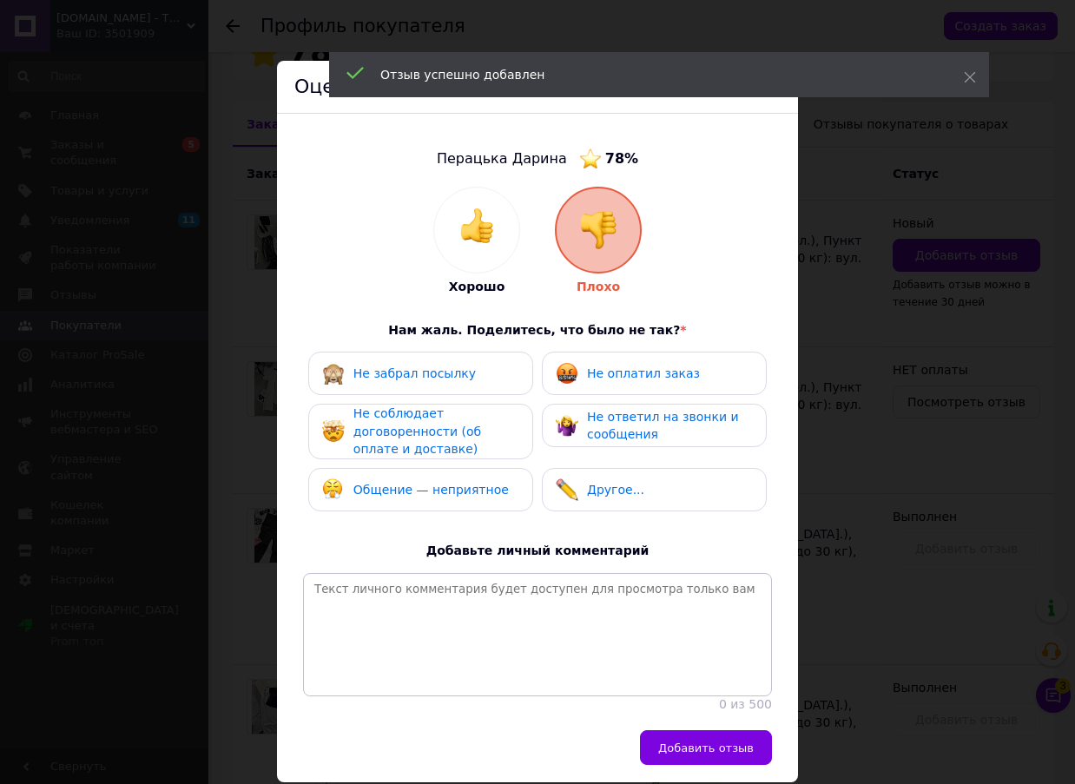
click at [598, 349] on div "Хорошо Плохо Нам жаль. Поделитесь, что было не так? * Не забрал посылку Не опла…" at bounding box center [537, 450] width 469 height 526
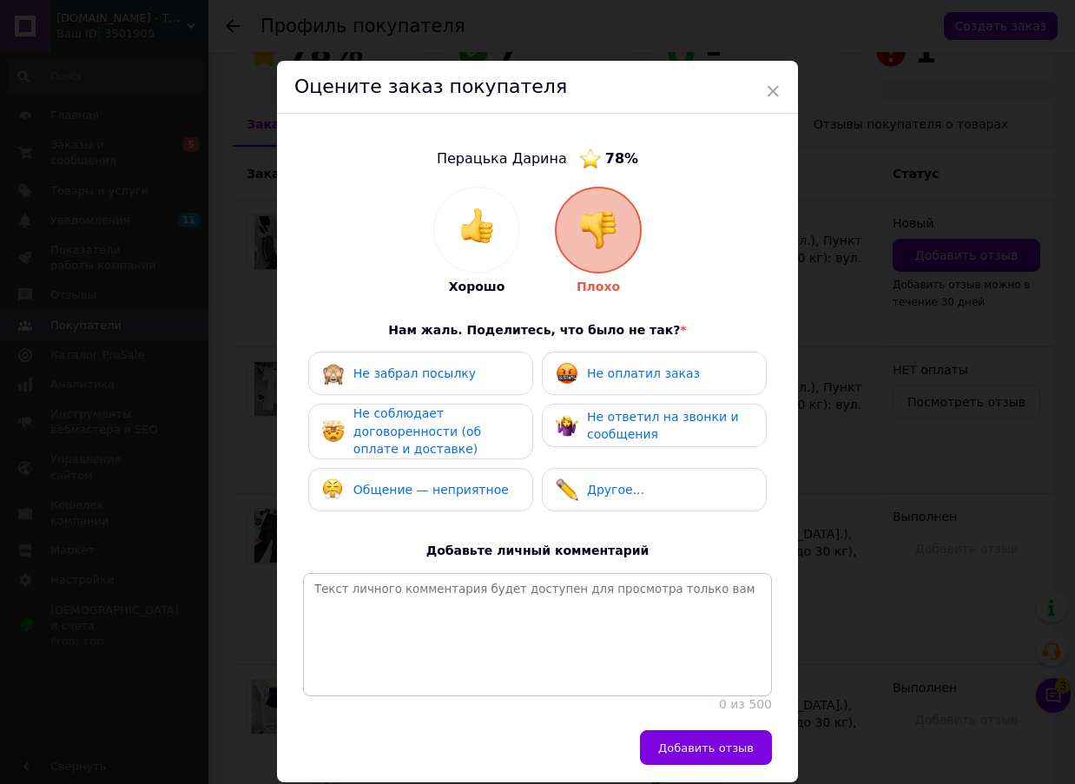
click at [606, 368] on span "Не оплатил заказ" at bounding box center [643, 374] width 113 height 14
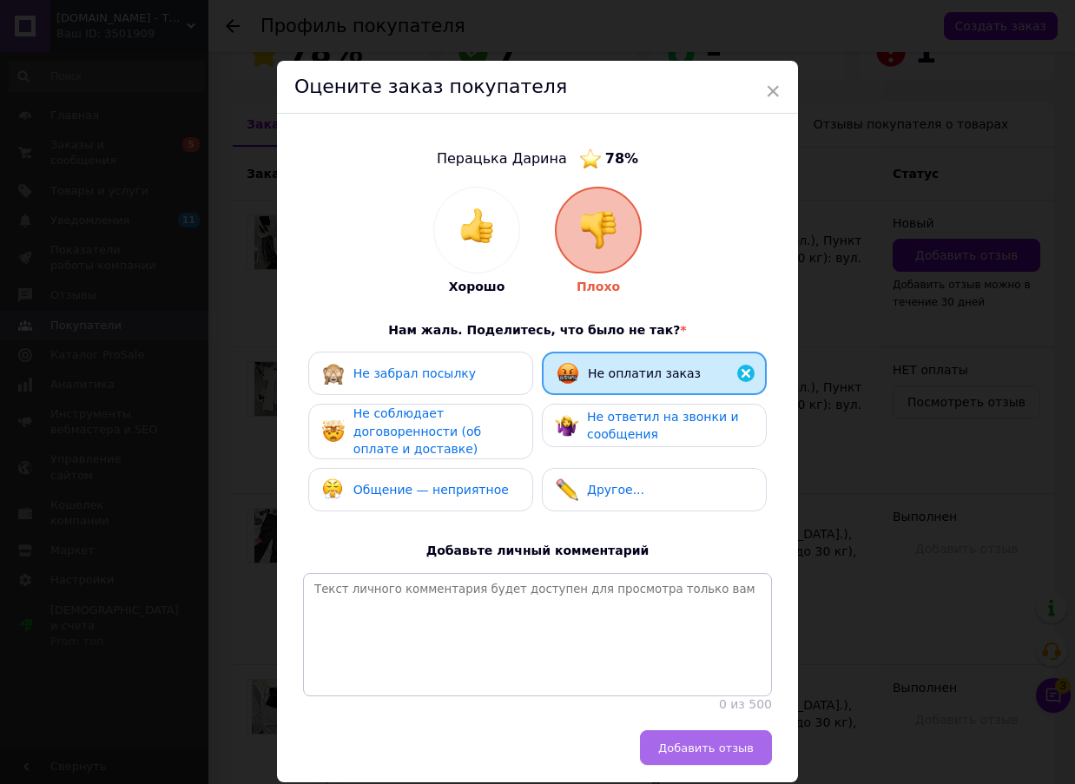
click at [729, 752] on span "Добавить отзыв" at bounding box center [706, 748] width 96 height 13
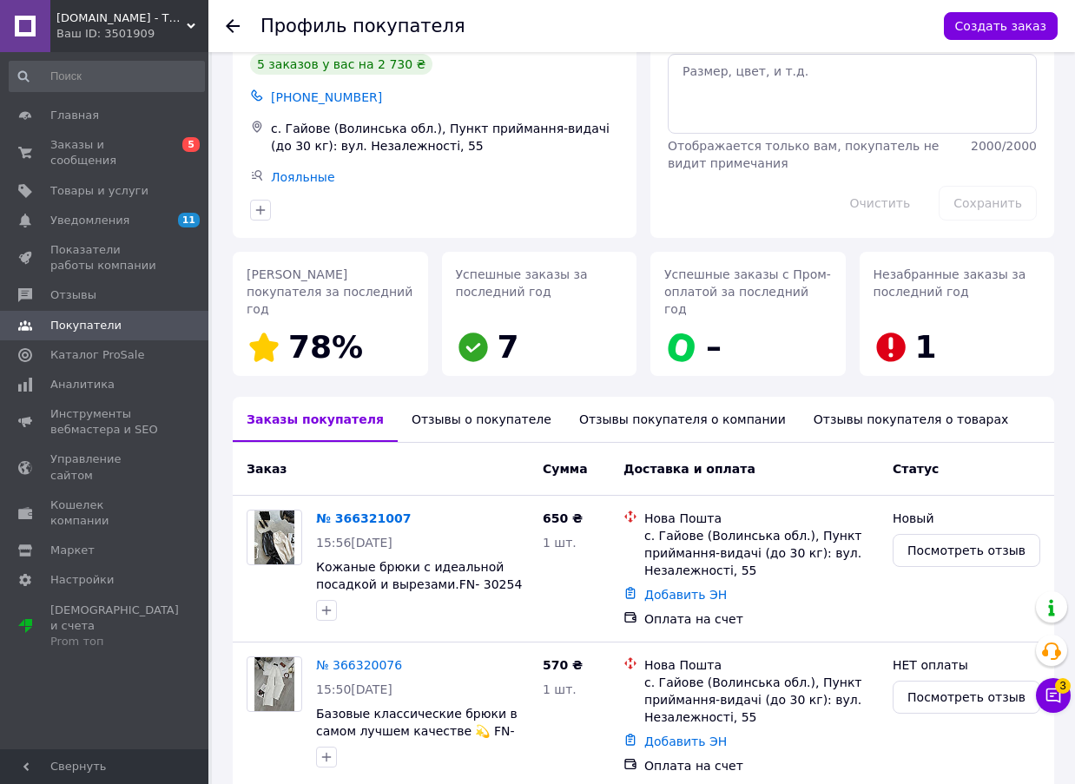
scroll to position [0, 0]
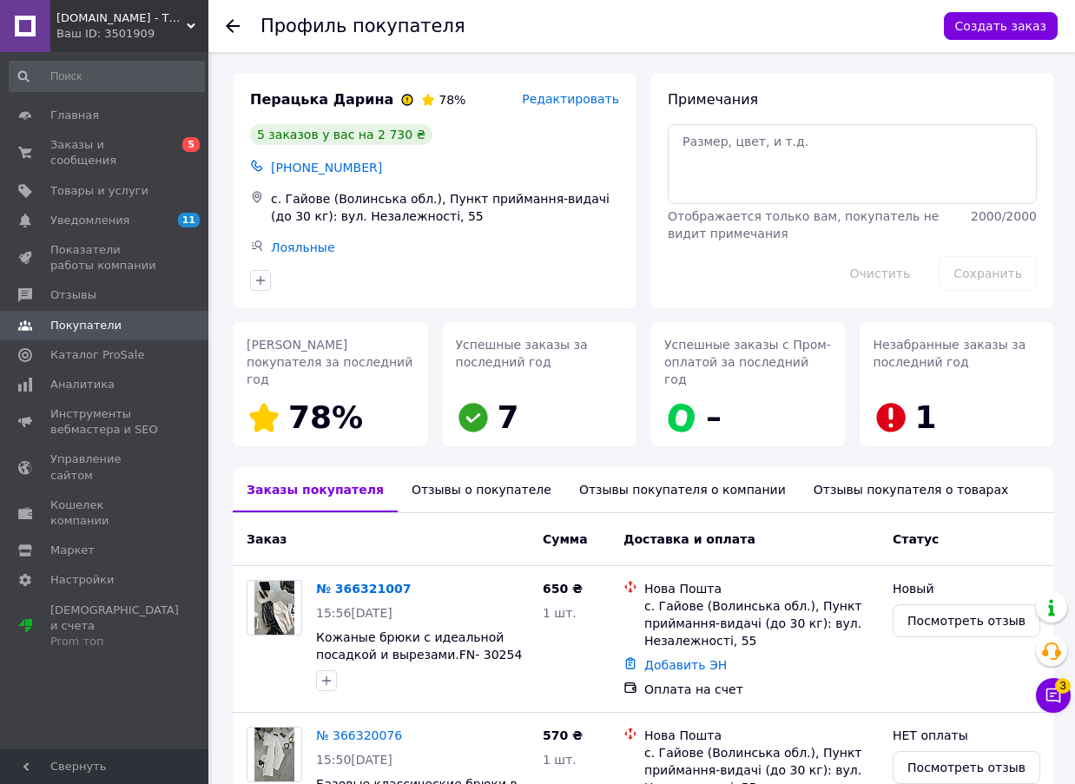
click at [236, 22] on icon at bounding box center [233, 26] width 14 height 14
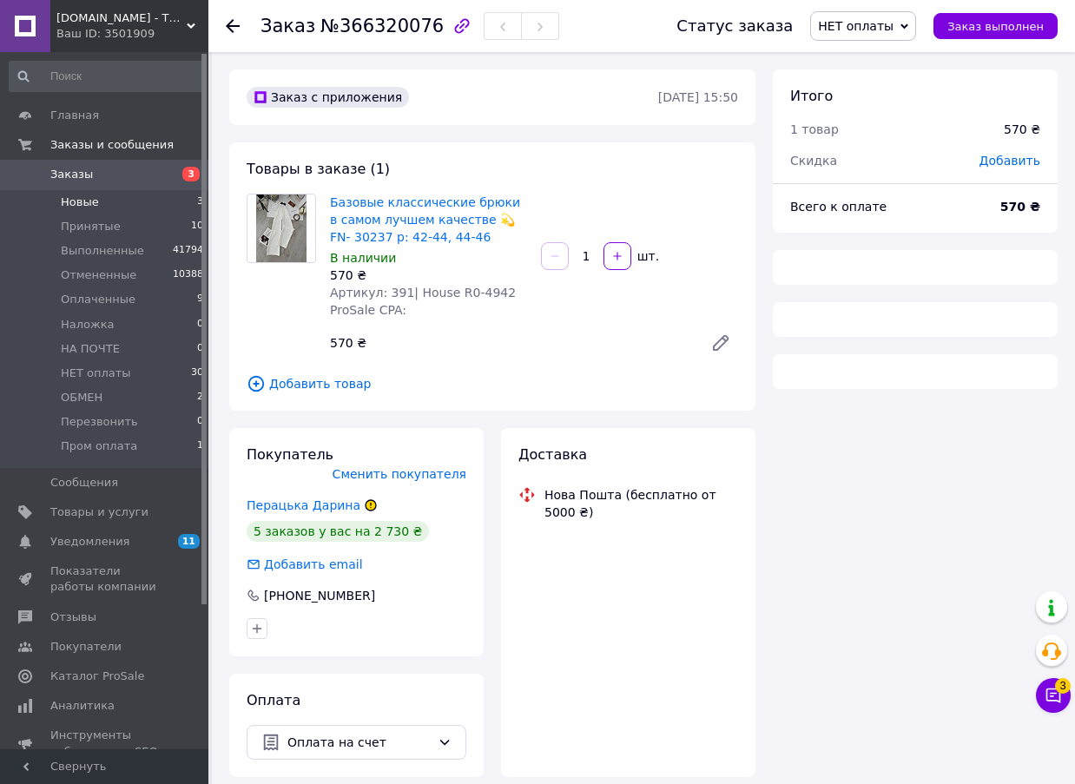
click at [113, 202] on li "Новые 3" at bounding box center [107, 202] width 214 height 24
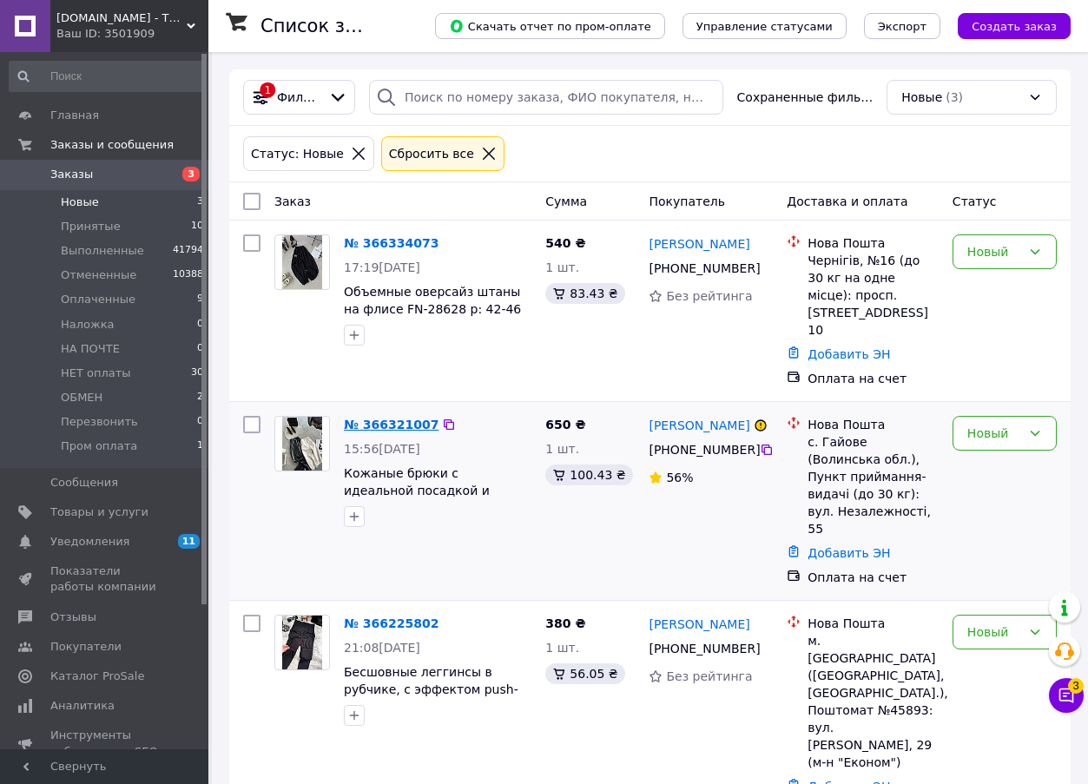
click at [389, 418] on link "№ 366321007" at bounding box center [391, 425] width 95 height 14
click at [407, 617] on link "№ 366225802" at bounding box center [391, 624] width 95 height 14
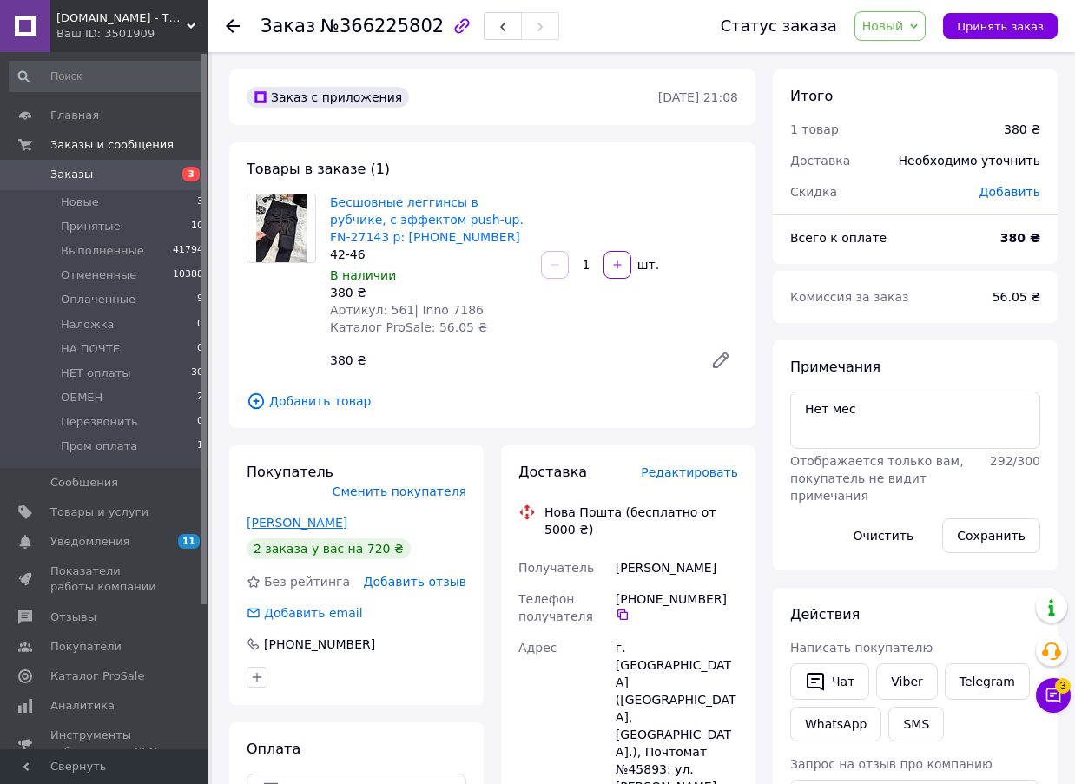
click at [299, 516] on link "Васюкова Катерина" at bounding box center [297, 523] width 101 height 14
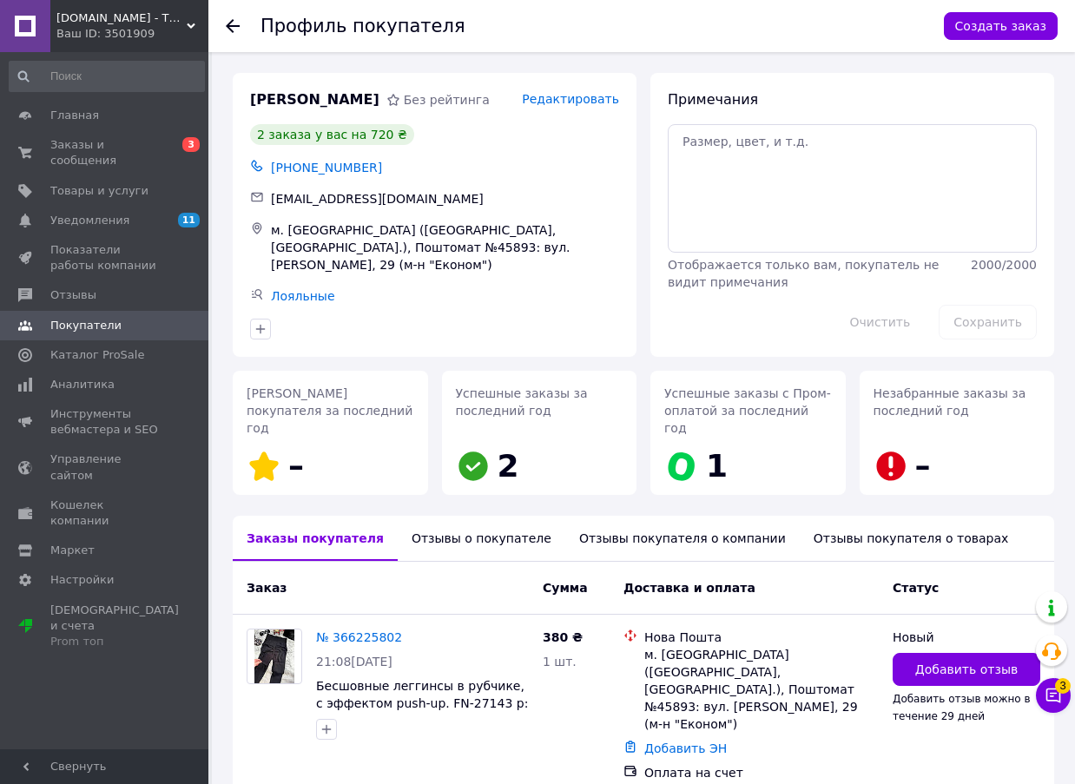
click at [231, 28] on icon at bounding box center [233, 26] width 14 height 14
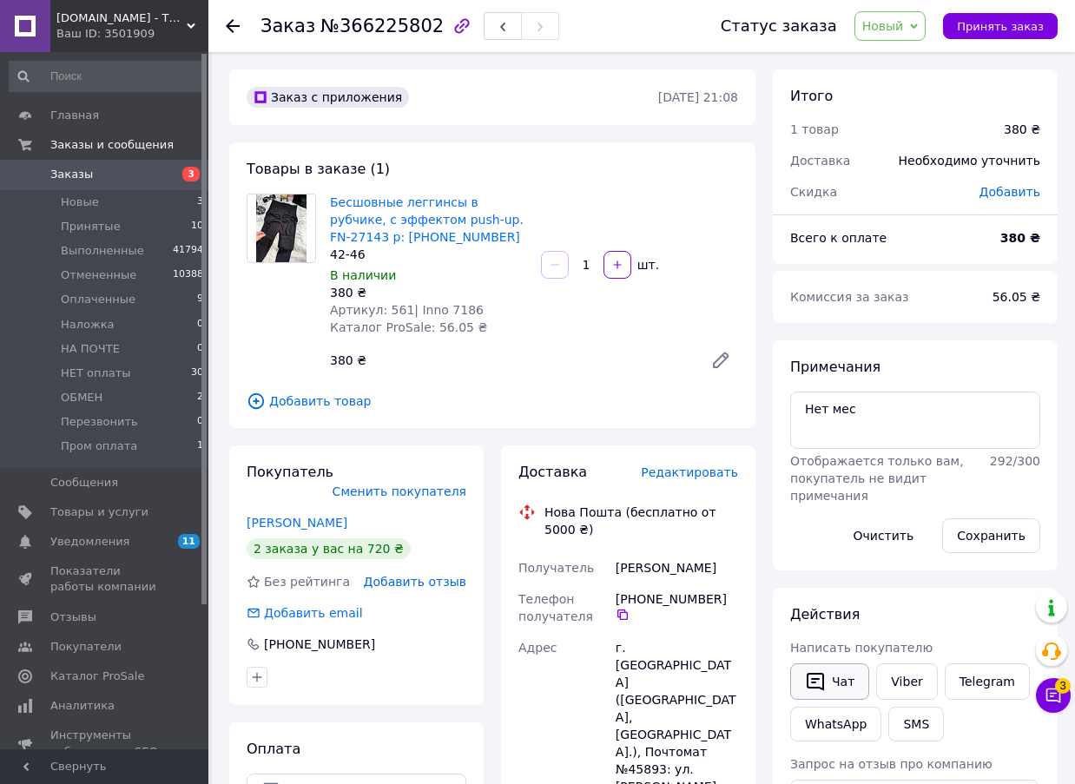
click at [831, 672] on button "Чат" at bounding box center [829, 682] width 79 height 36
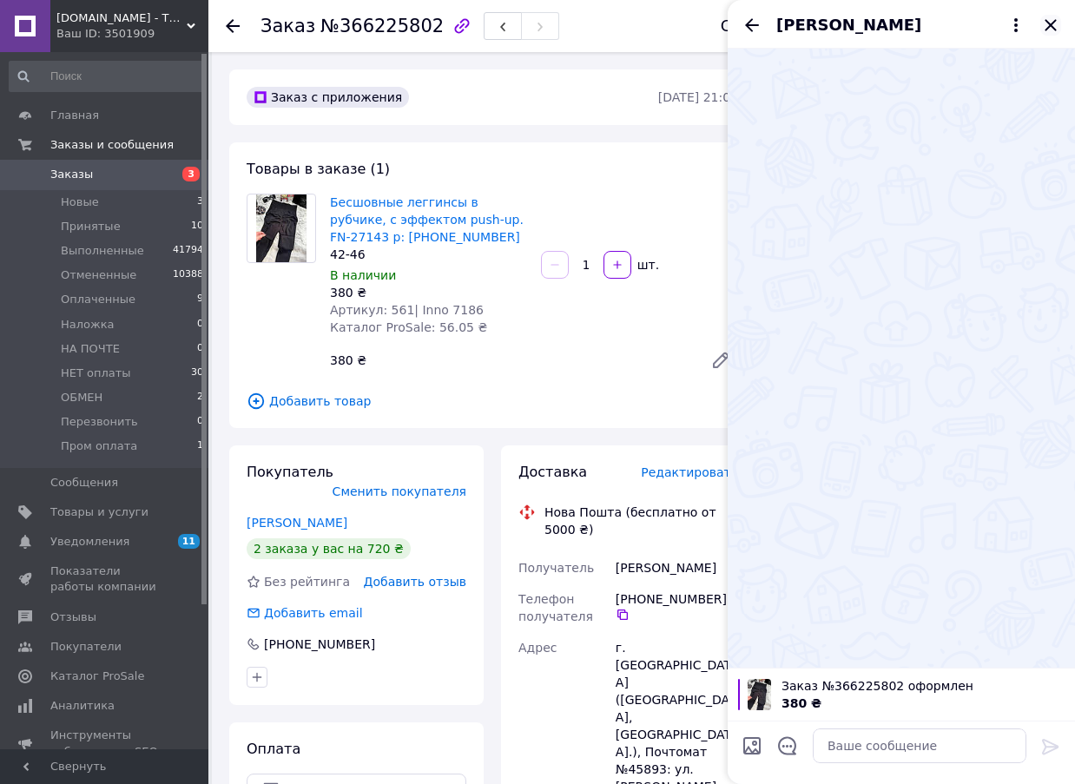
click at [1049, 23] on icon "Закрыть" at bounding box center [1050, 24] width 11 height 11
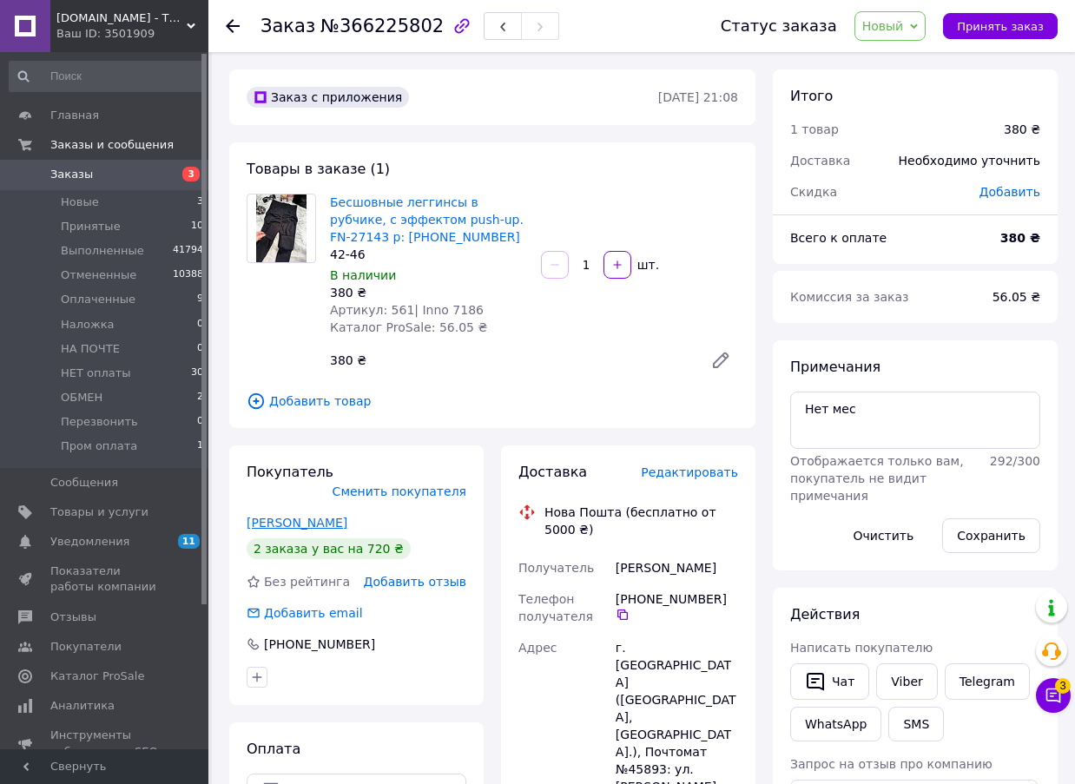
click at [293, 516] on link "Васюкова Катерина" at bounding box center [297, 523] width 101 height 14
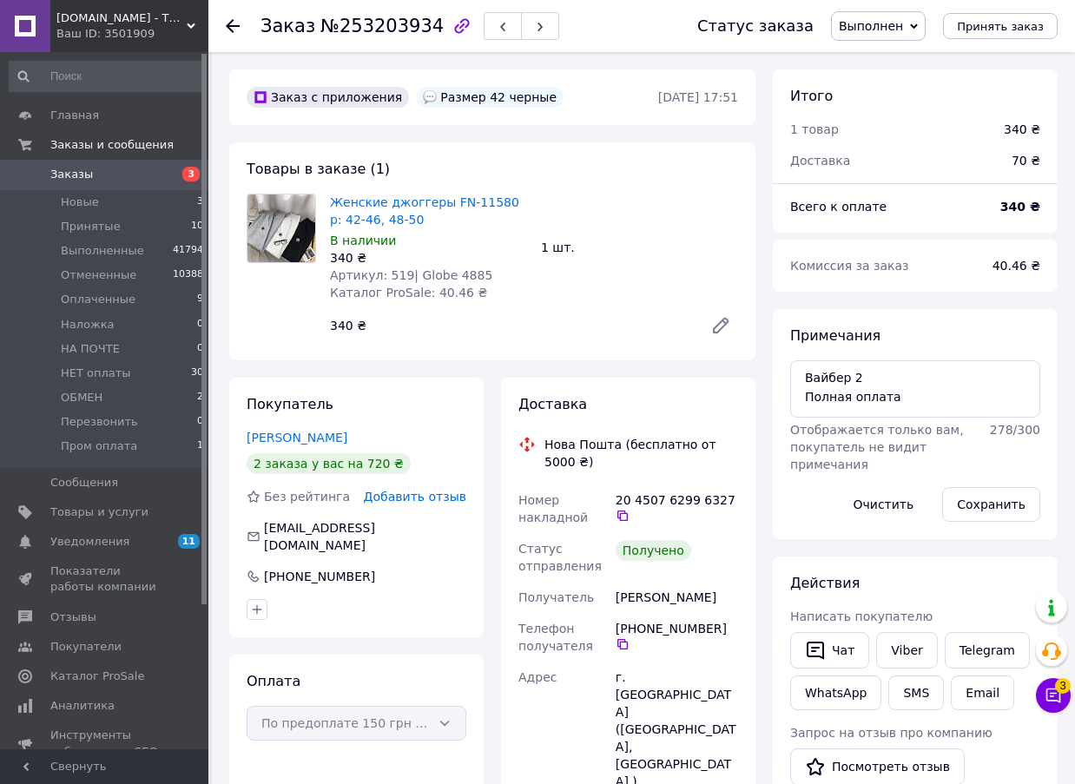
scroll to position [104, 0]
click at [228, 23] on icon at bounding box center [233, 26] width 14 height 14
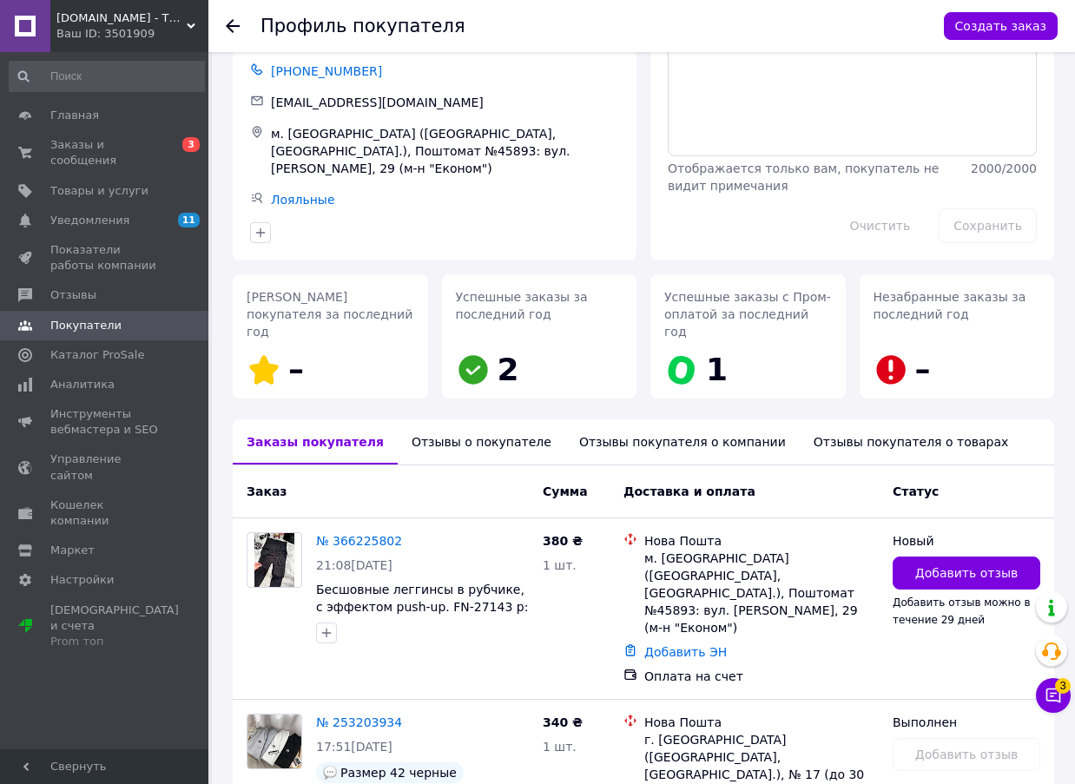
scroll to position [189, 0]
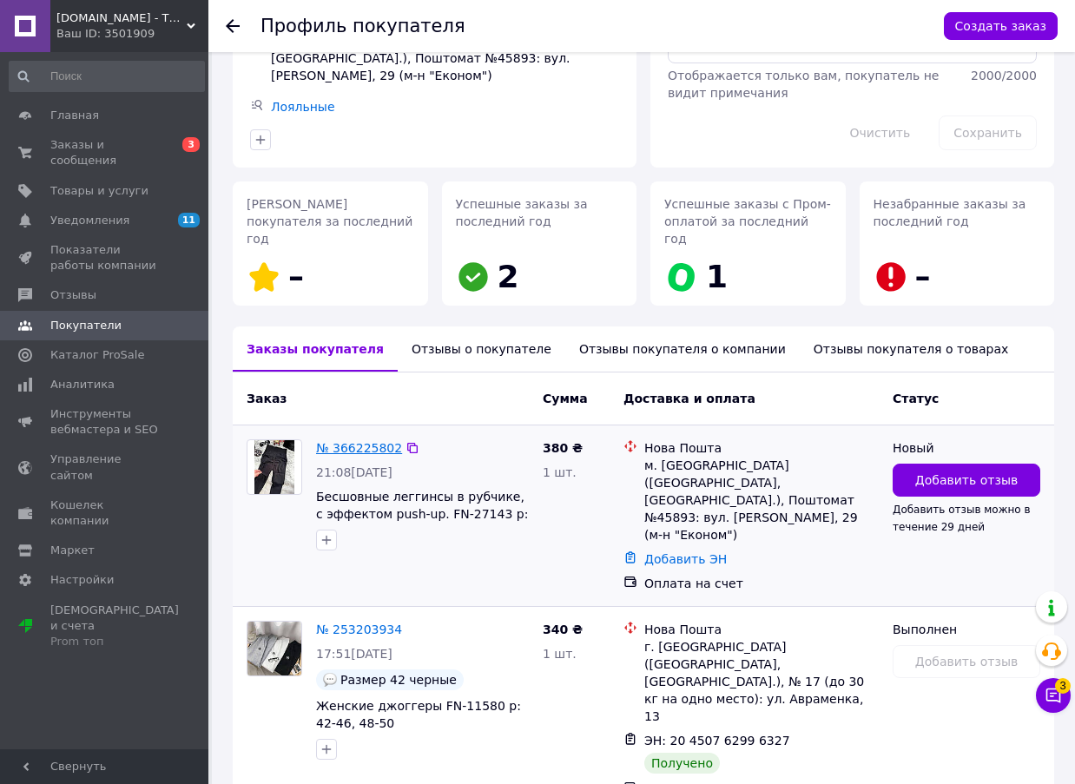
click at [380, 441] on link "№ 366225802" at bounding box center [359, 448] width 86 height 14
